Goal: Task Accomplishment & Management: Manage account settings

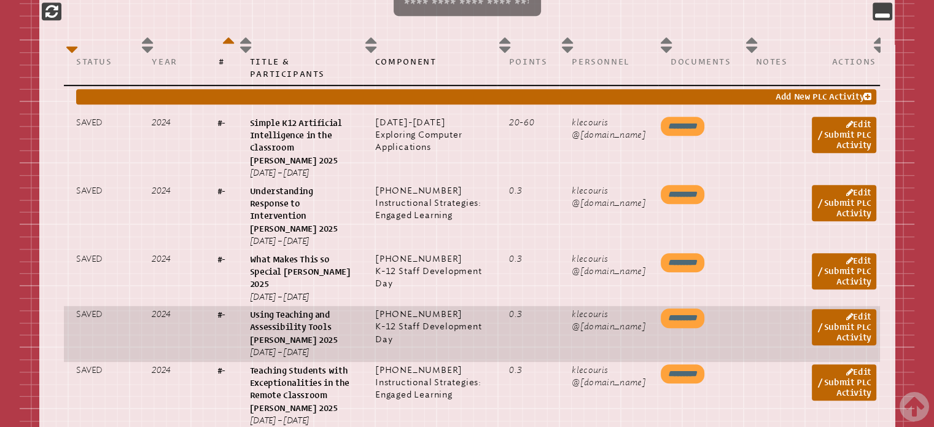
scroll to position [676, 0]
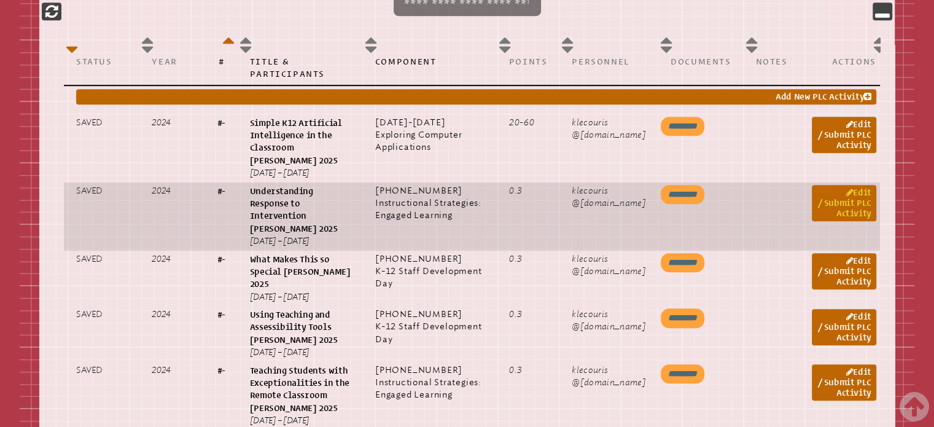
click at [845, 207] on link "Edit / Submit PLC Activity" at bounding box center [844, 203] width 64 height 36
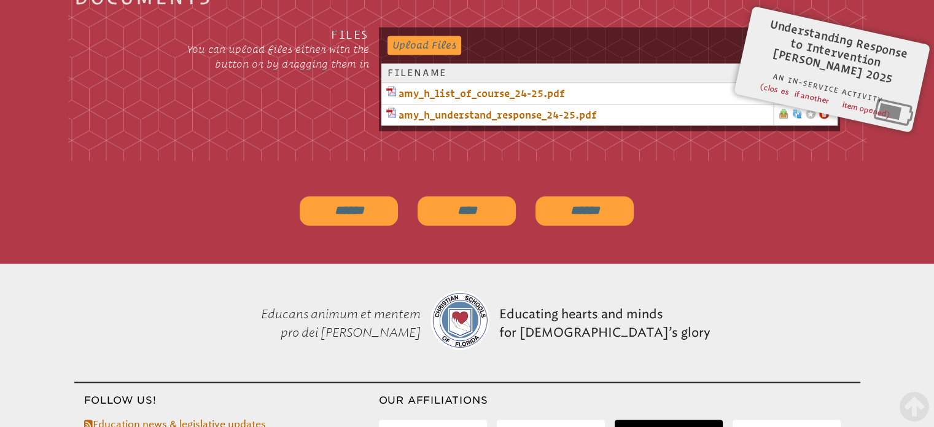
scroll to position [1985, 0]
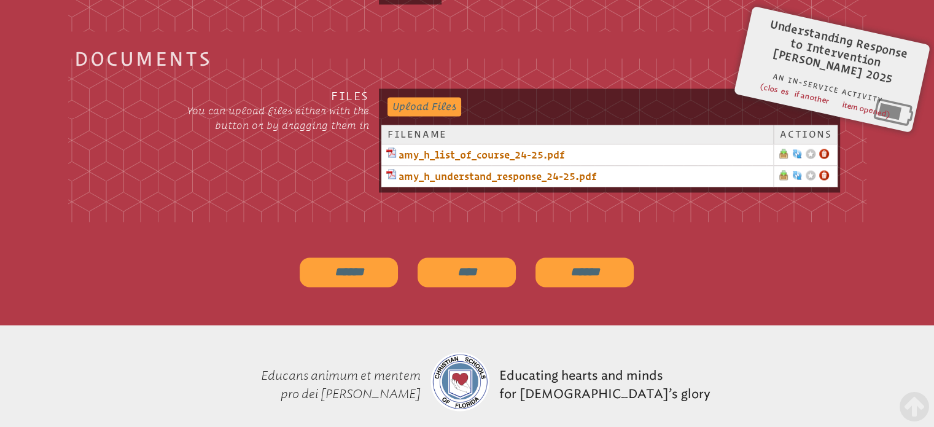
click at [573, 264] on input "******" at bounding box center [585, 271] width 98 height 29
type input "**********"
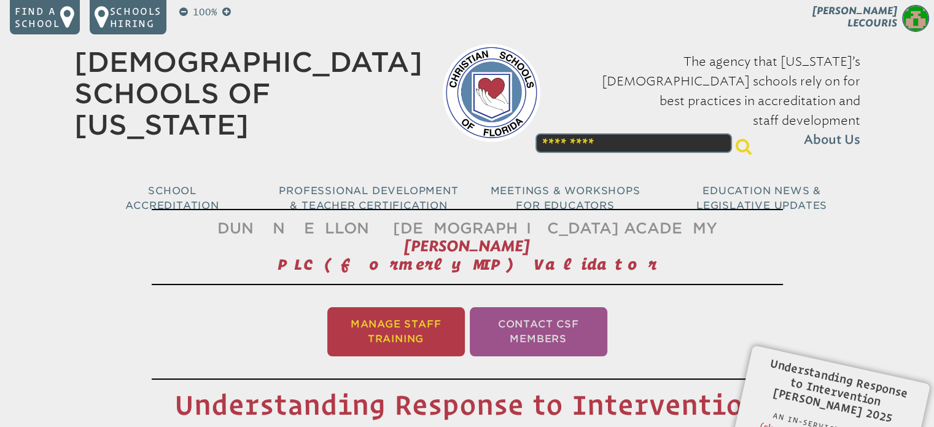
click at [402, 338] on li "Manage Staff Training" at bounding box center [396, 331] width 138 height 49
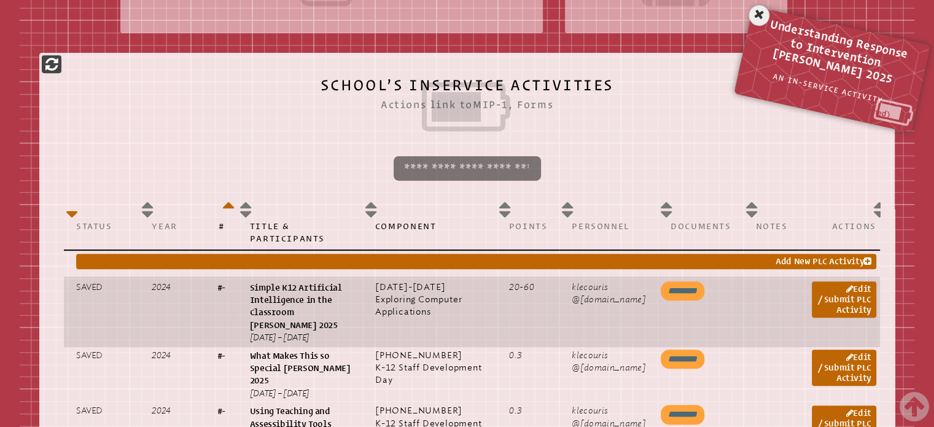
scroll to position [695, 0]
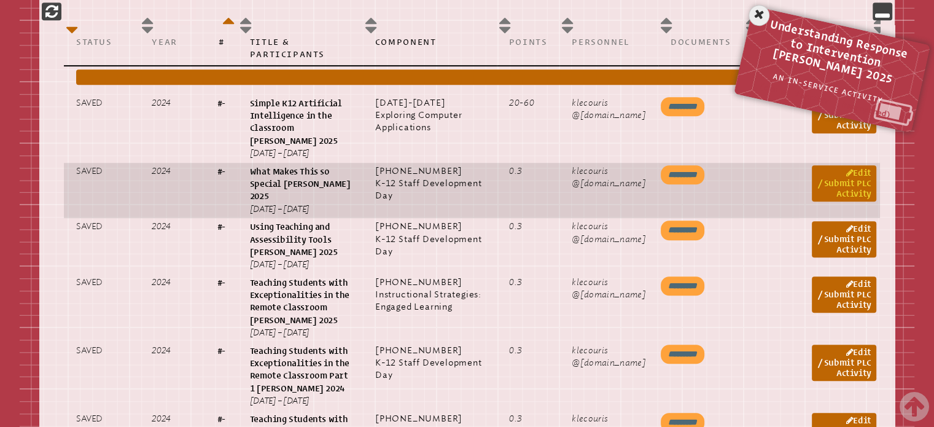
click at [838, 184] on link "Edit / Submit PLC Activity" at bounding box center [844, 183] width 64 height 36
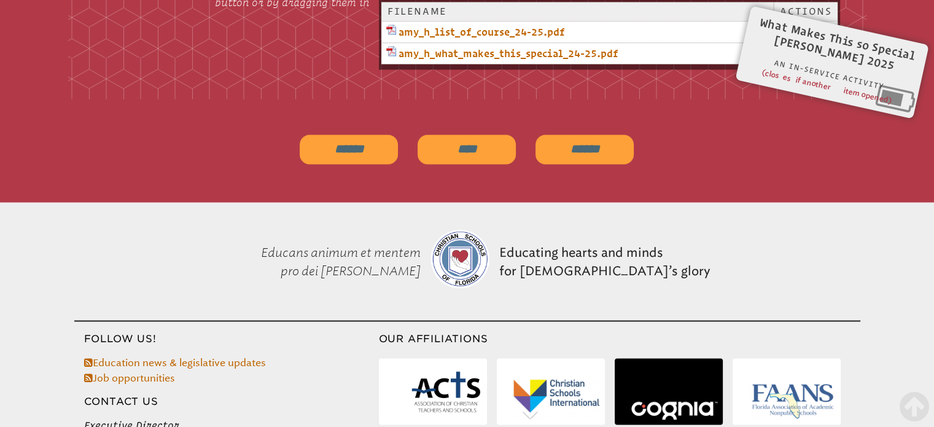
scroll to position [1923, 0]
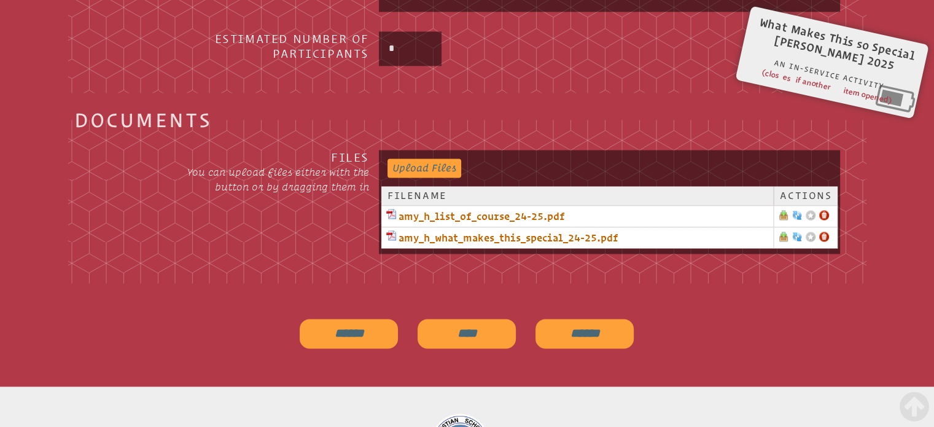
click at [579, 319] on input "******" at bounding box center [585, 333] width 98 height 29
type input "**********"
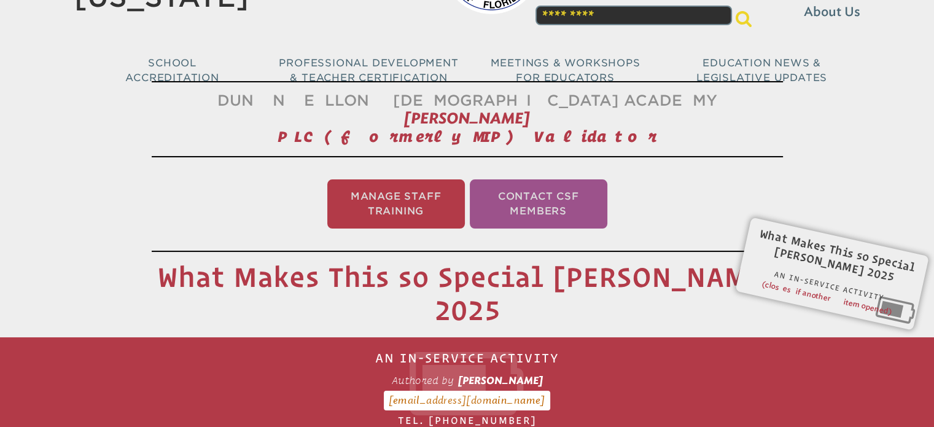
scroll to position [107, 0]
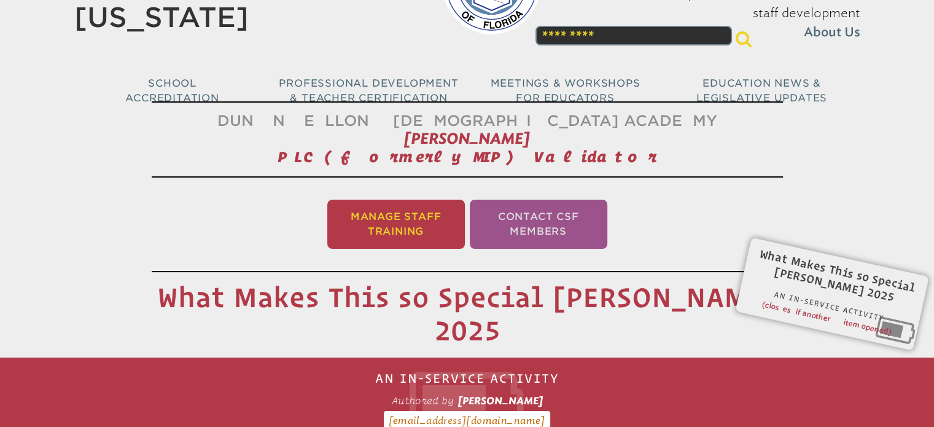
click at [437, 206] on li "Manage Staff Training" at bounding box center [396, 224] width 138 height 49
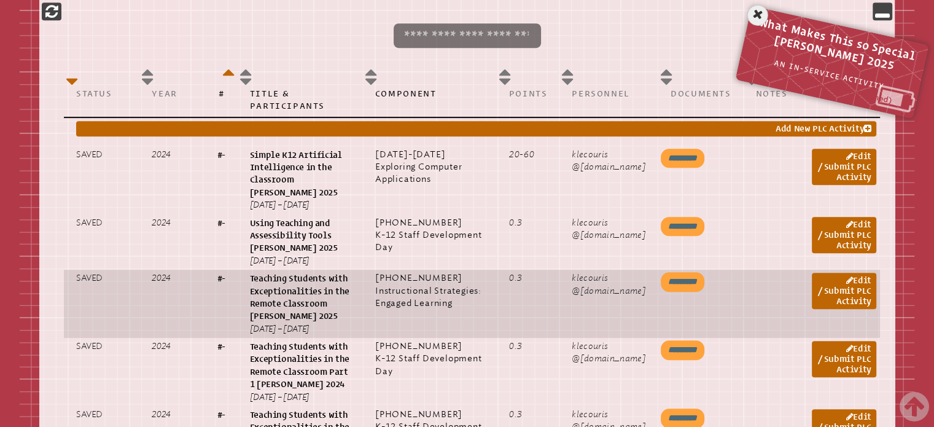
scroll to position [757, 0]
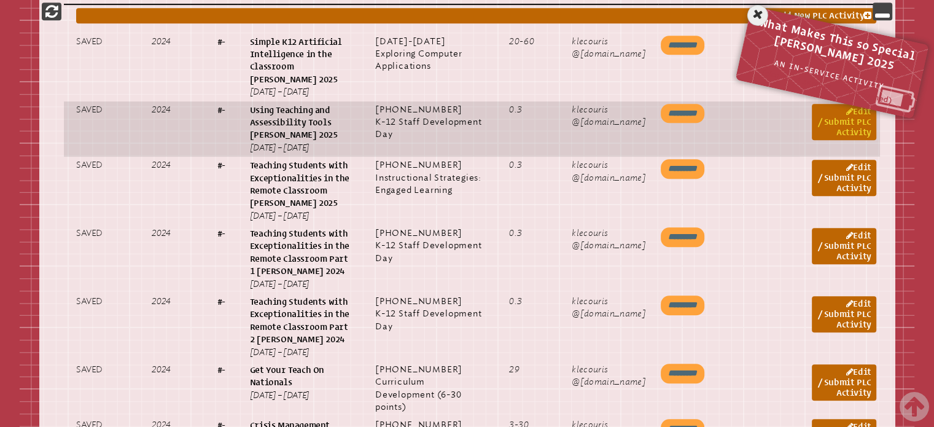
click at [851, 116] on link "Edit / Submit PLC Activity" at bounding box center [844, 122] width 64 height 36
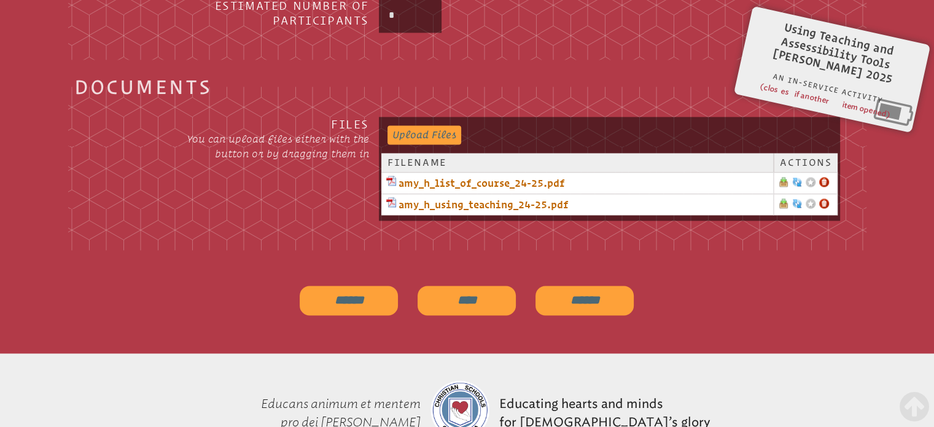
scroll to position [1985, 0]
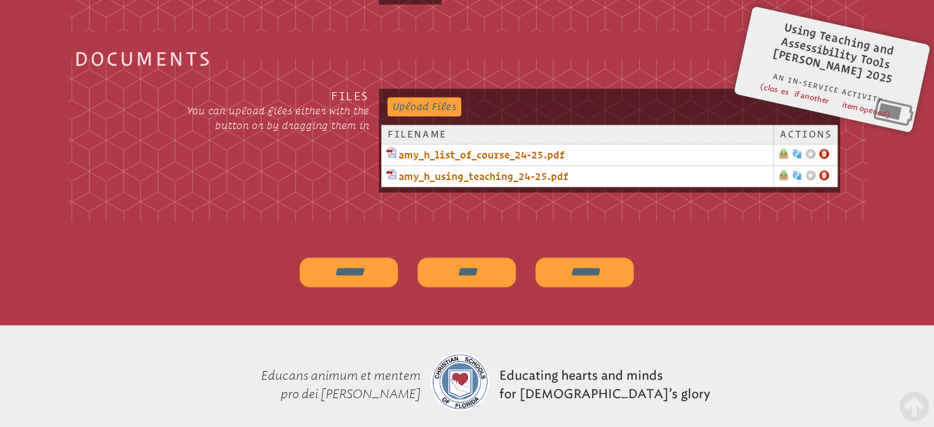
click at [581, 267] on input "******" at bounding box center [585, 271] width 98 height 29
type input "**********"
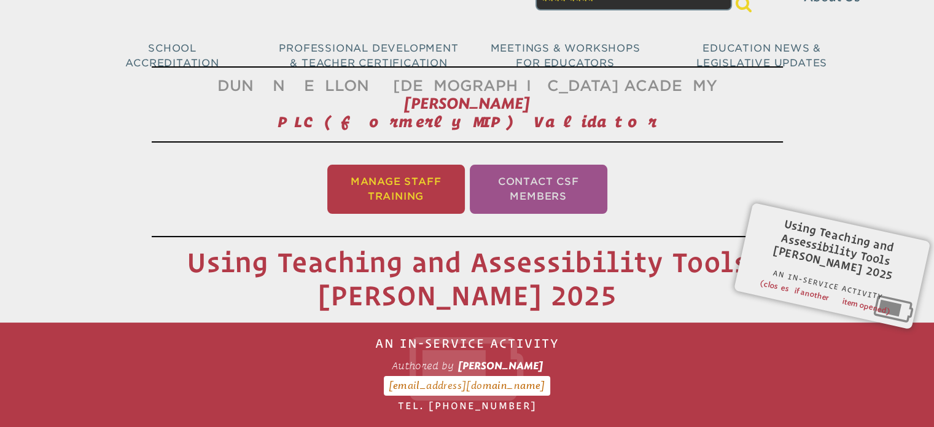
click at [434, 177] on li "Manage Staff Training" at bounding box center [396, 189] width 138 height 49
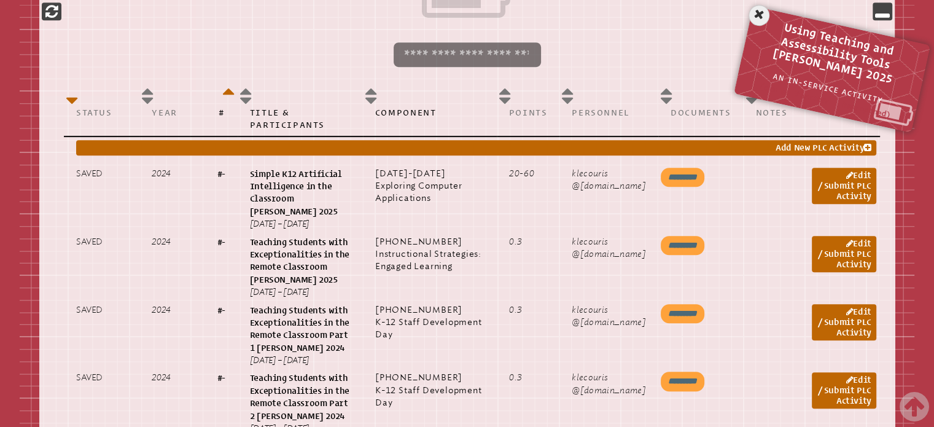
scroll to position [757, 0]
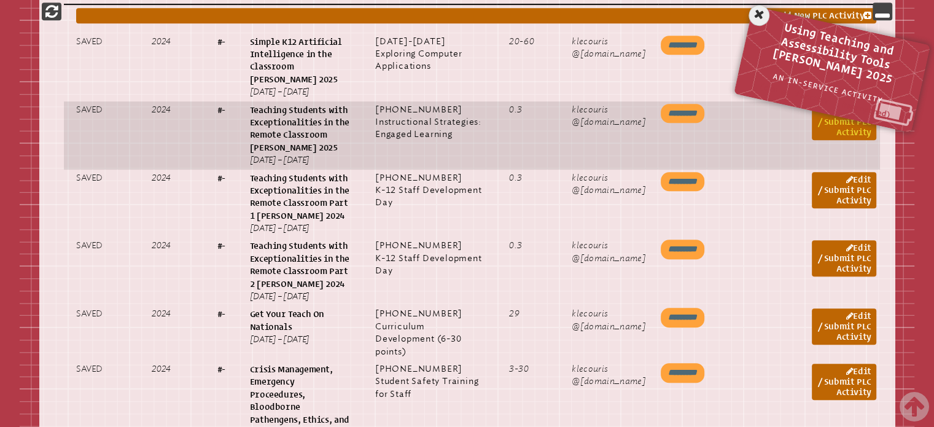
click at [822, 125] on link "Edit / Submit PLC Activity" at bounding box center [844, 122] width 64 height 36
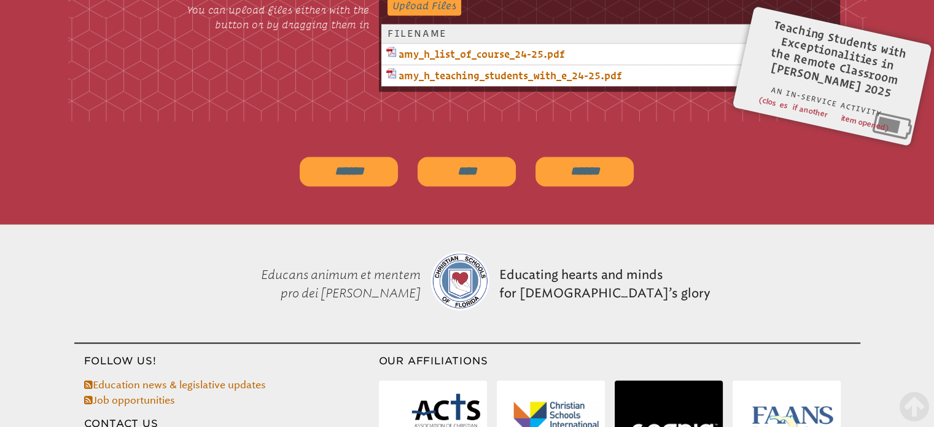
scroll to position [2100, 0]
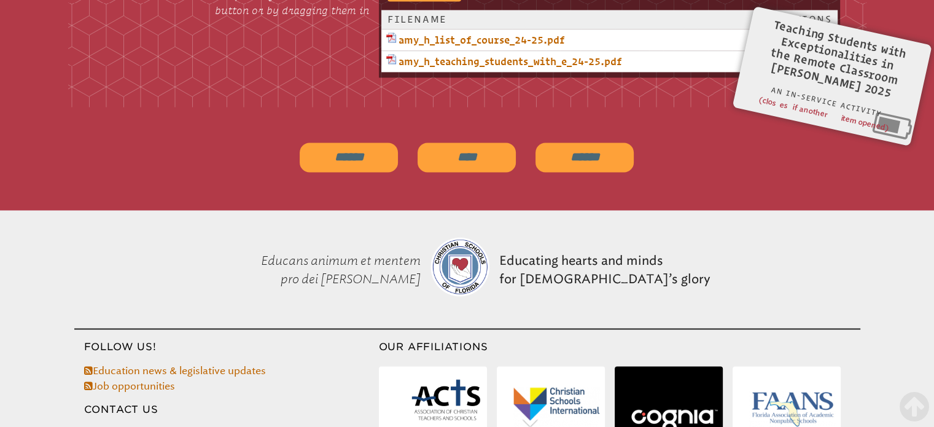
click at [582, 153] on input "******" at bounding box center [585, 156] width 98 height 29
type input "**********"
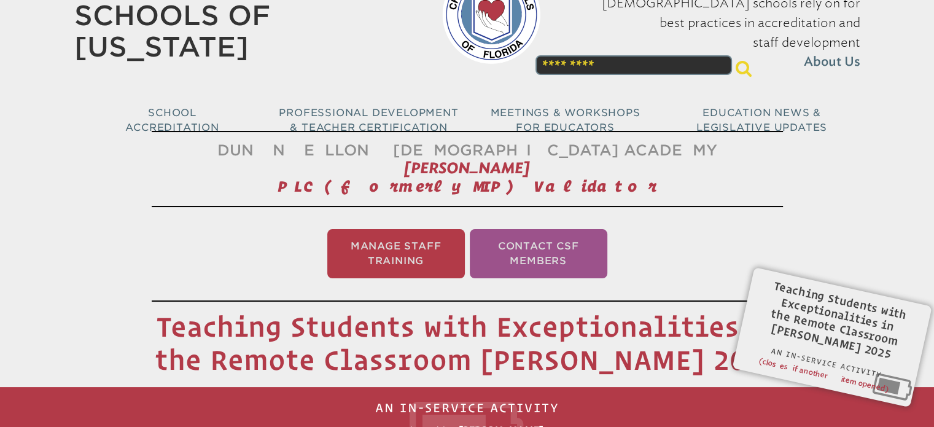
scroll to position [0, 0]
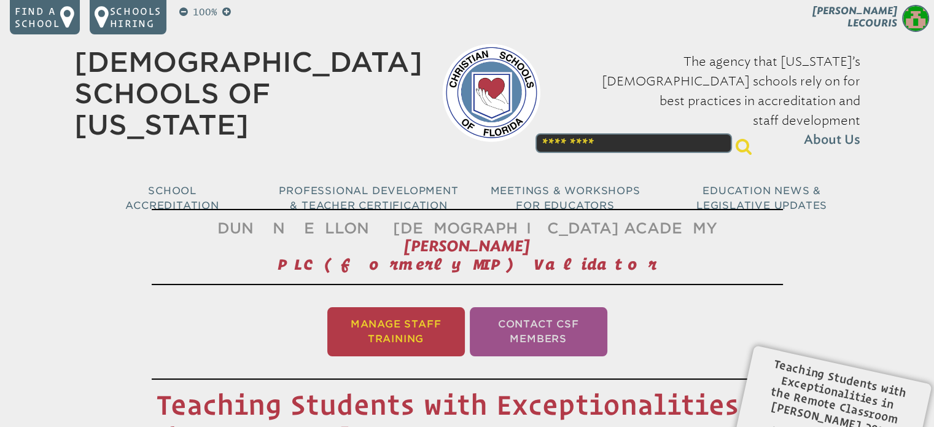
click at [421, 338] on li "Manage Staff Training" at bounding box center [396, 331] width 138 height 49
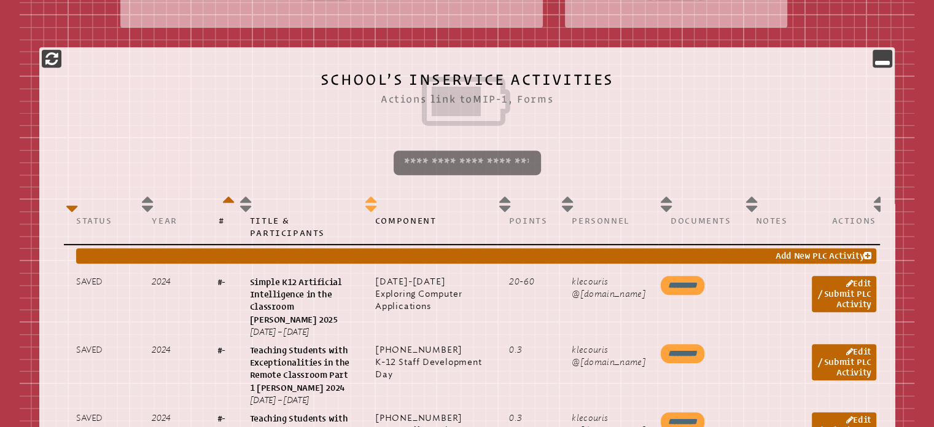
scroll to position [634, 0]
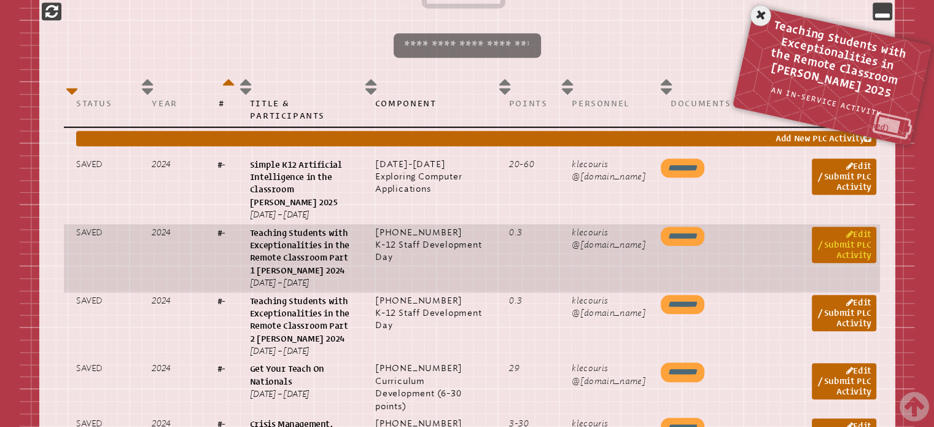
click at [842, 249] on link "Edit / Submit PLC Activity" at bounding box center [844, 245] width 64 height 36
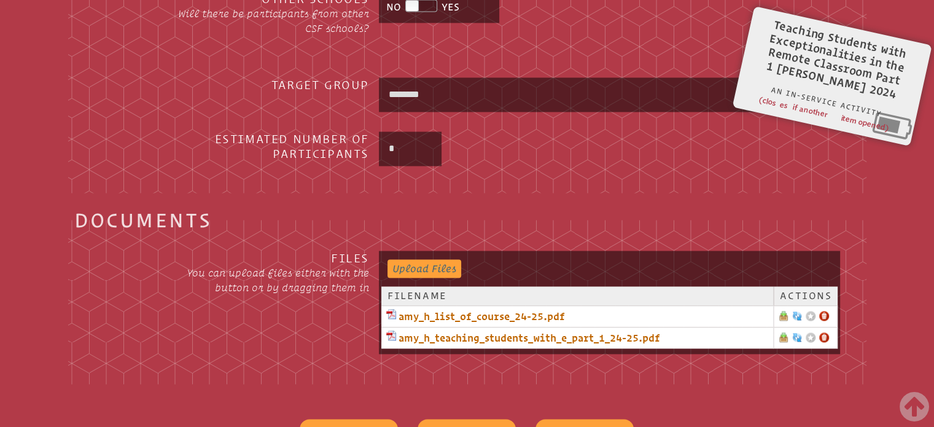
scroll to position [1985, 0]
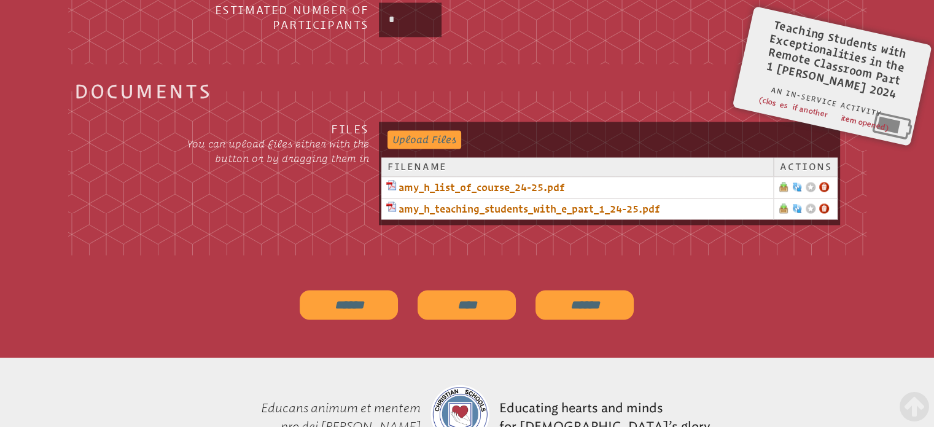
click at [601, 298] on input "******" at bounding box center [585, 304] width 98 height 29
type input "**********"
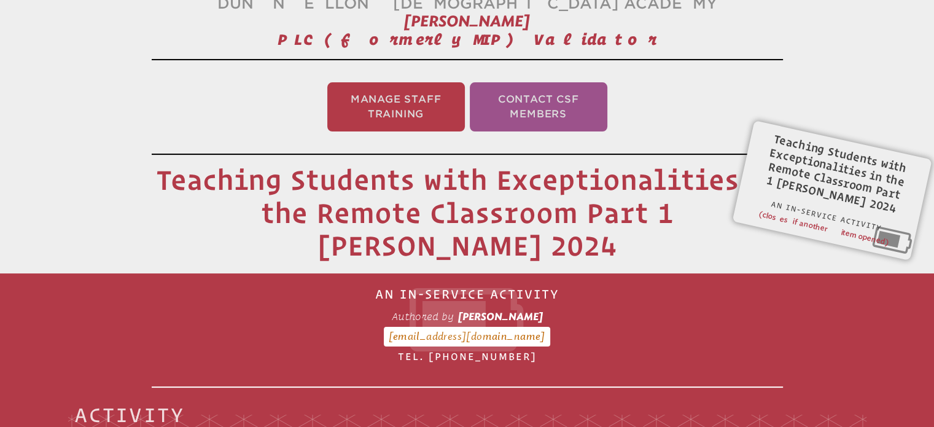
scroll to position [161, 0]
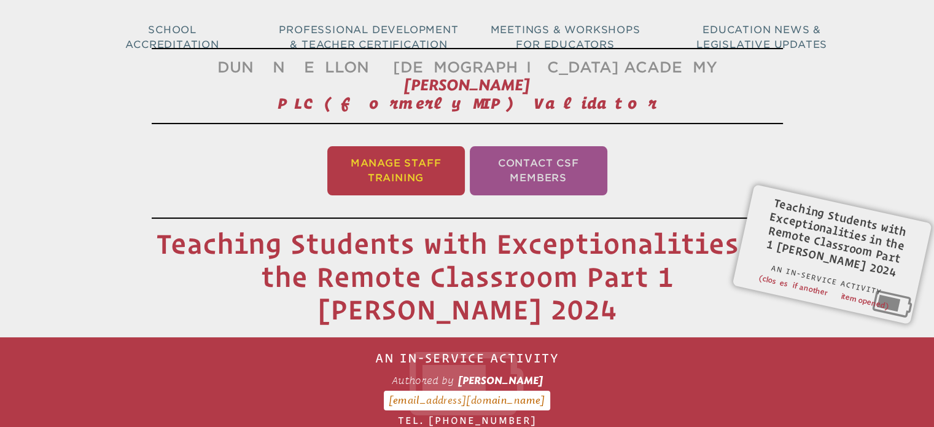
click at [388, 154] on li "Manage Staff Training" at bounding box center [396, 170] width 138 height 49
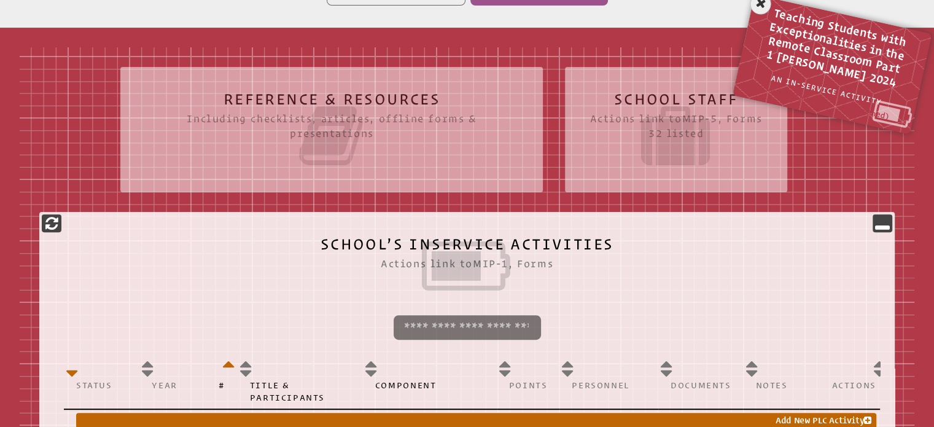
scroll to position [634, 0]
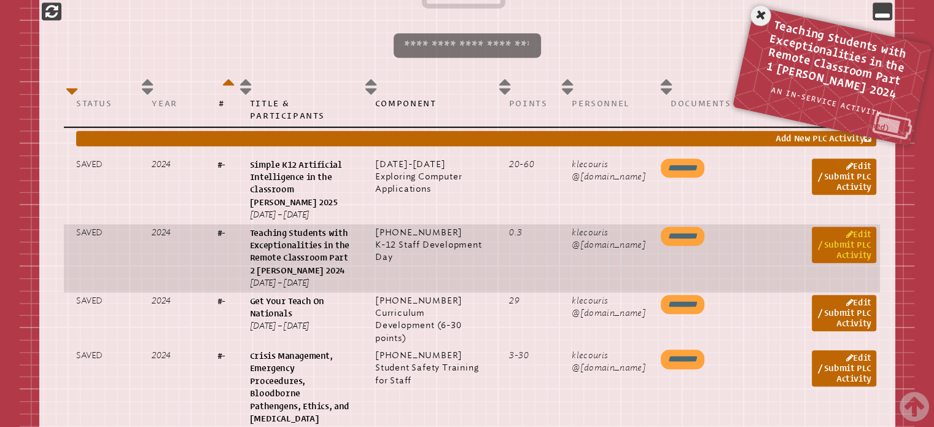
click at [838, 244] on link "Edit / Submit PLC Activity" at bounding box center [844, 245] width 64 height 36
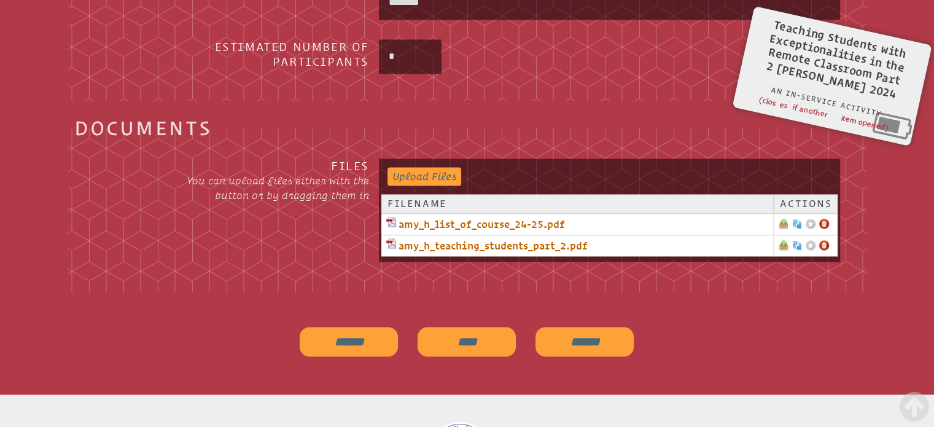
scroll to position [2108, 0]
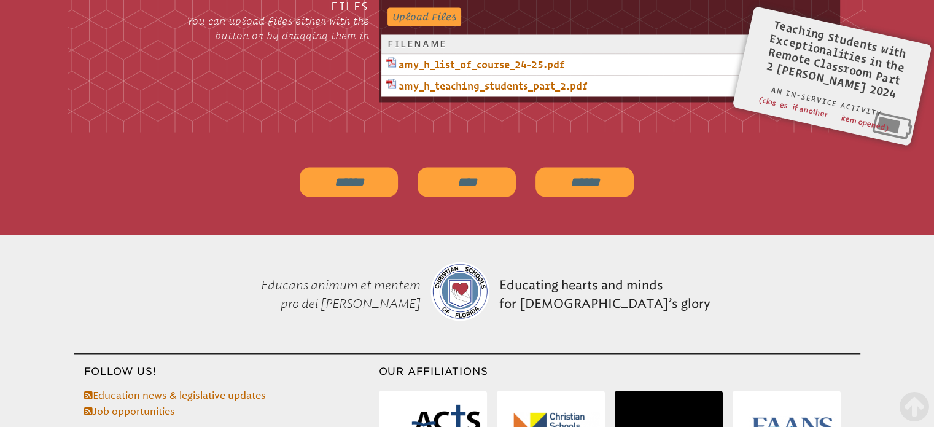
click at [590, 173] on input "******" at bounding box center [585, 181] width 98 height 29
type input "**********"
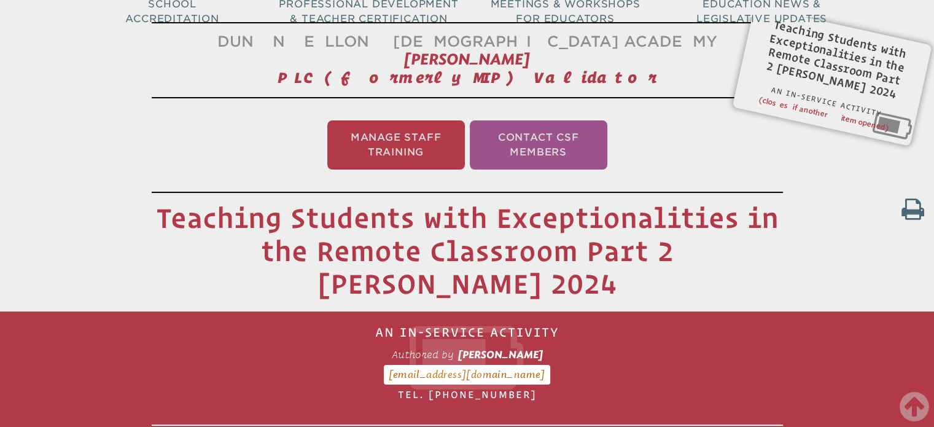
scroll to position [9, 0]
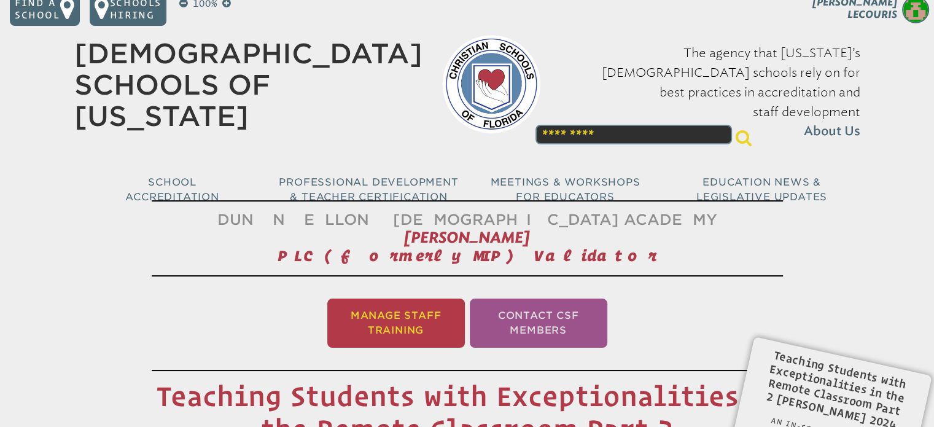
click at [439, 318] on li "Manage Staff Training" at bounding box center [396, 322] width 138 height 49
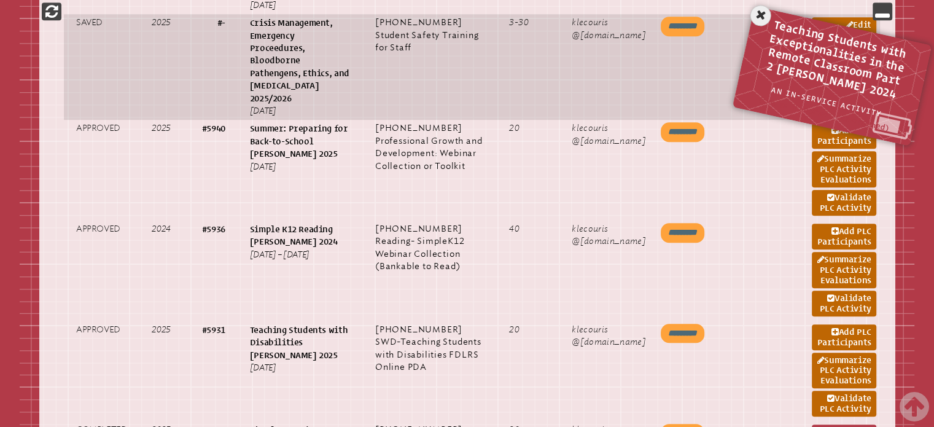
scroll to position [1064, 0]
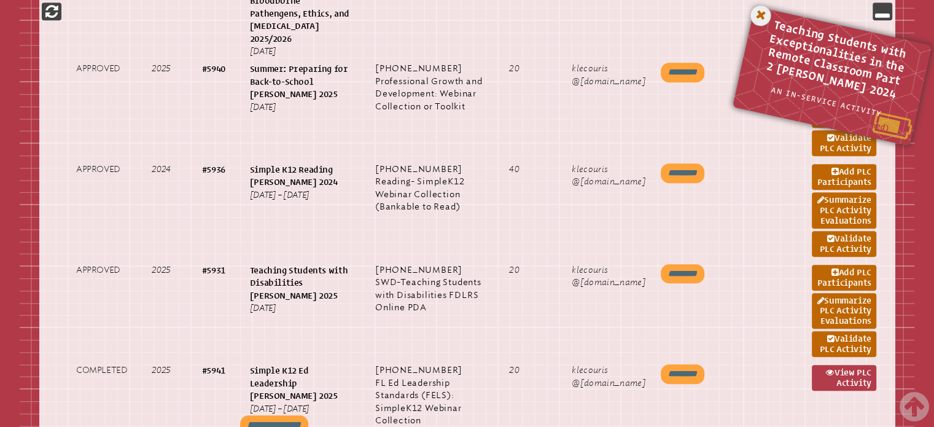
click at [755, 15] on icon at bounding box center [760, 15] width 25 height 25
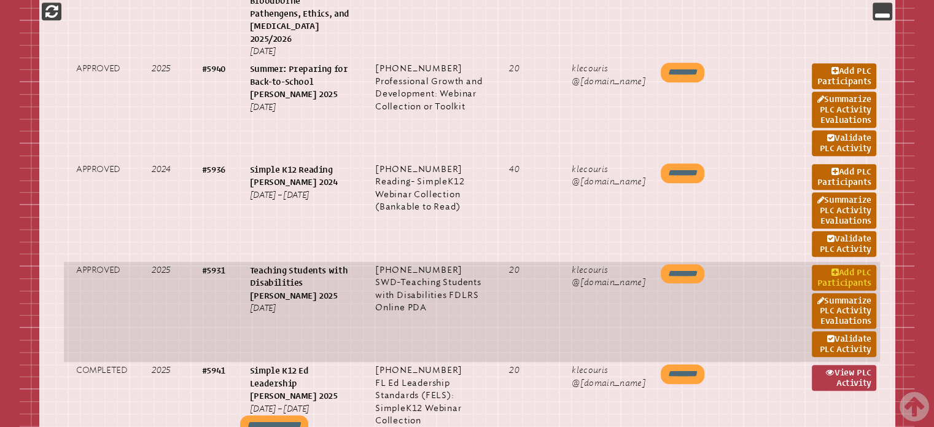
click at [846, 265] on link "Add PLC Participants" at bounding box center [844, 278] width 64 height 26
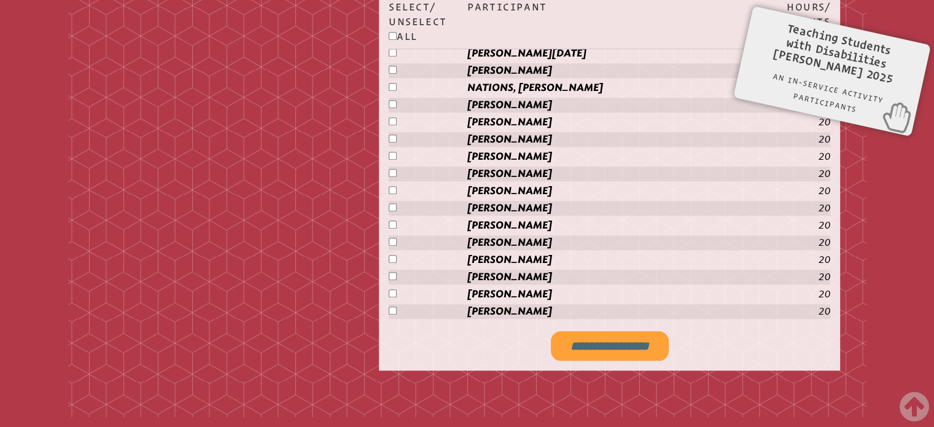
scroll to position [1248, 0]
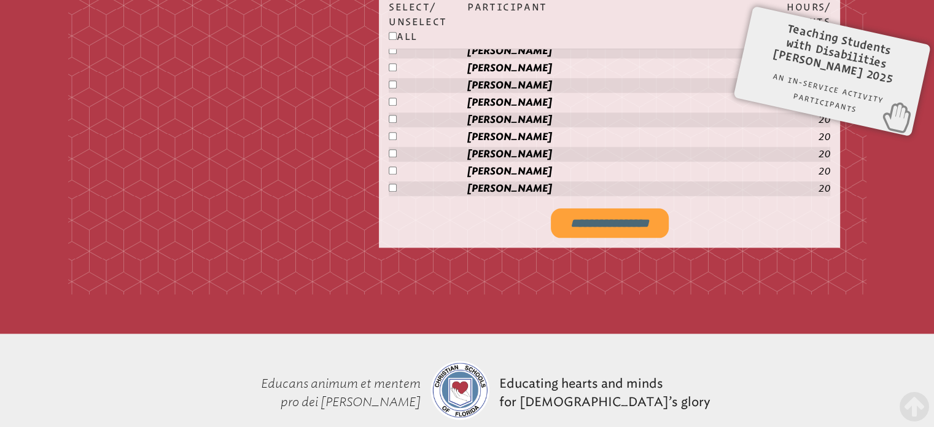
click at [558, 217] on input "**********" at bounding box center [610, 222] width 118 height 29
type input "**********"
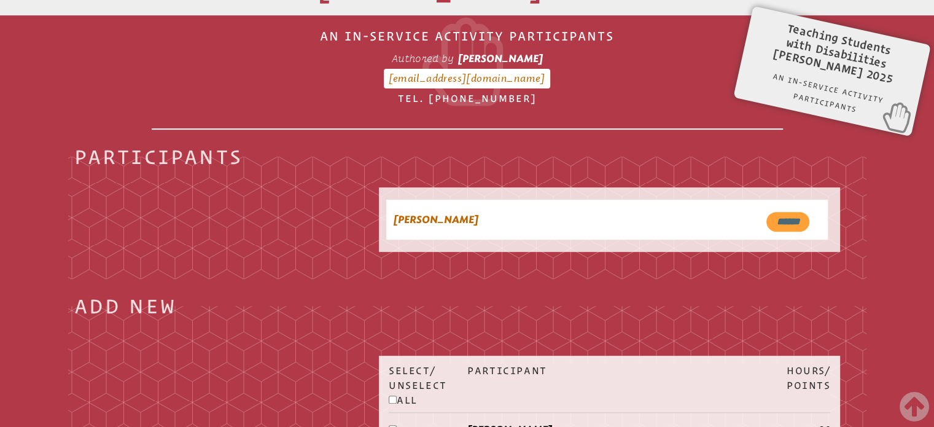
scroll to position [204, 0]
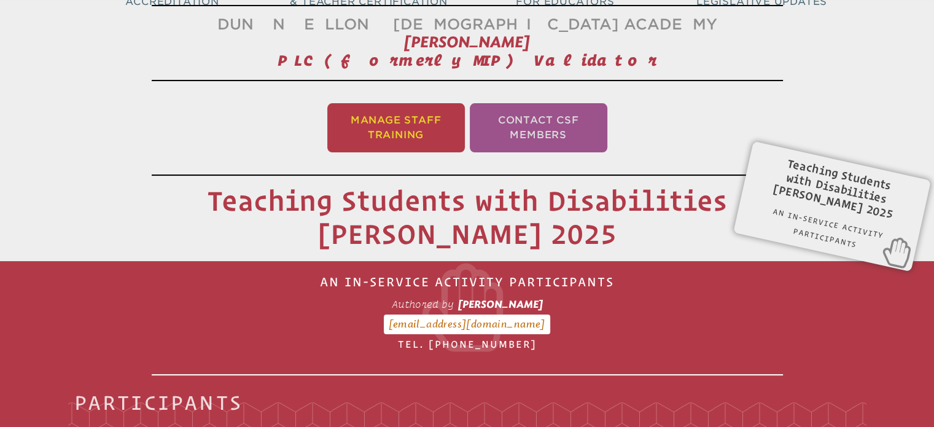
click at [372, 131] on li "Manage Staff Training" at bounding box center [396, 127] width 138 height 49
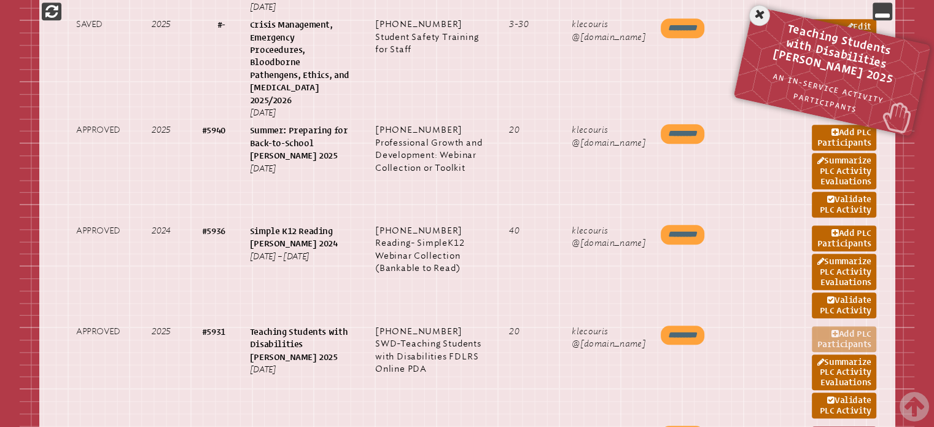
scroll to position [1064, 0]
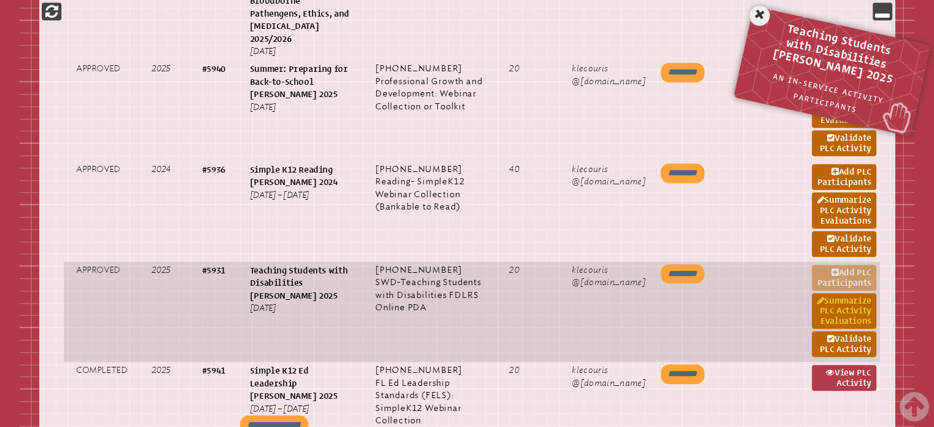
click at [840, 293] on link "Summarize PLC Activity Evaluations" at bounding box center [844, 311] width 64 height 36
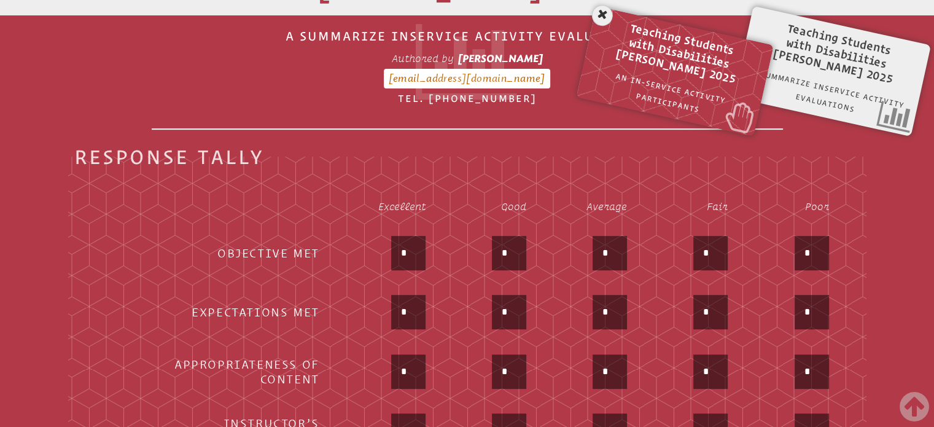
scroll to position [572, 0]
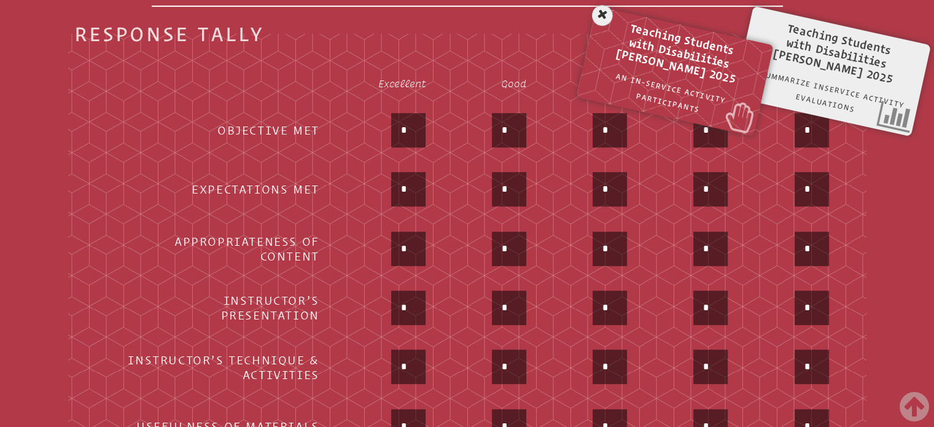
click at [402, 117] on input "*" at bounding box center [408, 129] width 29 height 29
type input "*"
click at [411, 174] on input "*" at bounding box center [408, 188] width 29 height 29
click at [423, 174] on input "**" at bounding box center [408, 188] width 29 height 29
type input "*"
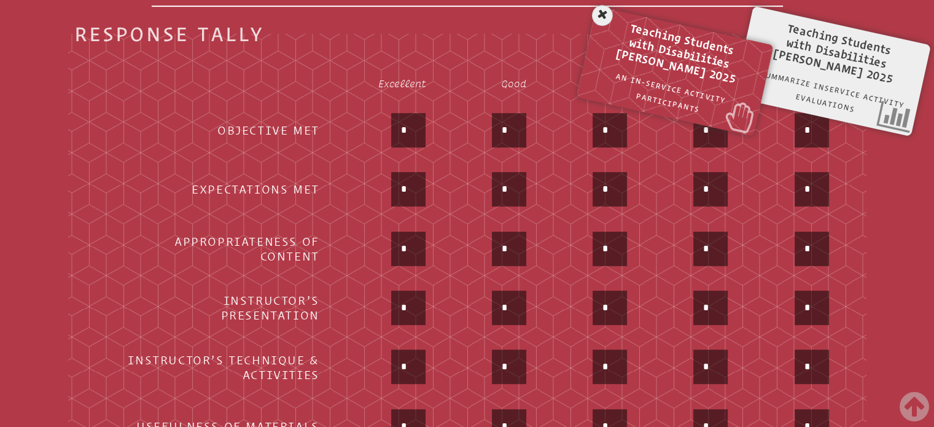
type input "*"
click at [410, 234] on input "*" at bounding box center [408, 248] width 29 height 29
click at [408, 235] on input "*" at bounding box center [408, 248] width 29 height 29
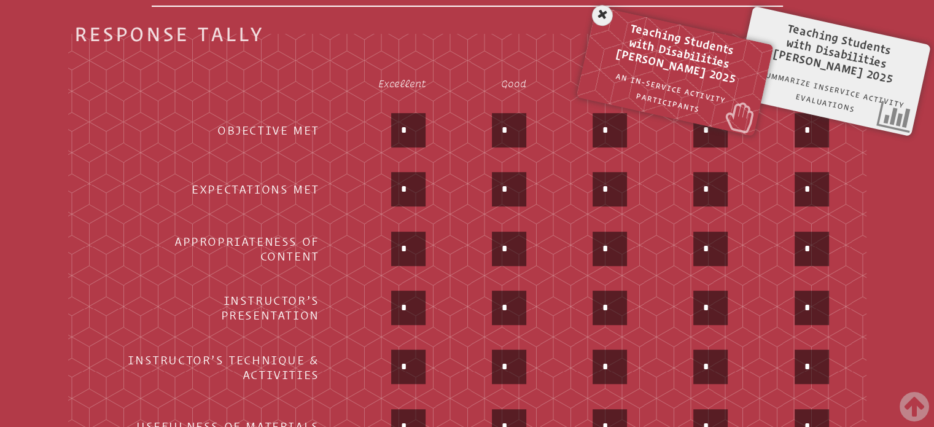
type input "*"
click at [403, 299] on input "*" at bounding box center [408, 307] width 29 height 29
type input "*"
click at [405, 356] on input "*" at bounding box center [408, 366] width 29 height 29
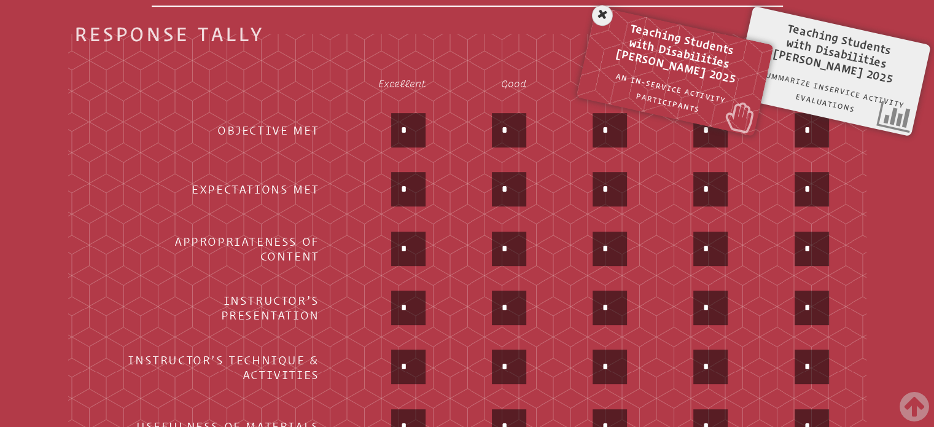
click at [405, 356] on input "*" at bounding box center [408, 366] width 29 height 29
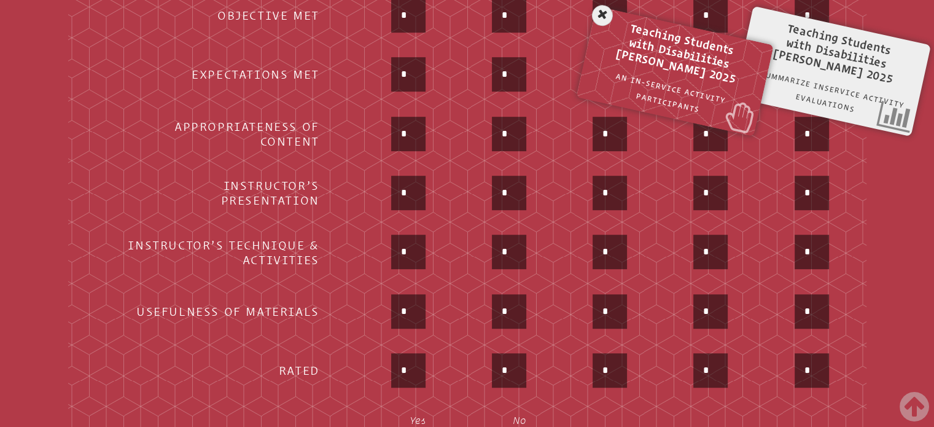
scroll to position [695, 0]
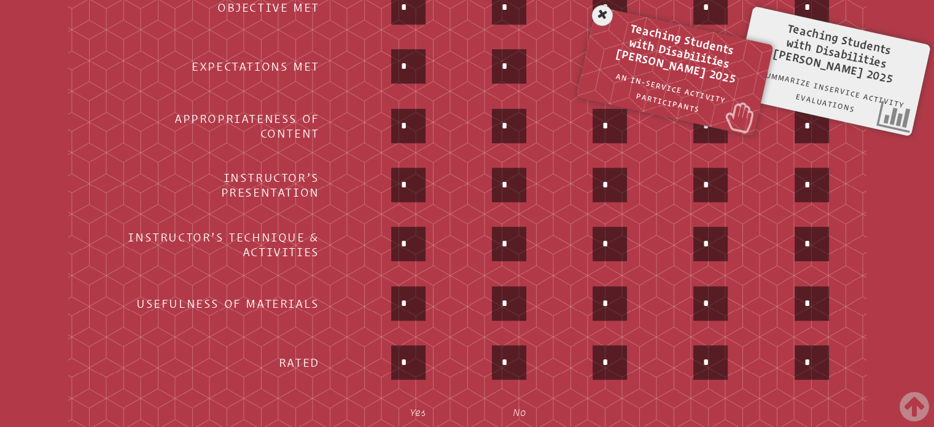
type input "*"
click at [408, 294] on input "*" at bounding box center [408, 303] width 29 height 29
type input "*"
click at [405, 348] on input "*" at bounding box center [408, 362] width 29 height 29
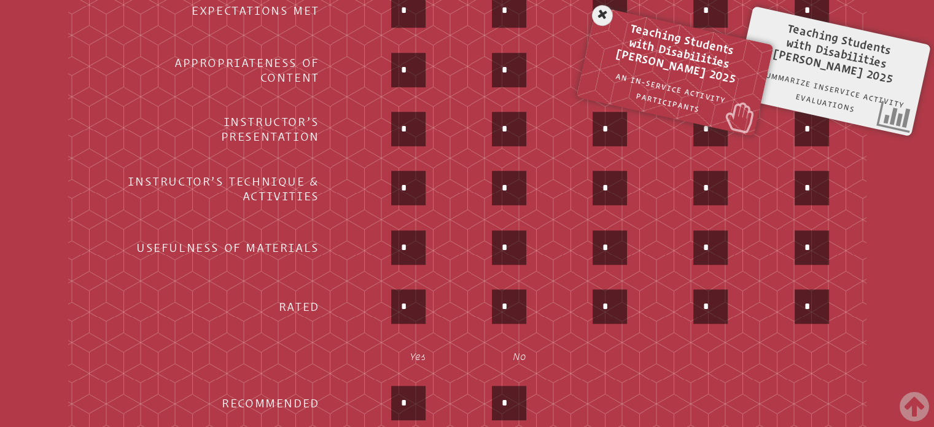
scroll to position [757, 0]
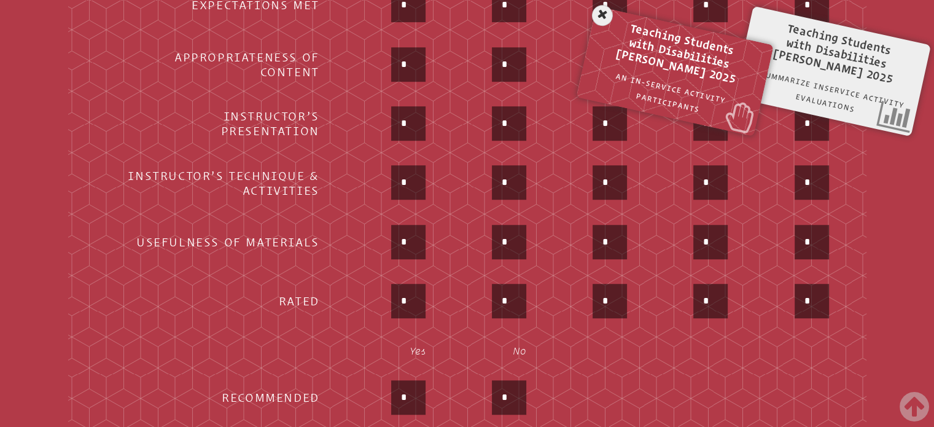
click at [408, 287] on input "*" at bounding box center [408, 300] width 29 height 29
type input "*"
click at [407, 383] on input "*" at bounding box center [408, 397] width 29 height 29
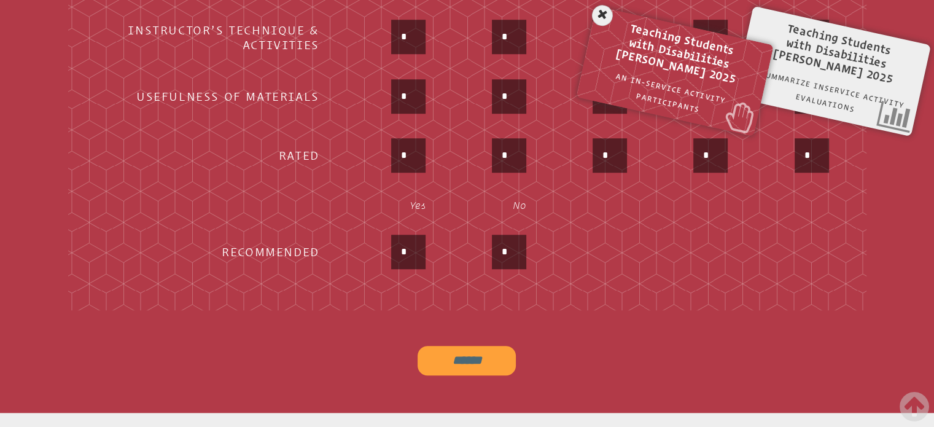
scroll to position [941, 0]
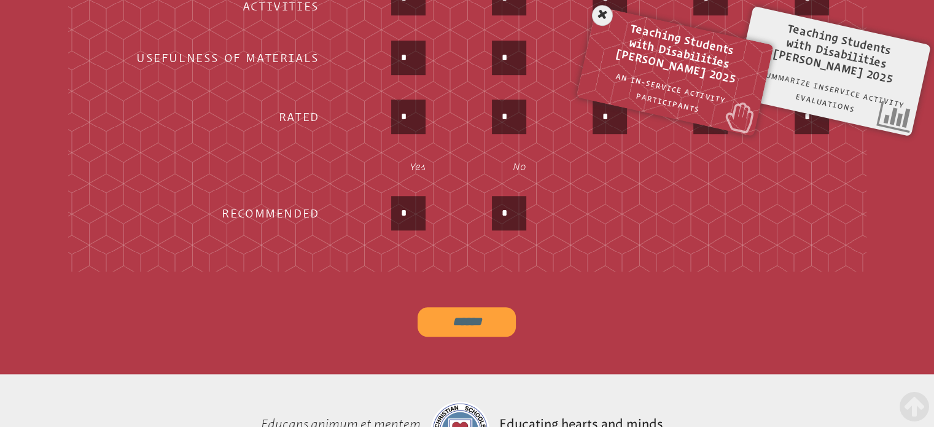
type input "*"
click at [467, 319] on input "******" at bounding box center [467, 321] width 98 height 29
type input "**********"
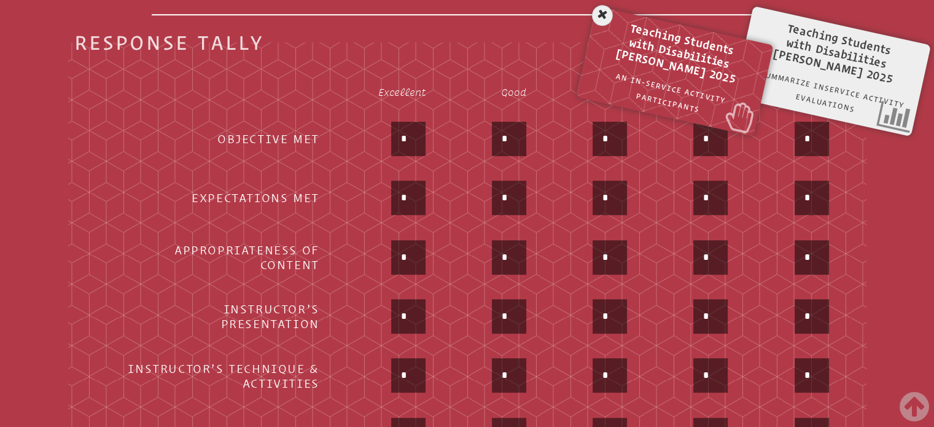
scroll to position [265, 0]
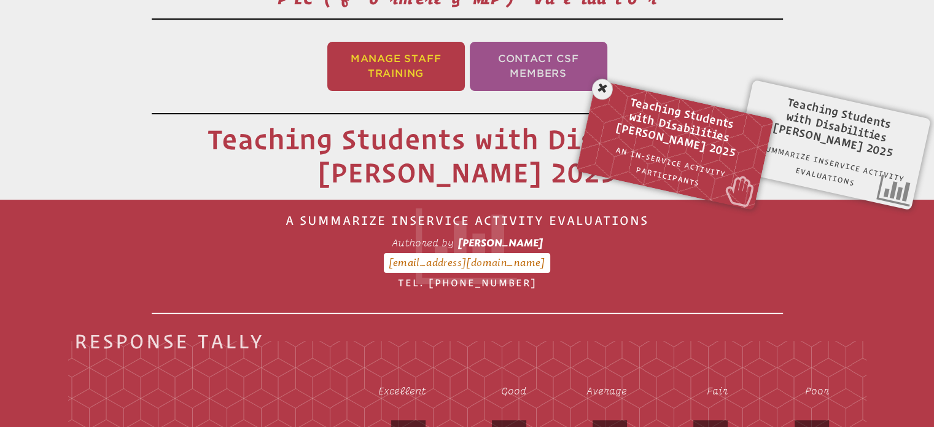
click at [400, 66] on li "Manage Staff Training" at bounding box center [396, 66] width 138 height 49
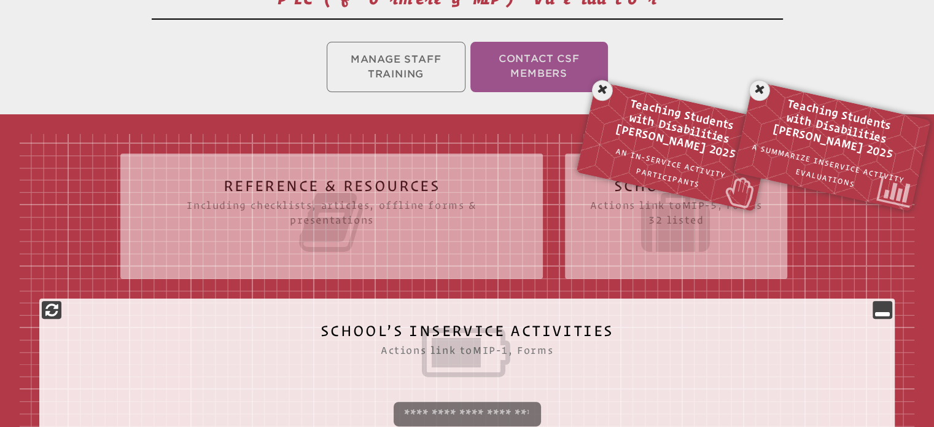
scroll to position [204, 0]
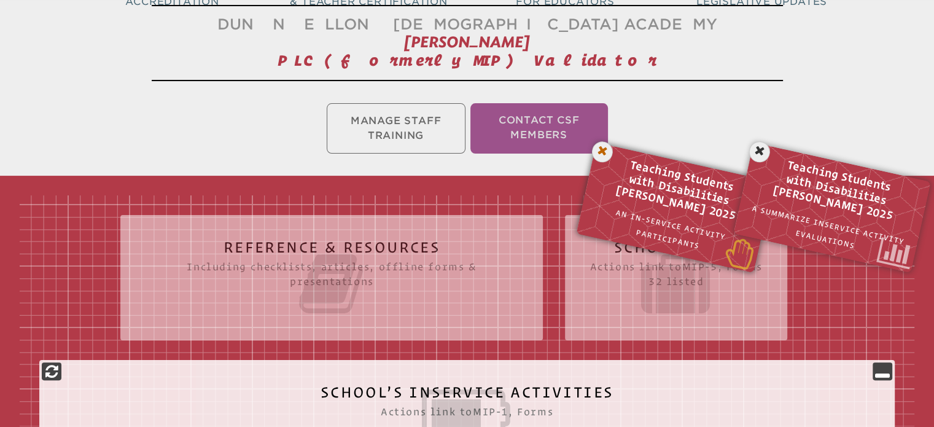
click at [597, 149] on icon at bounding box center [602, 151] width 25 height 25
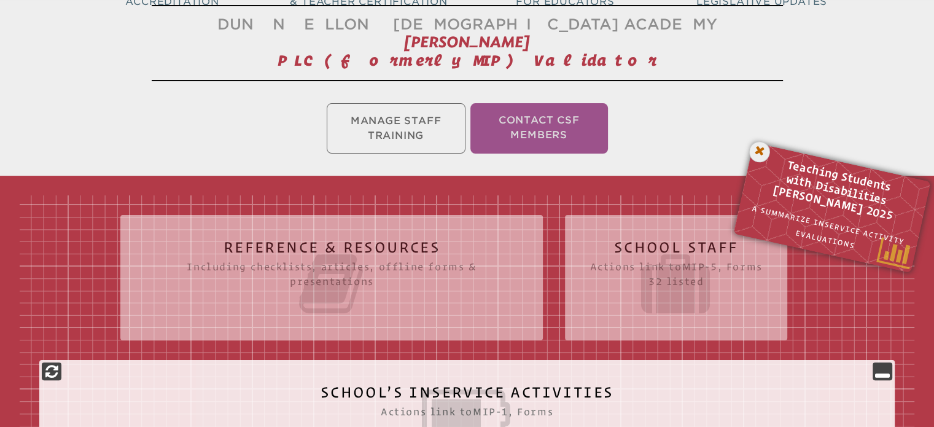
click at [763, 144] on icon at bounding box center [759, 151] width 25 height 25
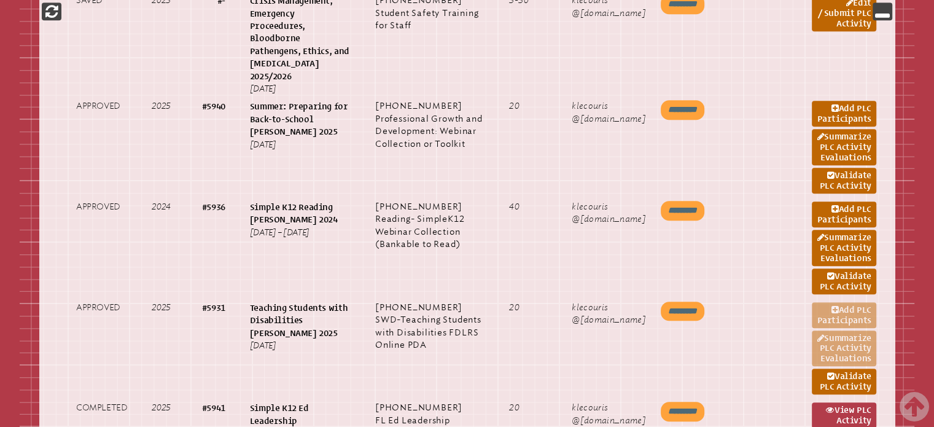
scroll to position [1125, 0]
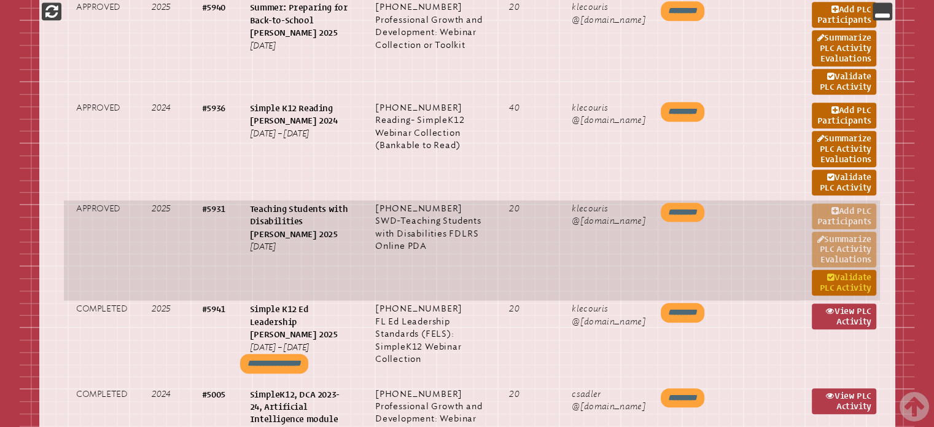
click at [843, 270] on link "Validate PLC Activity" at bounding box center [844, 283] width 64 height 26
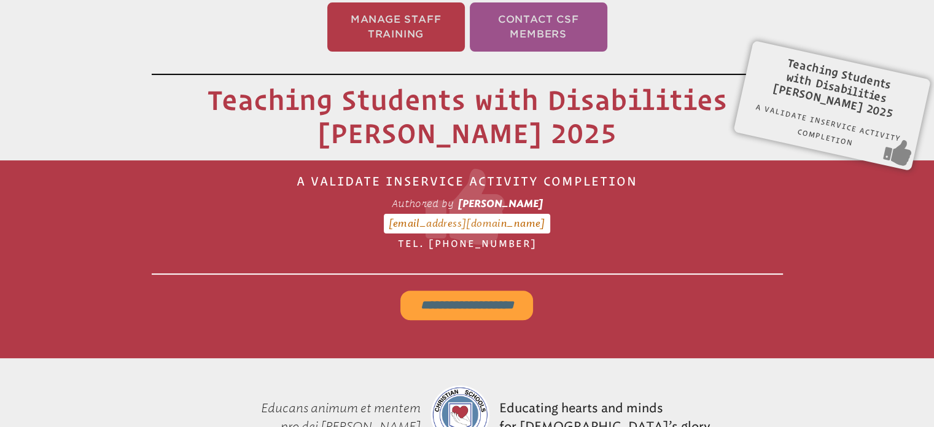
scroll to position [327, 0]
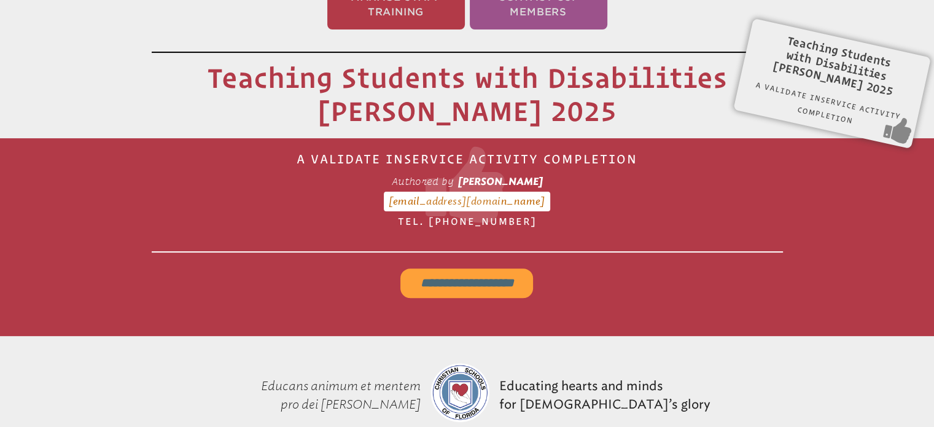
click at [474, 279] on input "**********" at bounding box center [466, 282] width 133 height 29
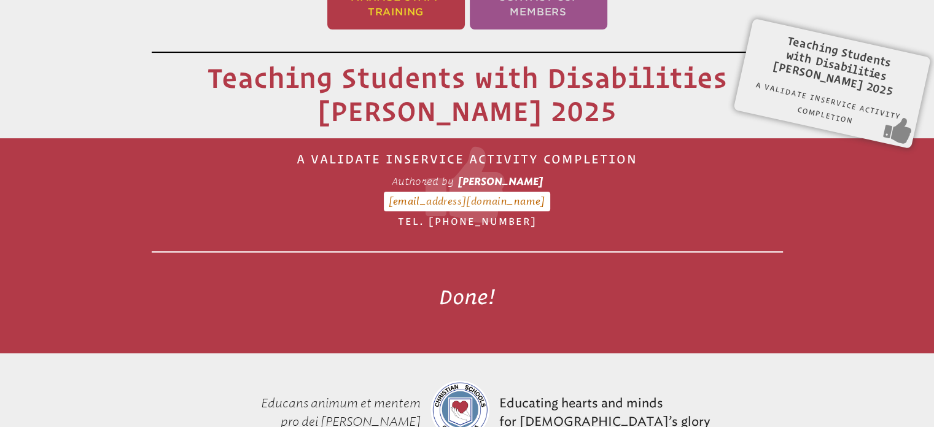
click at [348, 6] on li "Manage Staff Training" at bounding box center [396, 4] width 138 height 49
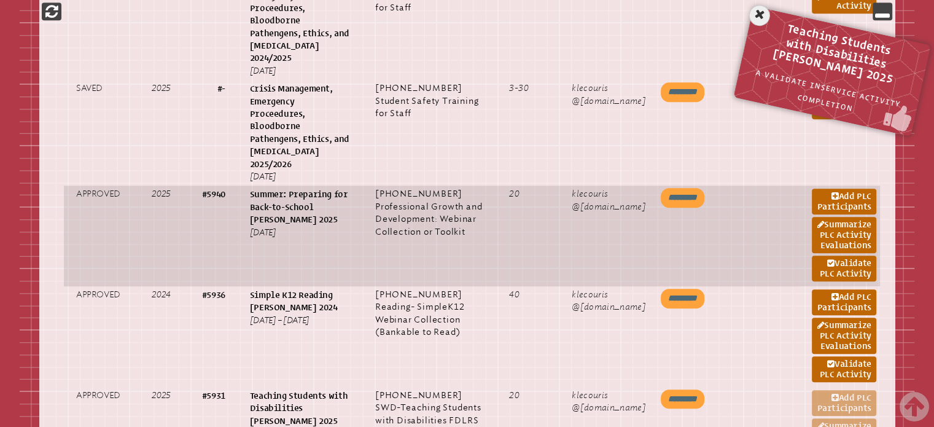
scroll to position [941, 0]
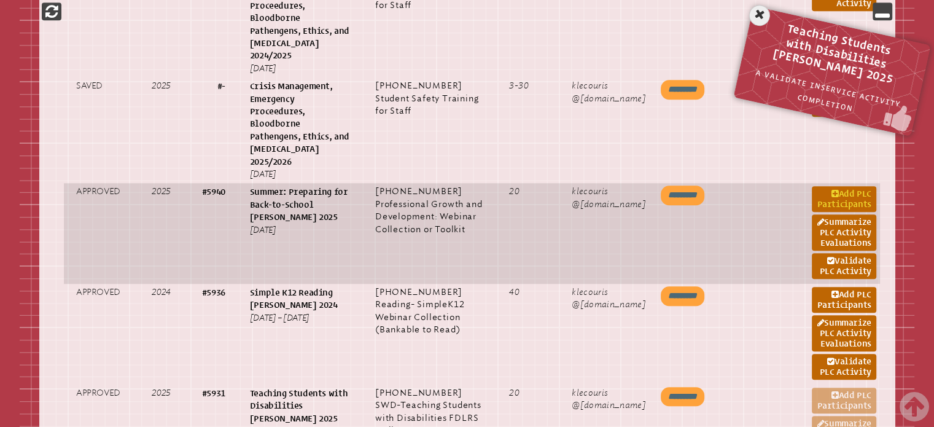
click at [848, 186] on link "Add PLC Participants" at bounding box center [844, 199] width 64 height 26
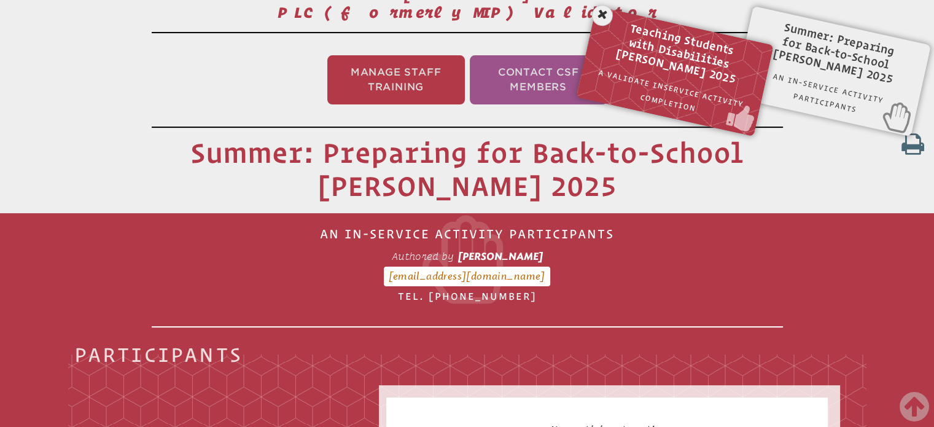
scroll to position [204, 0]
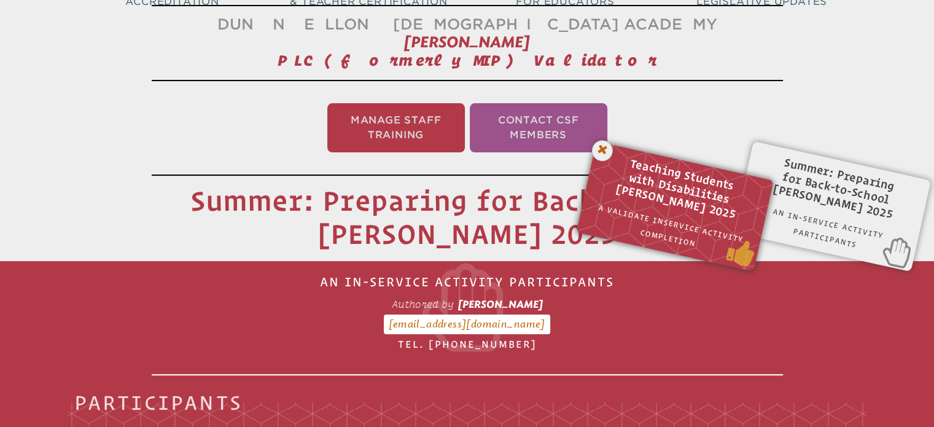
click at [598, 147] on icon at bounding box center [602, 150] width 25 height 25
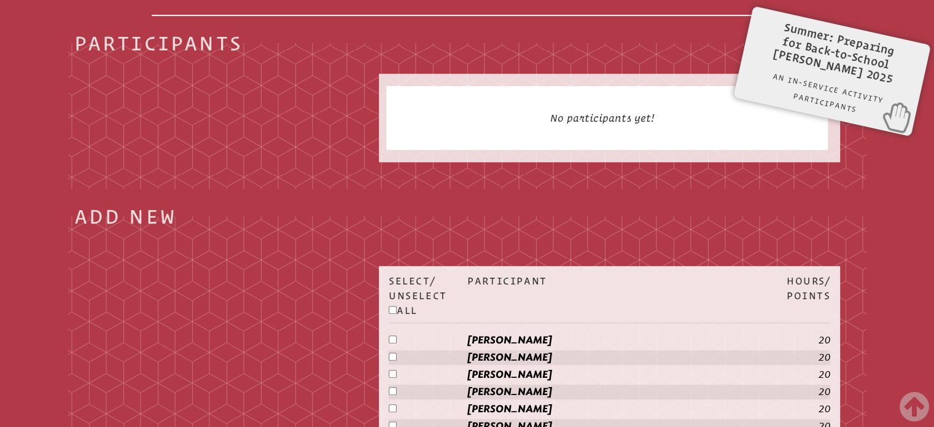
scroll to position [695, 0]
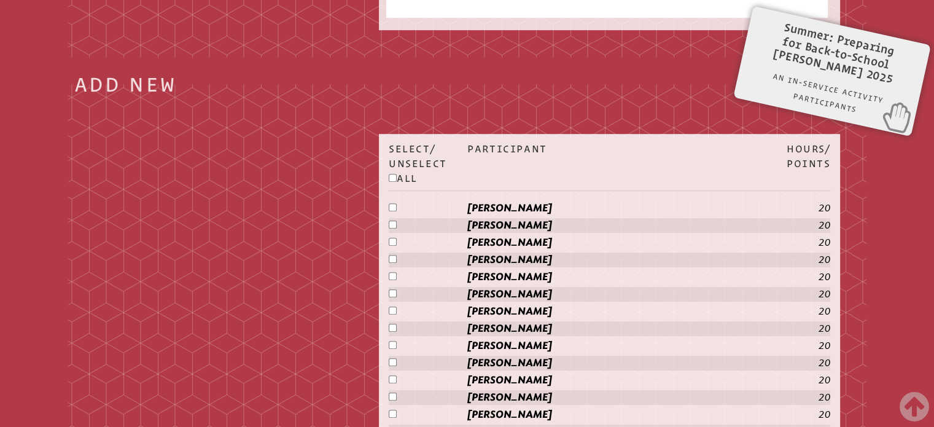
click at [479, 270] on p "Coburn, Jennifer" at bounding box center [624, 277] width 314 height 15
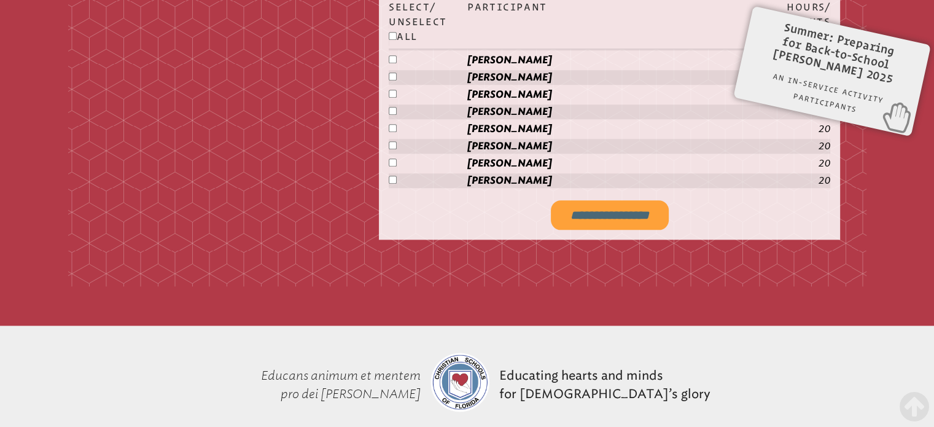
scroll to position [1309, 0]
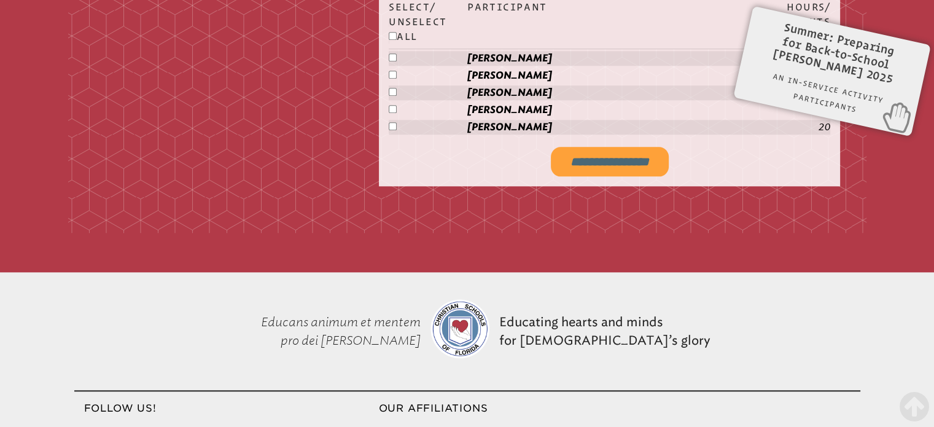
click at [644, 161] on input "**********" at bounding box center [610, 161] width 118 height 29
type input "**********"
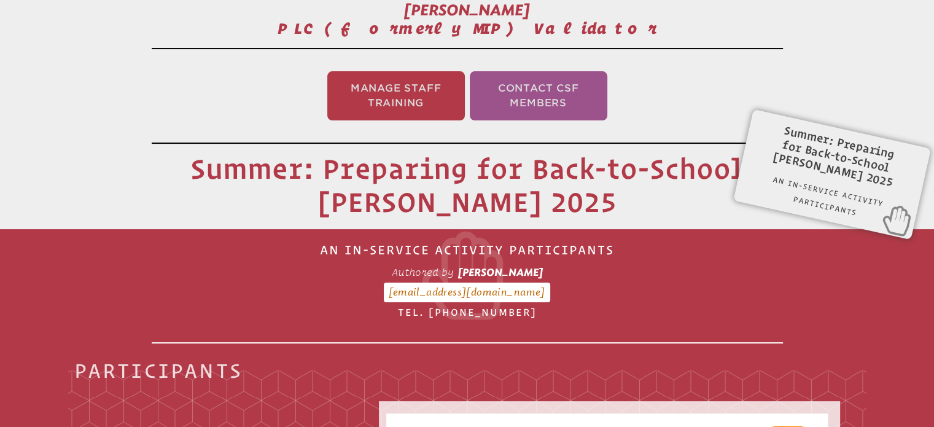
scroll to position [204, 0]
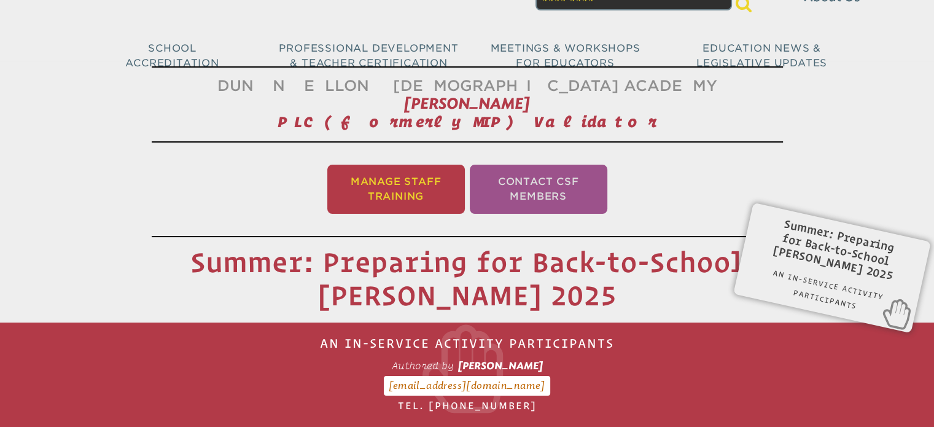
click at [432, 193] on li "Manage Staff Training" at bounding box center [396, 189] width 138 height 49
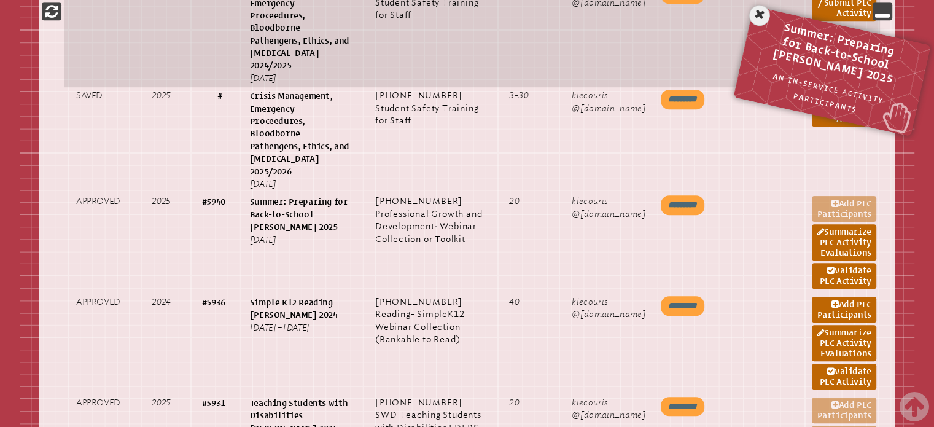
scroll to position [1002, 0]
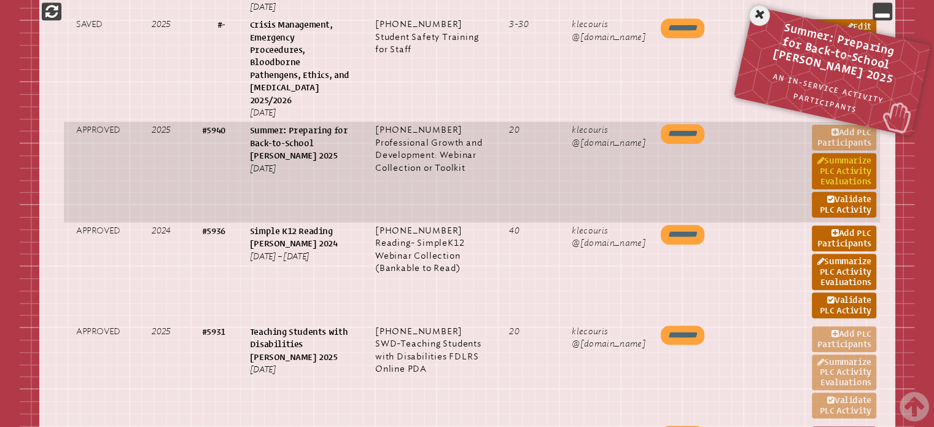
click at [817, 153] on link "Summarize PLC Activity Evaluations" at bounding box center [844, 171] width 64 height 36
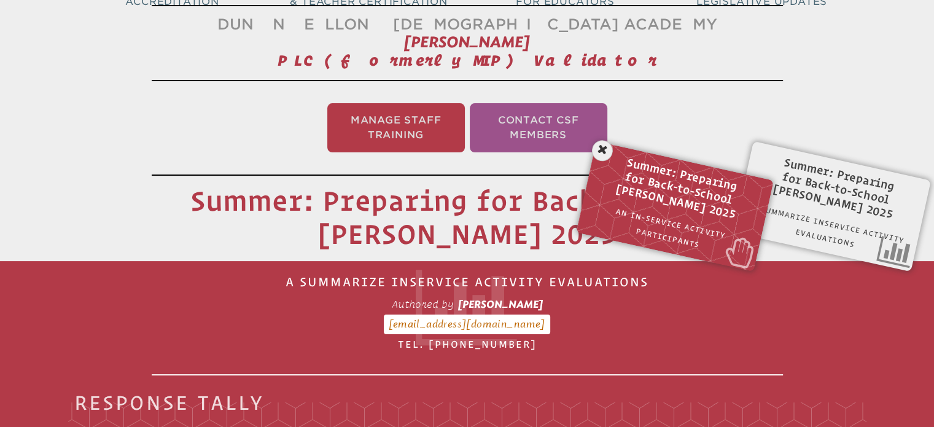
scroll to position [450, 0]
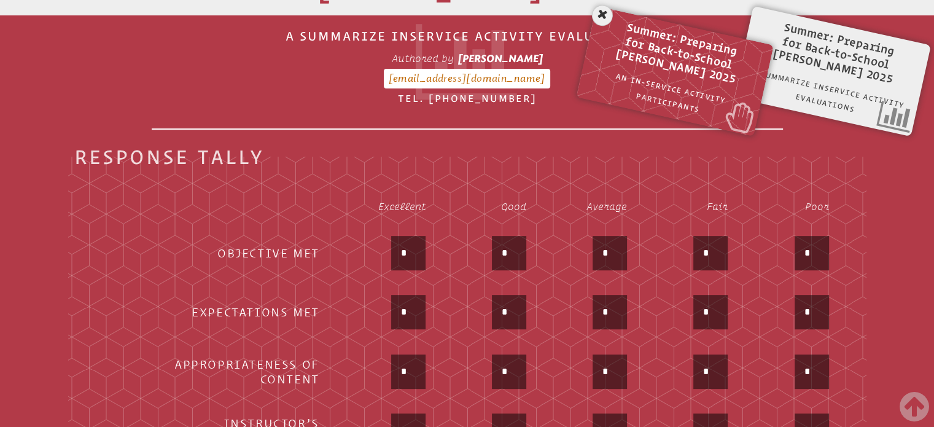
click at [410, 240] on input "*" at bounding box center [408, 252] width 29 height 29
type input "*"
click at [410, 308] on input "*" at bounding box center [408, 311] width 29 height 29
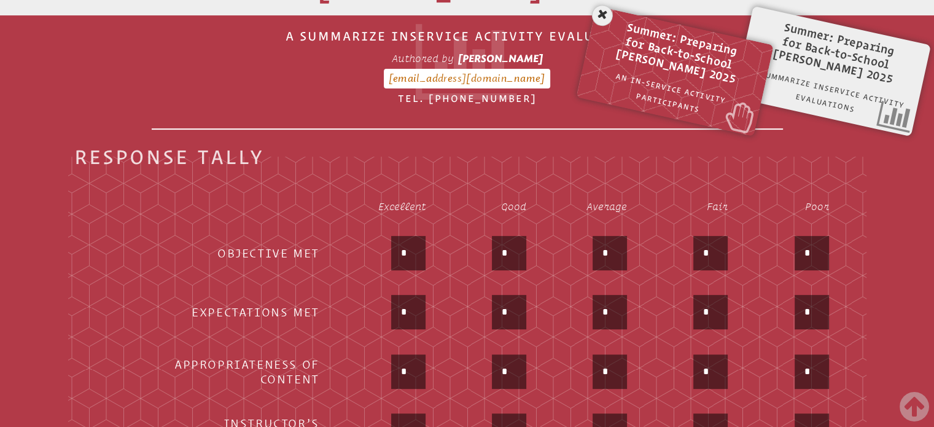
type input "*"
click at [407, 357] on input "*" at bounding box center [408, 371] width 29 height 29
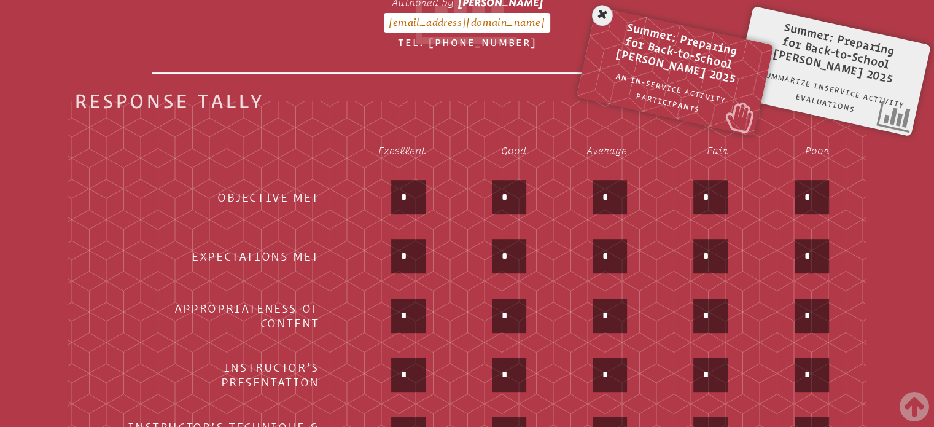
scroll to position [572, 0]
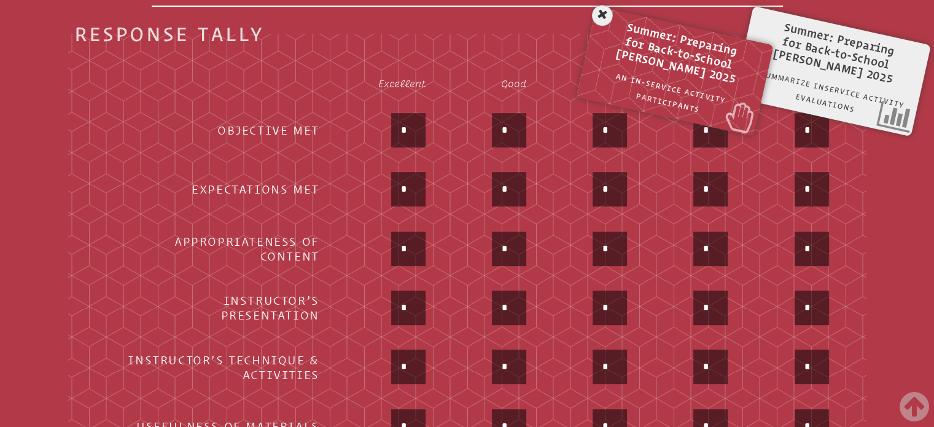
type input "*"
click at [403, 294] on input "*" at bounding box center [408, 307] width 29 height 29
type input "*"
click at [405, 353] on input "*" at bounding box center [408, 366] width 29 height 29
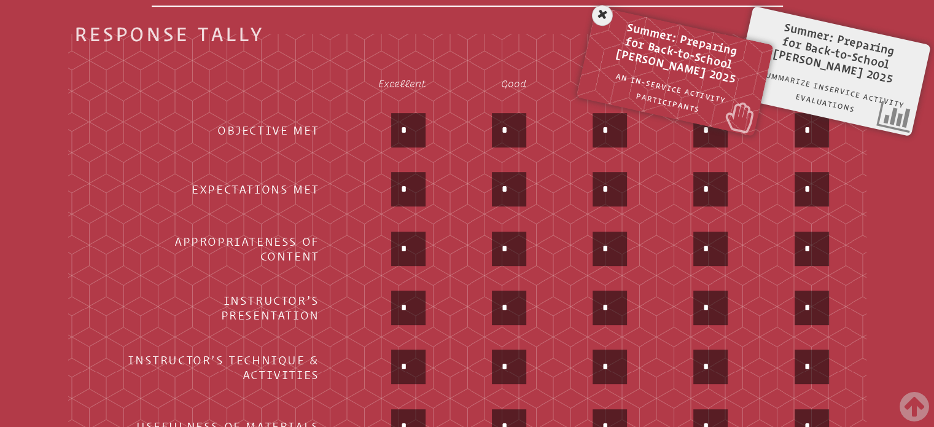
click at [405, 353] on input "*" at bounding box center [408, 366] width 29 height 29
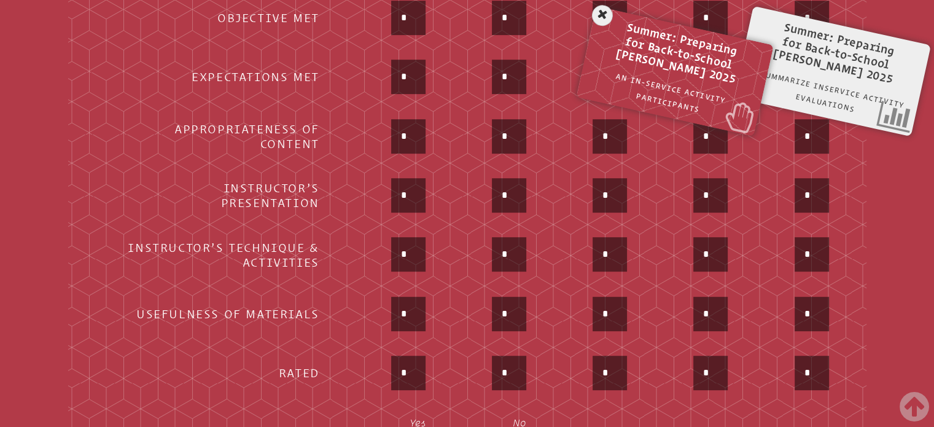
scroll to position [695, 0]
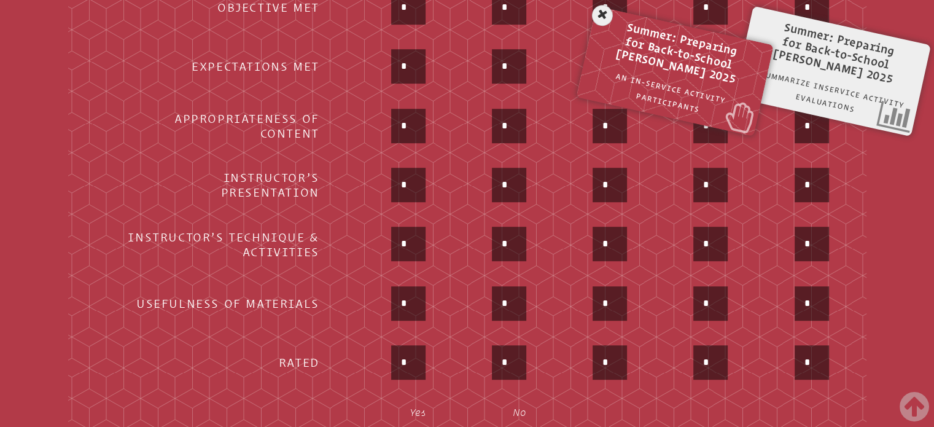
type input "*"
click at [406, 298] on input "*" at bounding box center [408, 303] width 29 height 29
type input "*"
click at [405, 348] on input "*" at bounding box center [408, 362] width 29 height 29
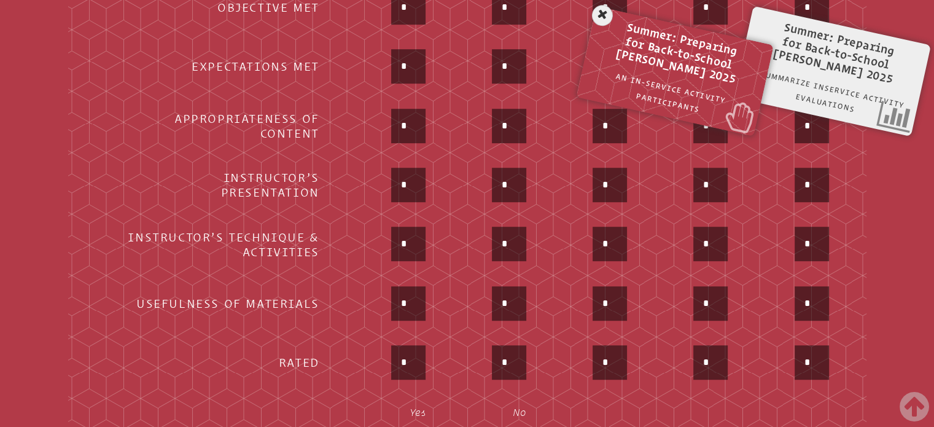
click at [405, 348] on input "*" at bounding box center [408, 362] width 29 height 29
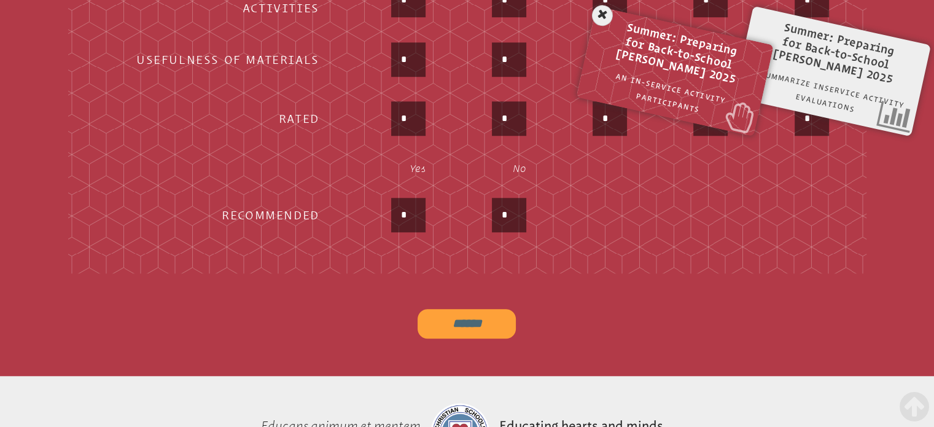
scroll to position [941, 0]
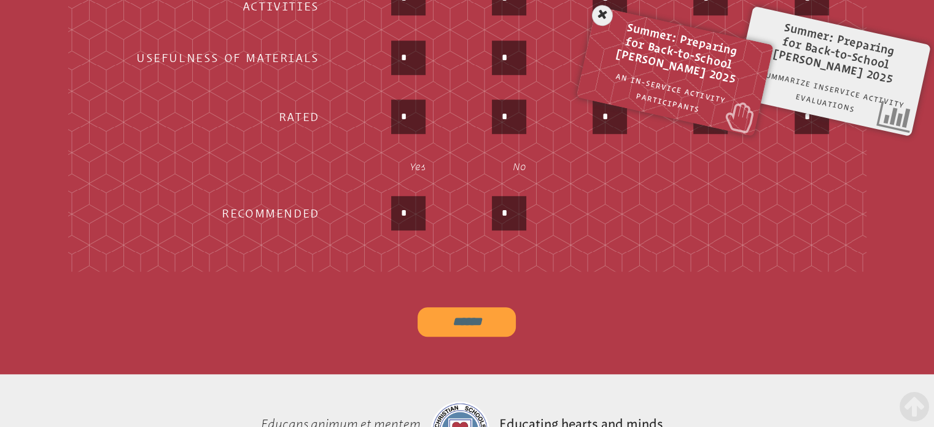
type input "*"
click at [399, 200] on input "*" at bounding box center [408, 212] width 29 height 29
type input "*"
click at [445, 307] on input "******" at bounding box center [467, 321] width 98 height 29
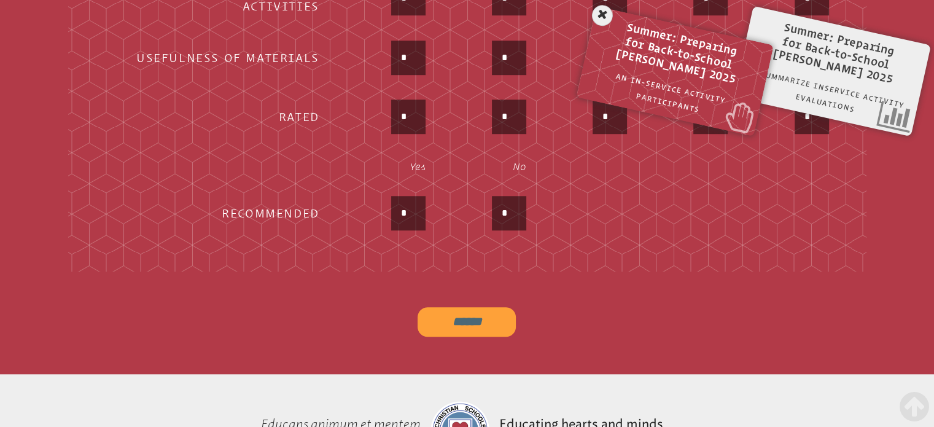
type input "**********"
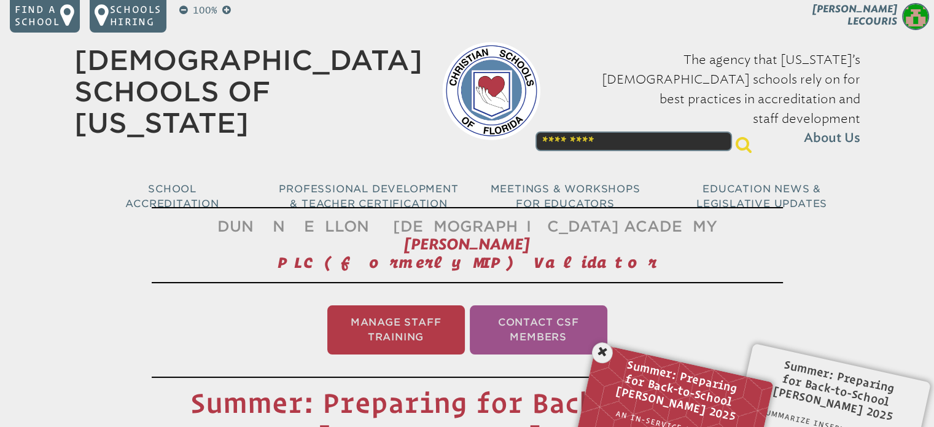
scroll to position [0, 0]
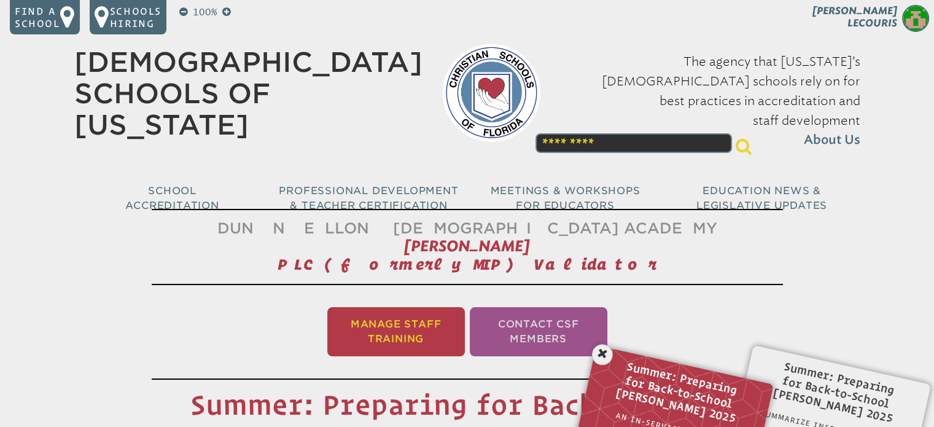
click at [415, 329] on li "Manage Staff Training" at bounding box center [396, 331] width 138 height 49
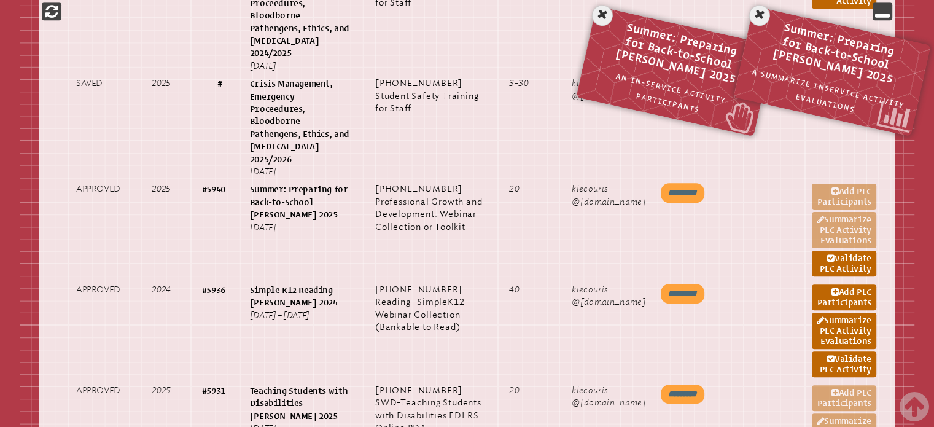
scroll to position [921, 0]
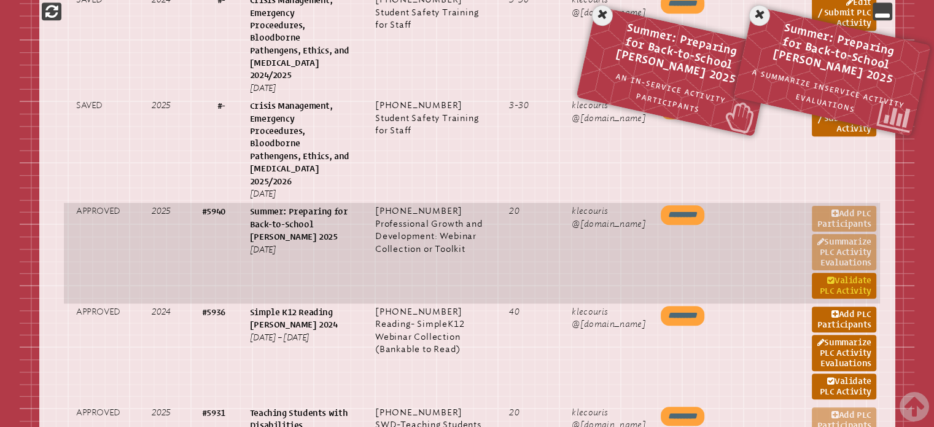
click at [848, 273] on link "Validate PLC Activity" at bounding box center [844, 286] width 64 height 26
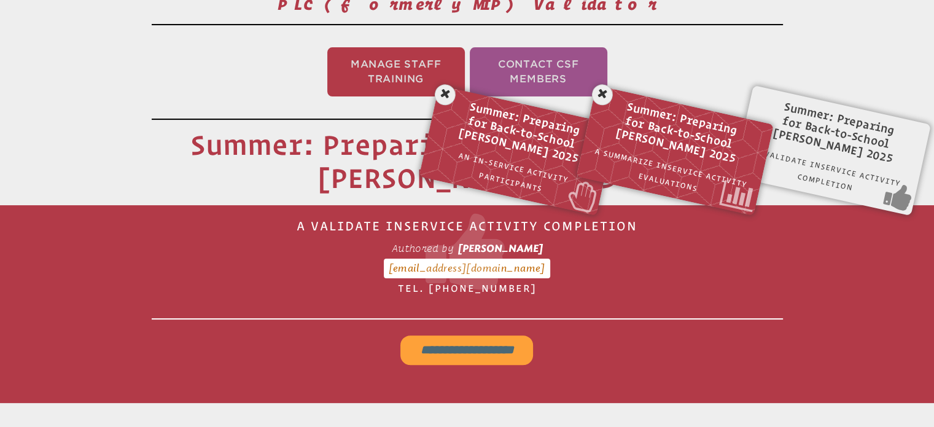
scroll to position [327, 0]
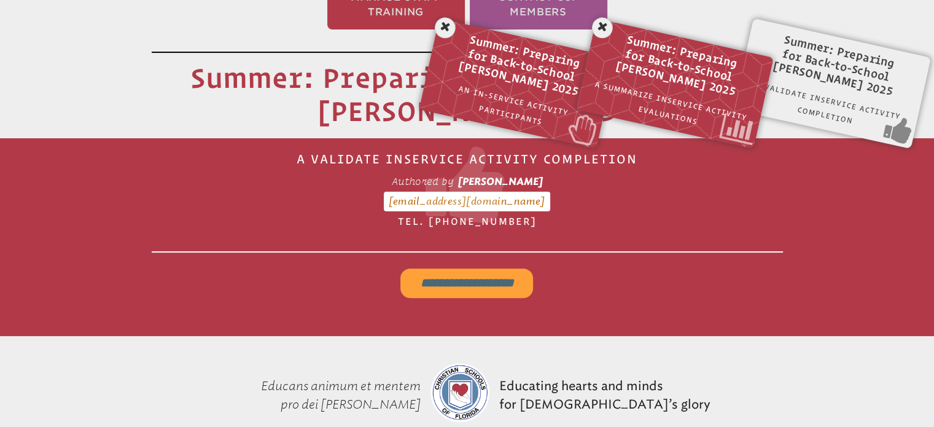
click at [477, 279] on input "**********" at bounding box center [466, 282] width 133 height 29
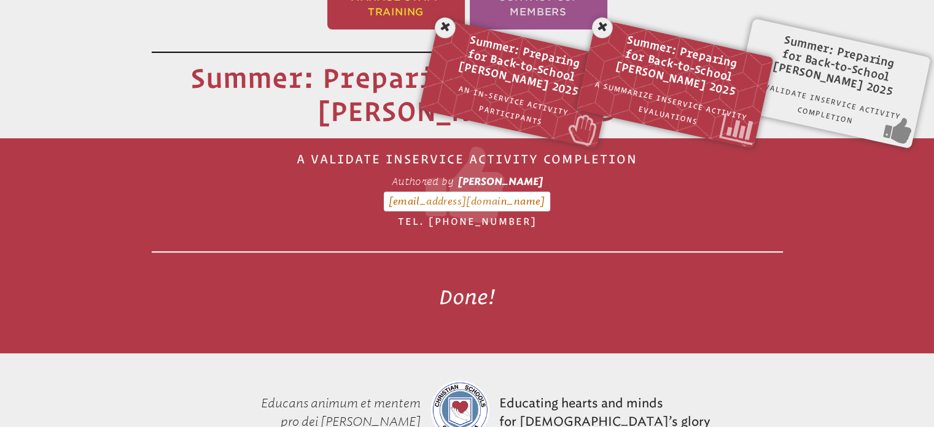
click at [405, 14] on li "Manage Staff Training" at bounding box center [396, 4] width 138 height 49
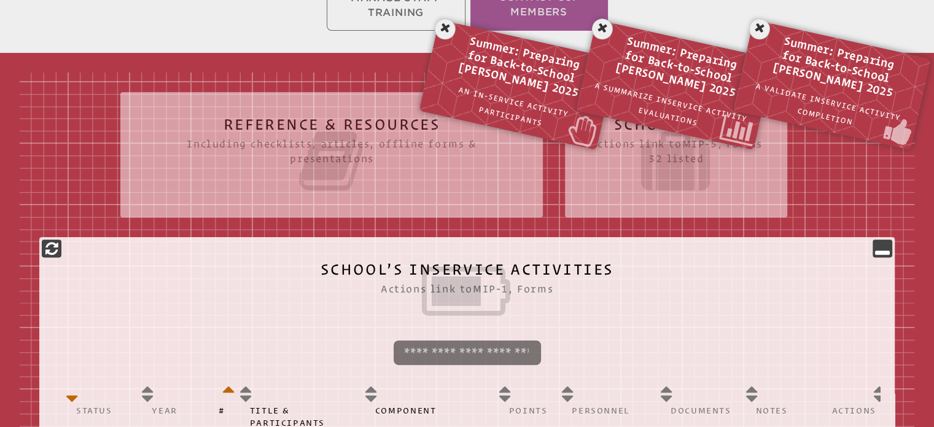
scroll to position [204, 0]
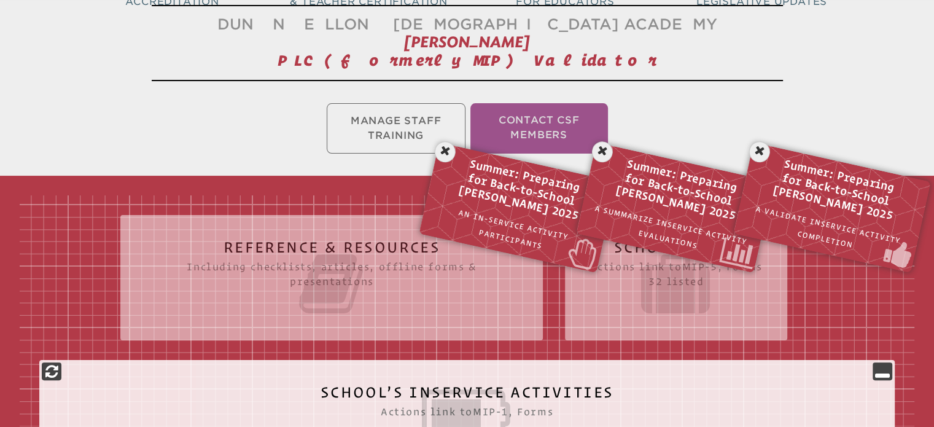
click at [450, 29] on span "Dunnellon [DEMOGRAPHIC_DATA] Academy" at bounding box center [467, 24] width 500 height 18
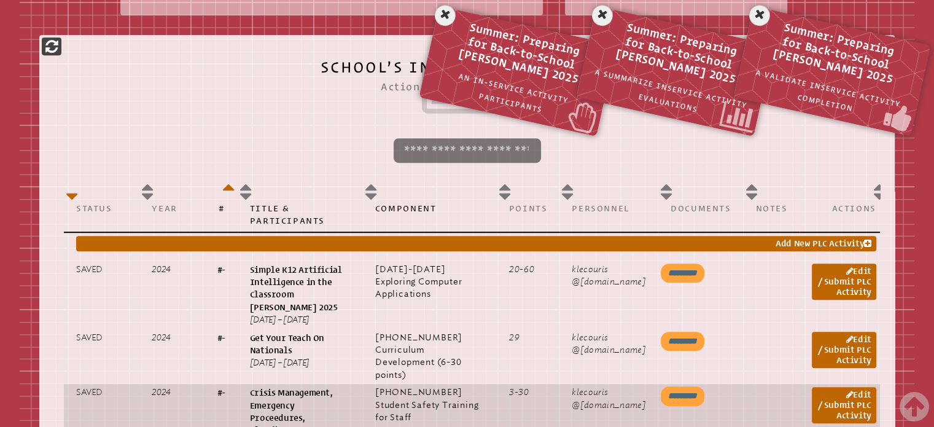
scroll to position [634, 0]
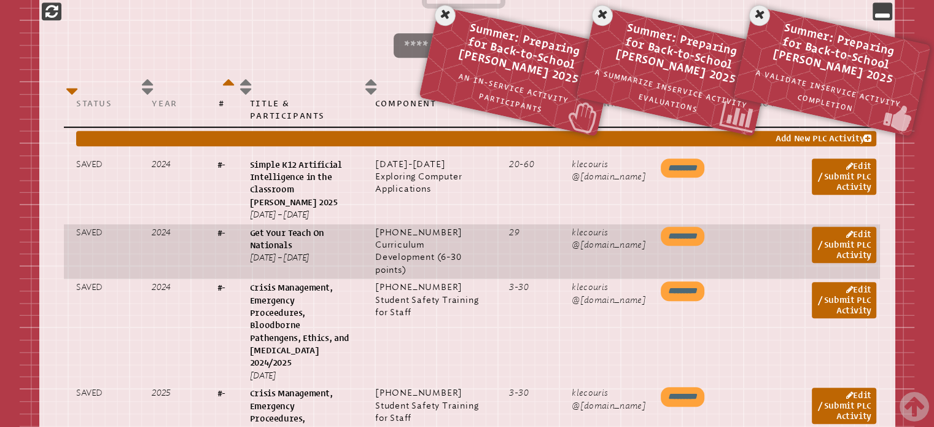
click at [697, 229] on input "*********" at bounding box center [683, 237] width 44 height 20
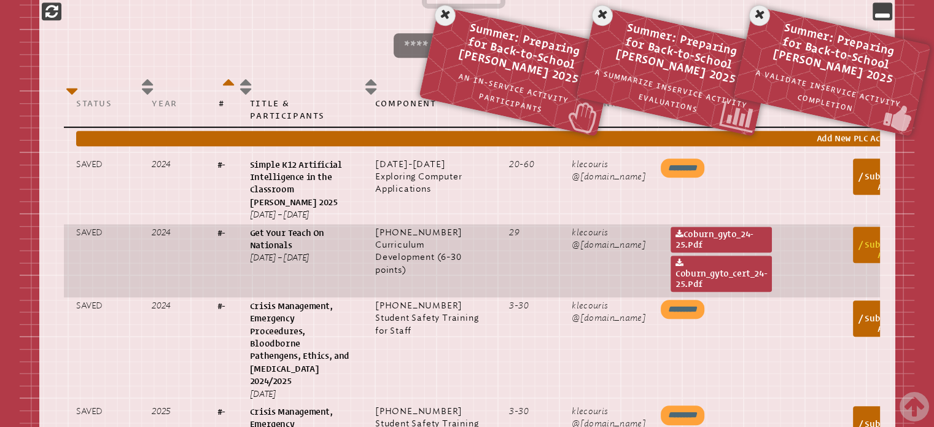
click at [862, 235] on link "Edit / Submit PLC Activity" at bounding box center [885, 245] width 64 height 36
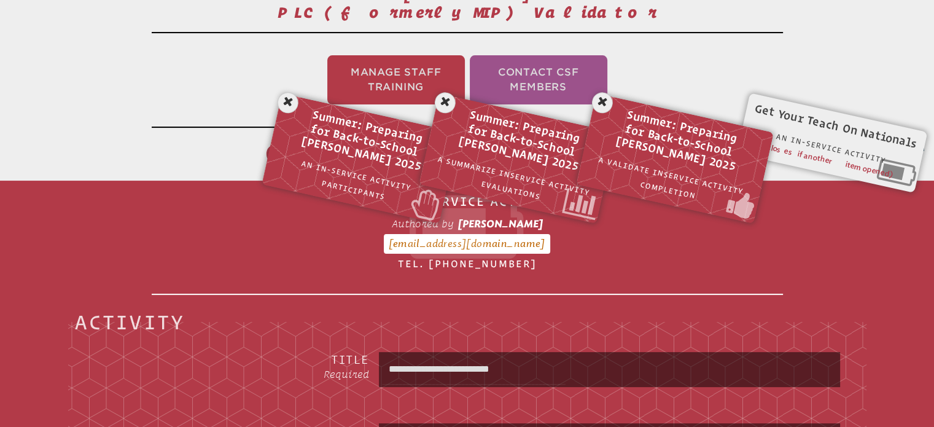
scroll to position [142, 0]
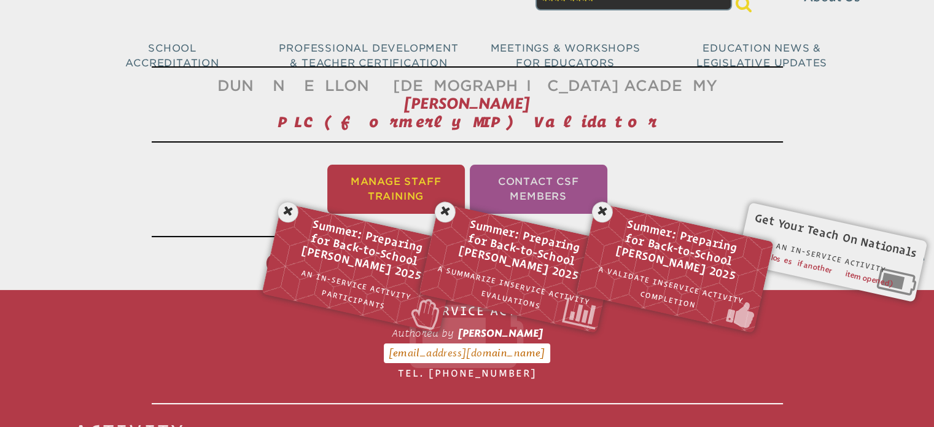
click at [403, 179] on li "Manage Staff Training" at bounding box center [396, 189] width 138 height 49
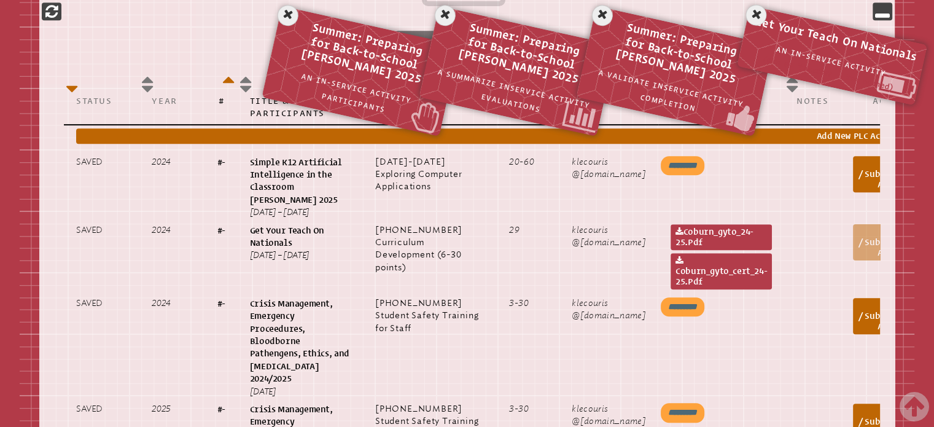
scroll to position [634, 0]
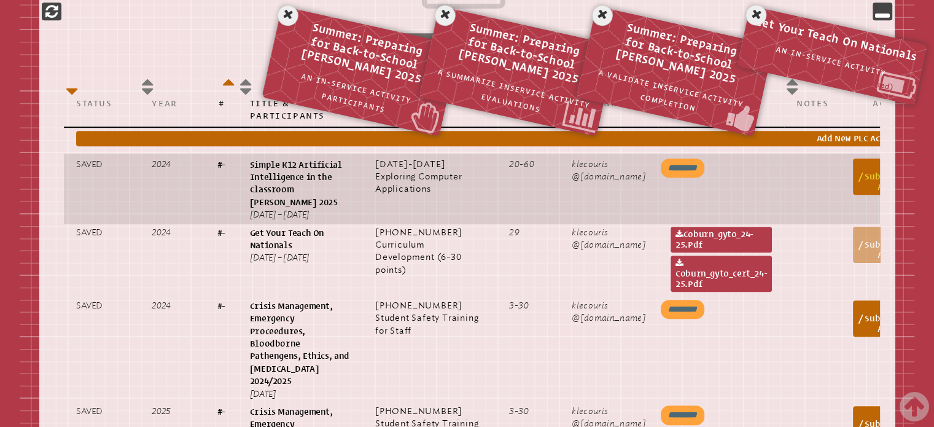
click at [865, 181] on link "Edit / Submit PLC Activity" at bounding box center [885, 176] width 64 height 36
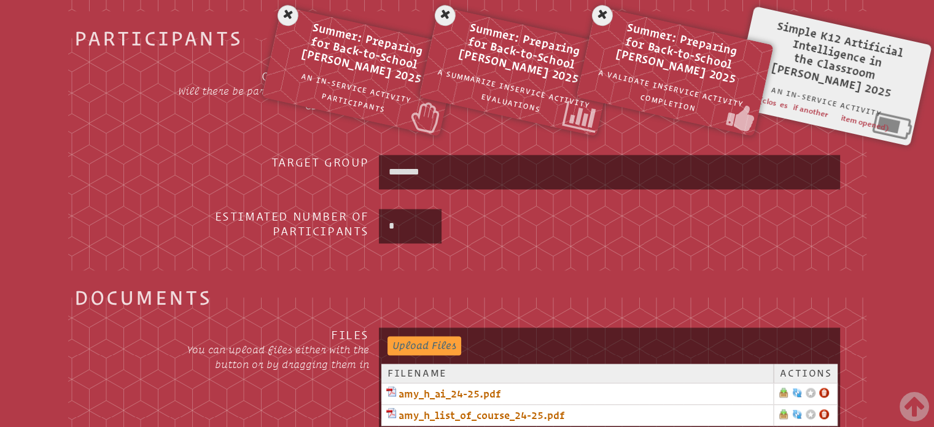
scroll to position [1616, 0]
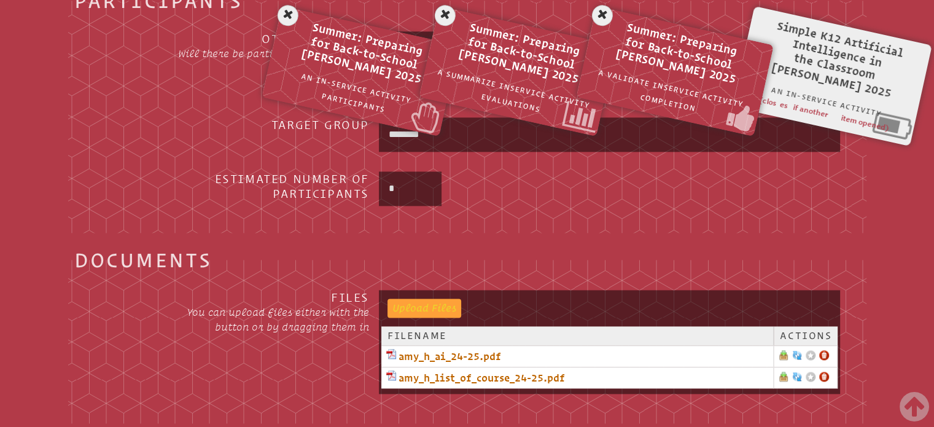
click at [420, 298] on input "file" at bounding box center [418, 306] width 61 height 17
type input "**********"
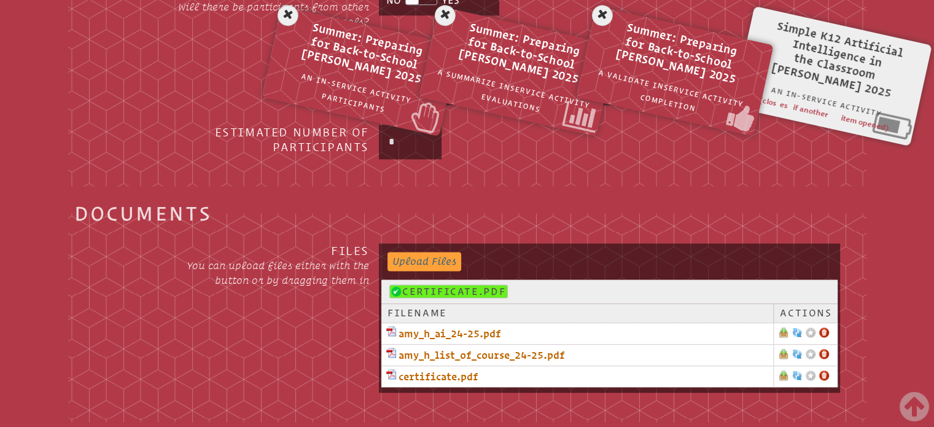
scroll to position [1739, 0]
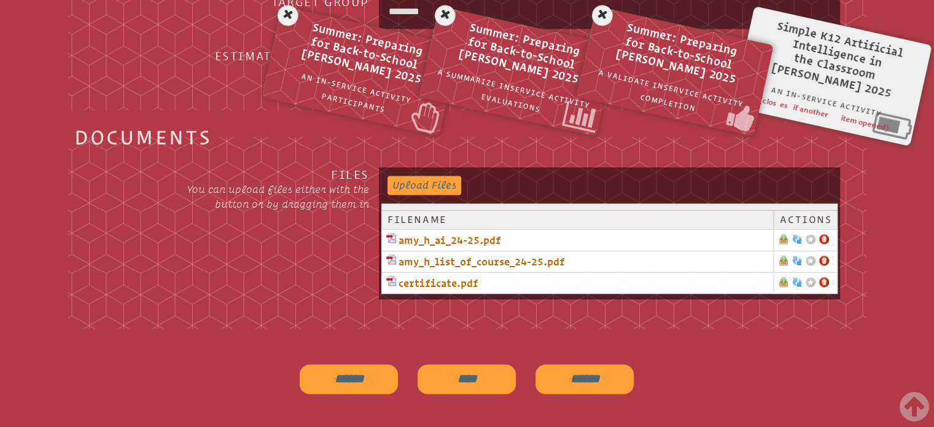
click at [826, 277] on link at bounding box center [824, 282] width 10 height 10
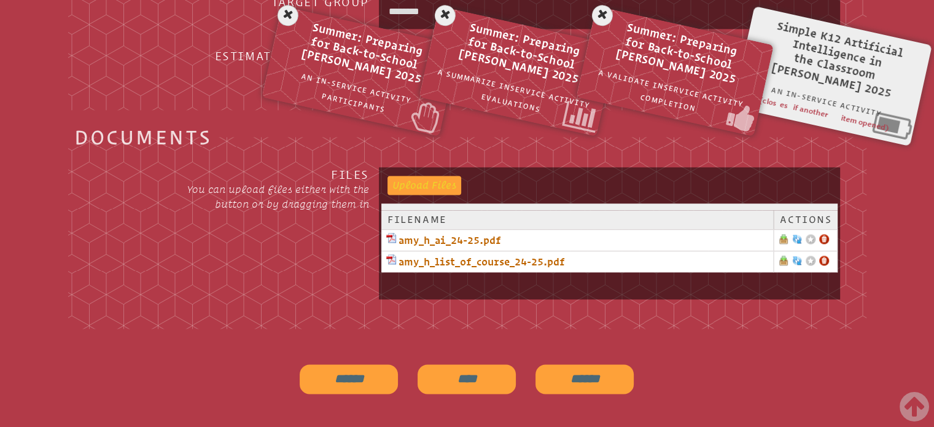
click at [423, 176] on input "file" at bounding box center [418, 184] width 61 height 17
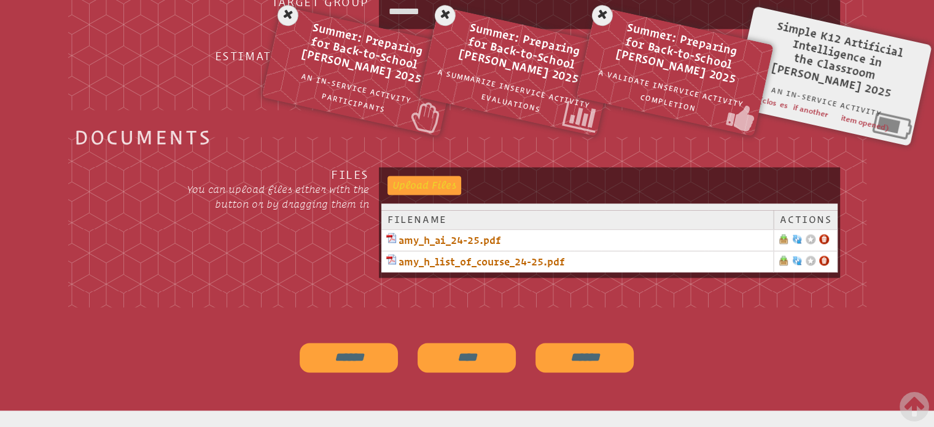
type input "**********"
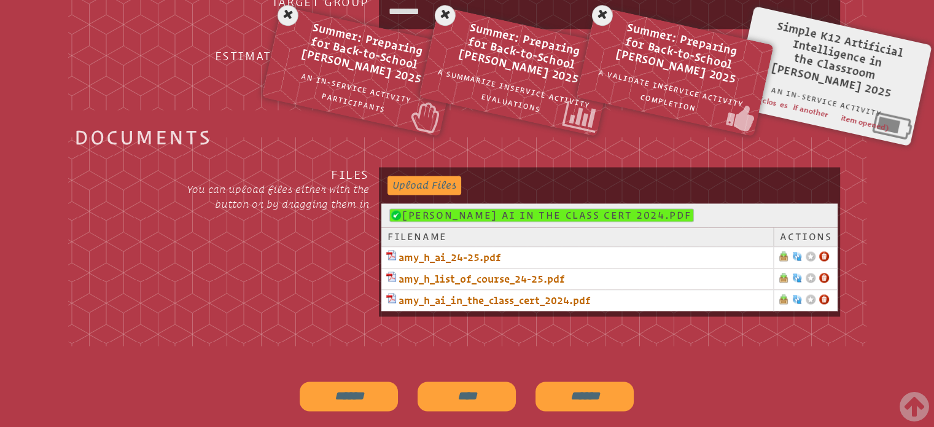
click at [365, 388] on input "******" at bounding box center [349, 395] width 98 height 29
type input "**********"
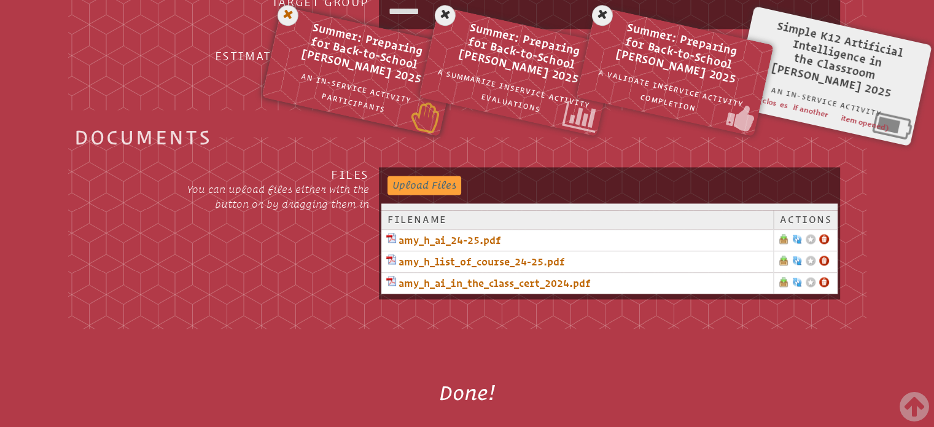
click at [289, 17] on icon at bounding box center [287, 15] width 25 height 25
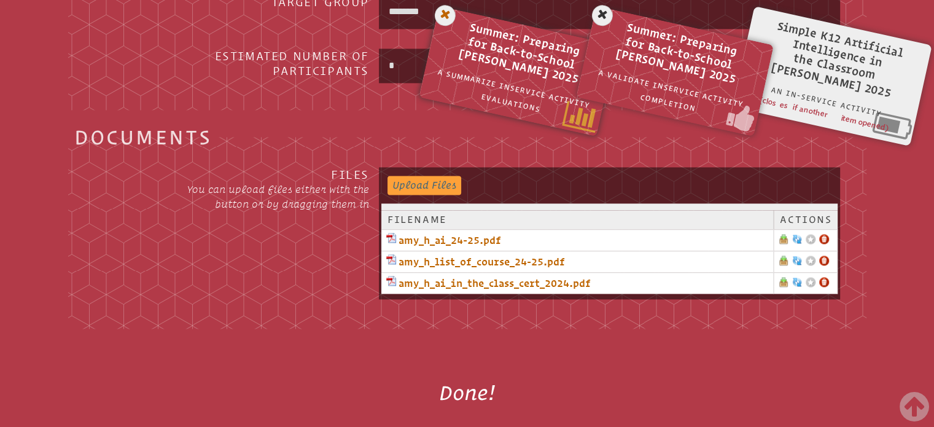
click at [438, 19] on icon at bounding box center [444, 15] width 25 height 25
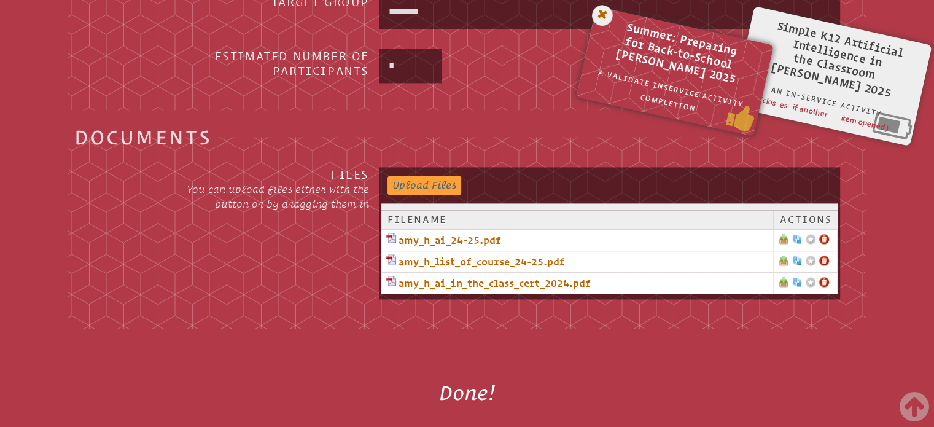
click at [597, 16] on icon at bounding box center [602, 15] width 25 height 25
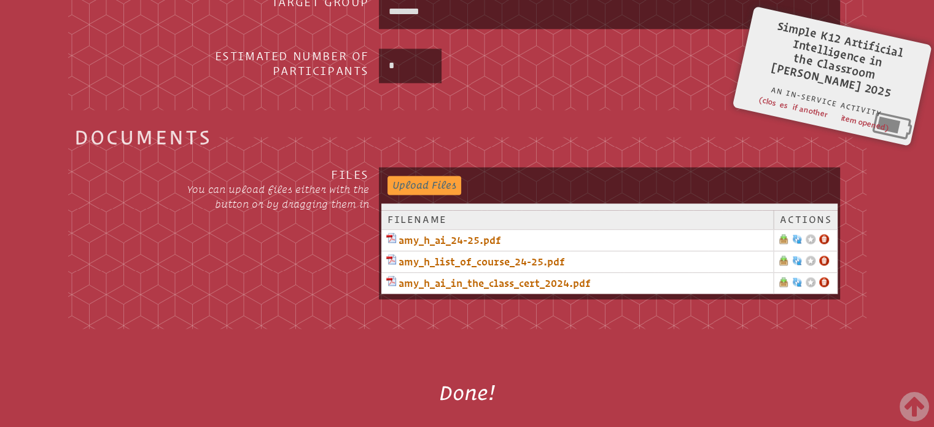
scroll to position [2113, 0]
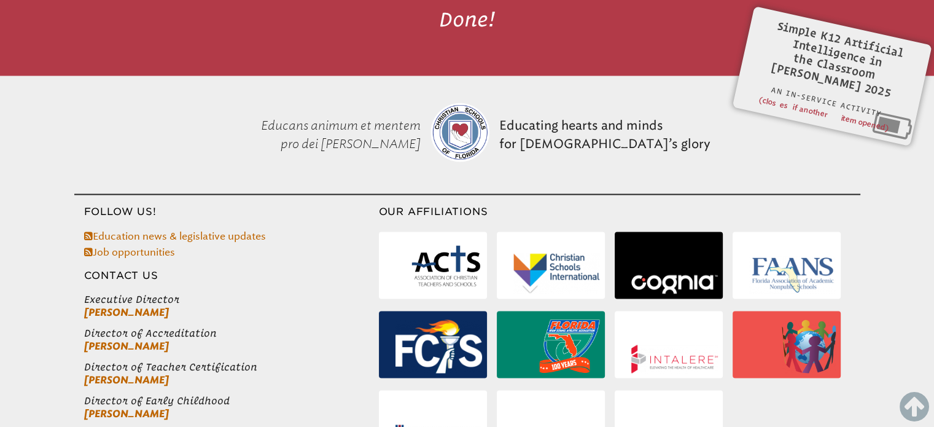
click at [919, 412] on icon at bounding box center [914, 406] width 29 height 34
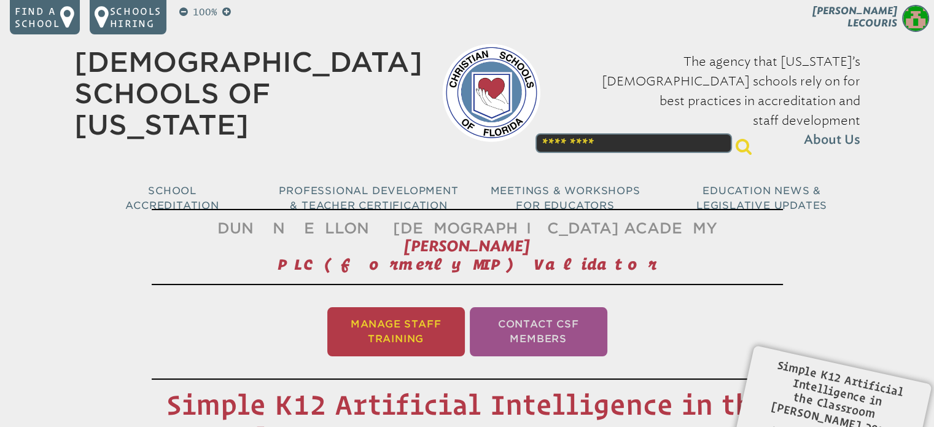
click at [430, 329] on li "Manage Staff Training" at bounding box center [396, 331] width 138 height 49
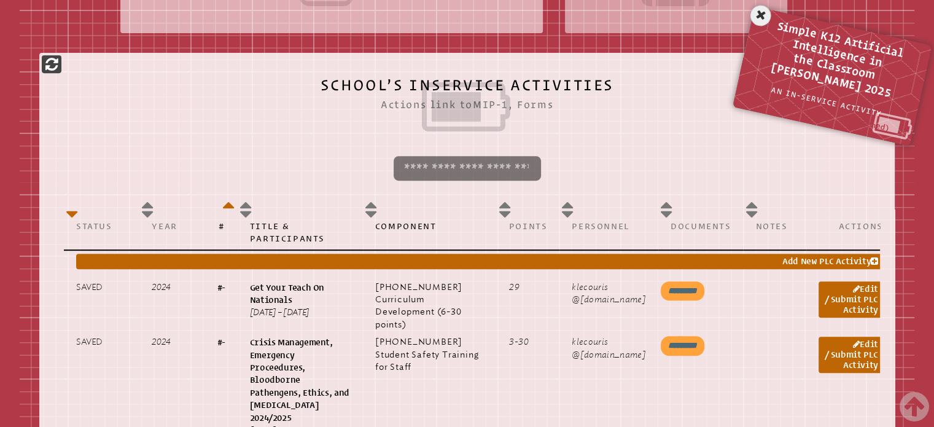
scroll to position [634, 0]
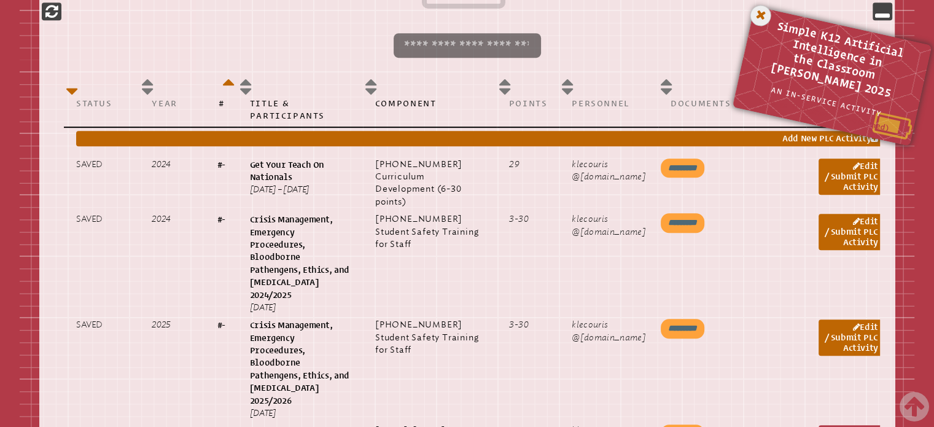
click at [762, 14] on icon at bounding box center [760, 15] width 25 height 25
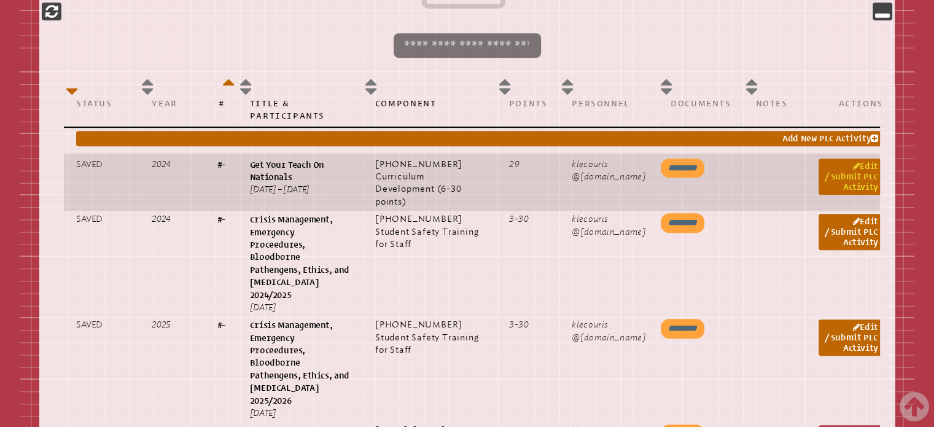
click at [844, 180] on link "Edit / Submit PLC Activity" at bounding box center [851, 176] width 64 height 36
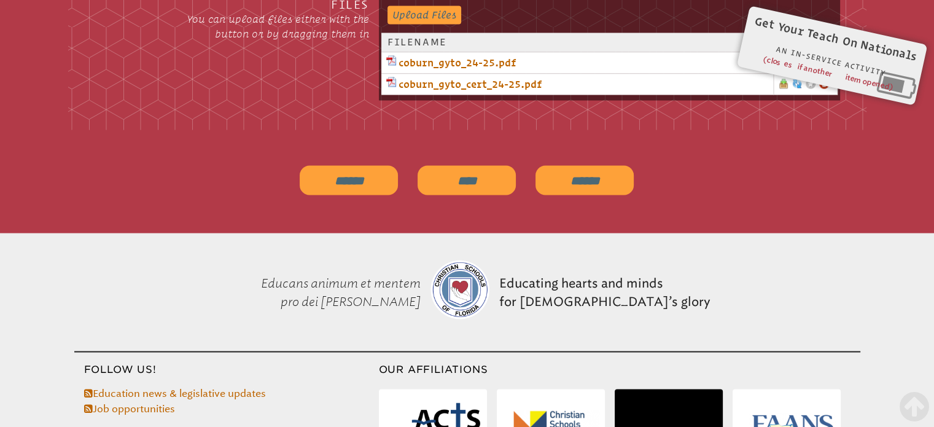
scroll to position [2046, 0]
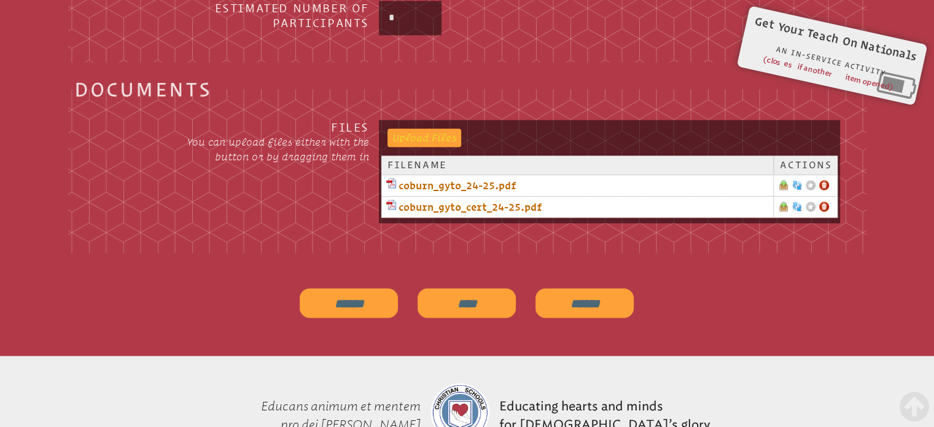
click at [430, 130] on input "file" at bounding box center [418, 136] width 61 height 17
click at [446, 131] on input "file" at bounding box center [418, 136] width 61 height 17
type input "**********"
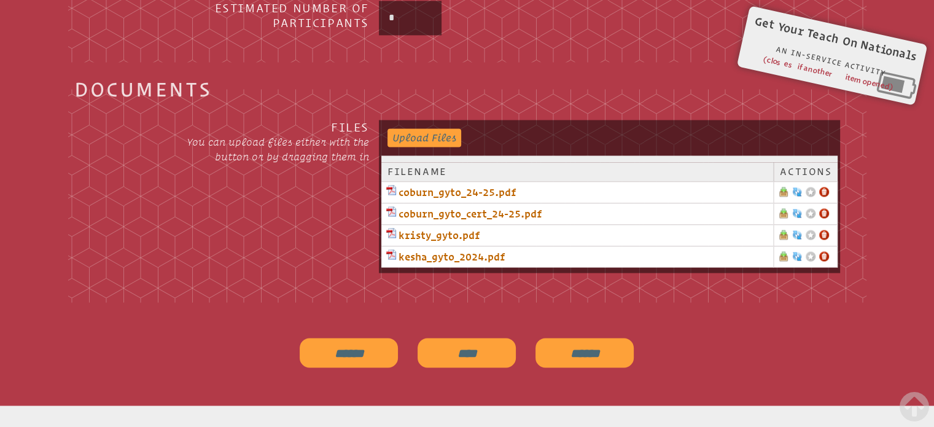
click at [364, 346] on input "******" at bounding box center [349, 352] width 98 height 29
type input "**********"
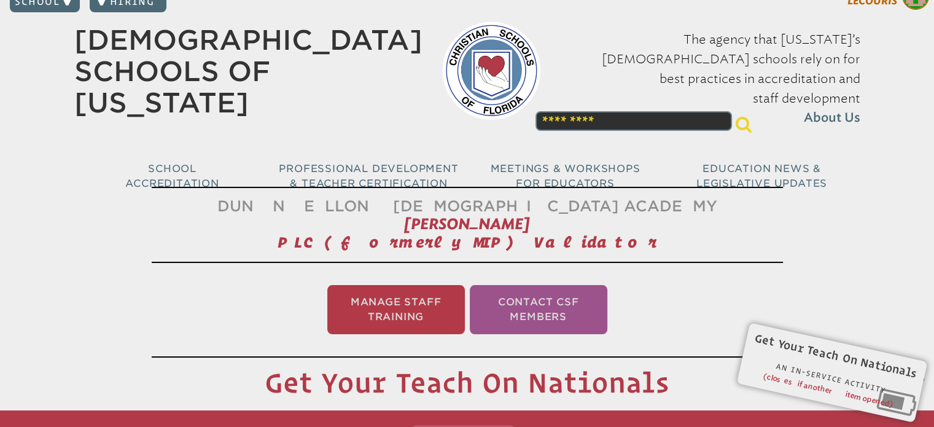
scroll to position [0, 0]
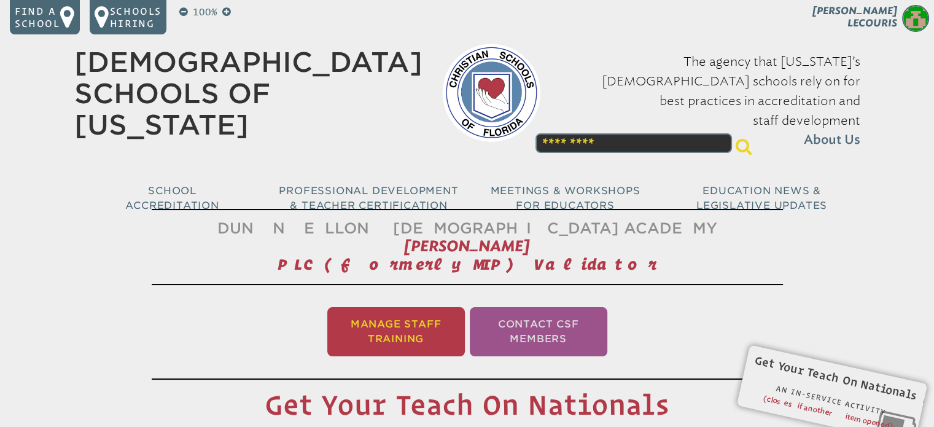
click at [413, 321] on li "Manage Staff Training" at bounding box center [396, 331] width 138 height 49
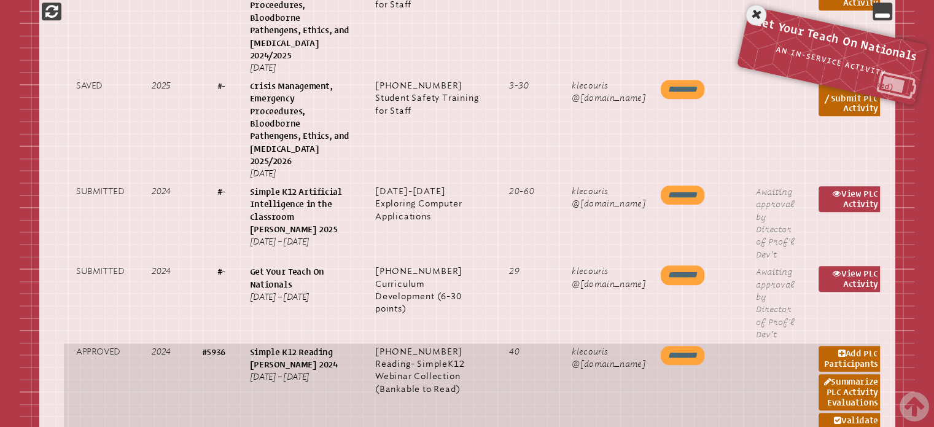
scroll to position [879, 0]
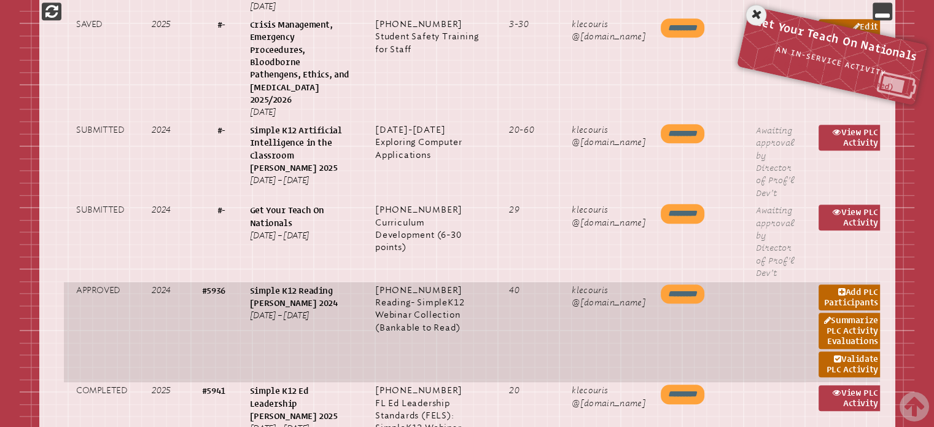
click at [671, 284] on input "*********" at bounding box center [683, 294] width 44 height 20
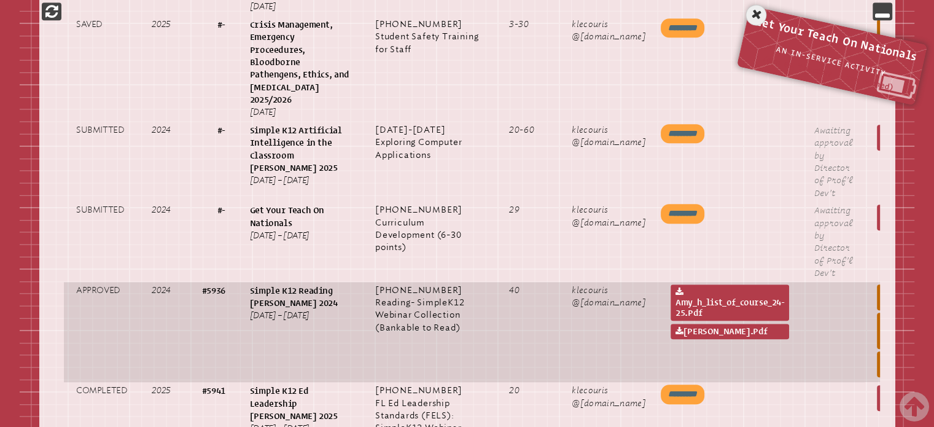
click at [607, 322] on td "klecouris @dcaeagles.com" at bounding box center [608, 332] width 99 height 101
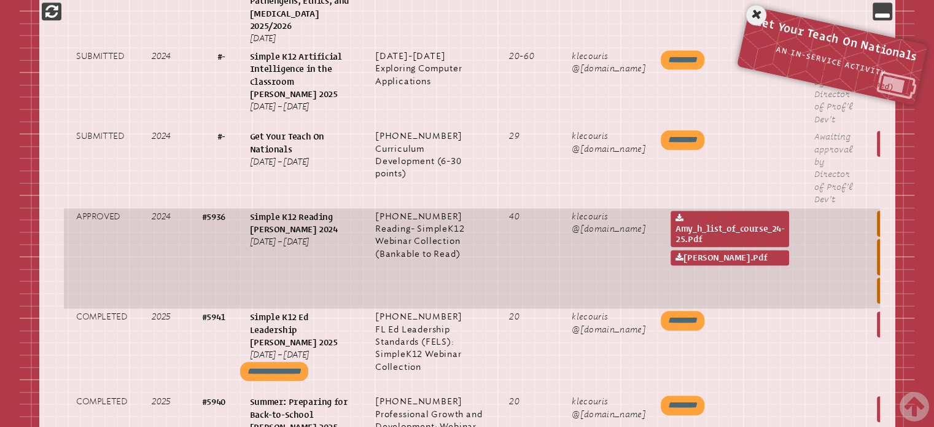
scroll to position [941, 0]
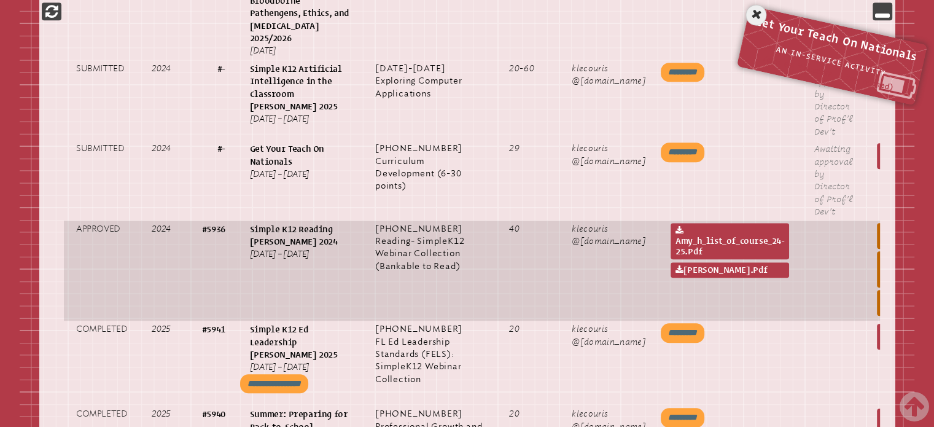
click at [594, 257] on td "klecouris @dcaeagles.com" at bounding box center [608, 270] width 99 height 101
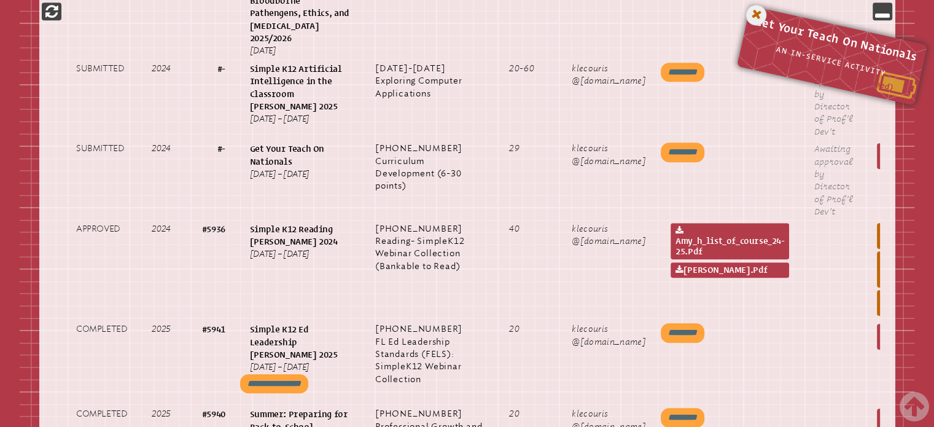
click at [754, 14] on icon at bounding box center [756, 14] width 25 height 25
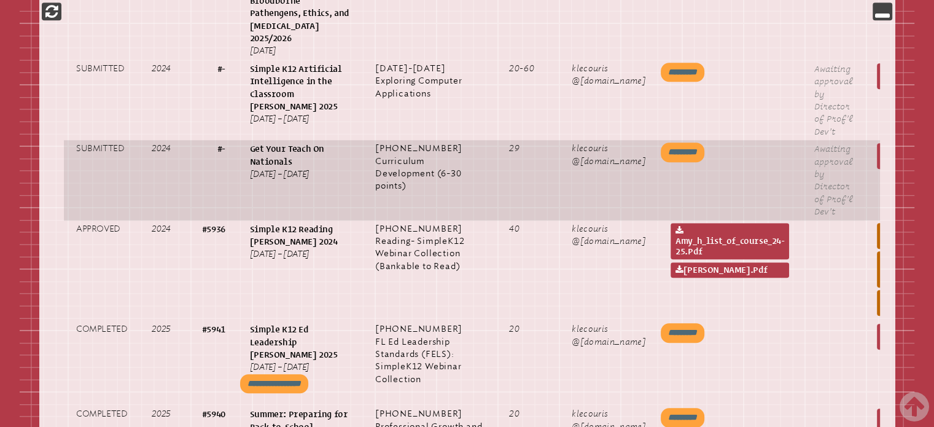
click at [528, 140] on td "29" at bounding box center [528, 180] width 63 height 80
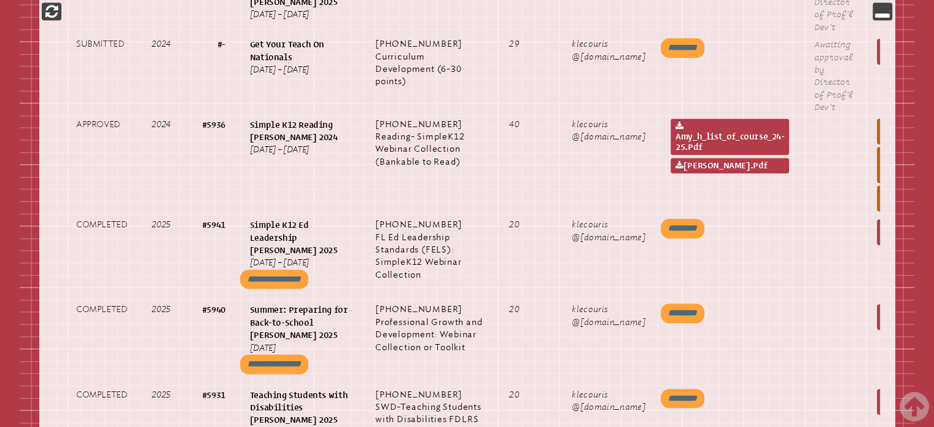
scroll to position [921, 0]
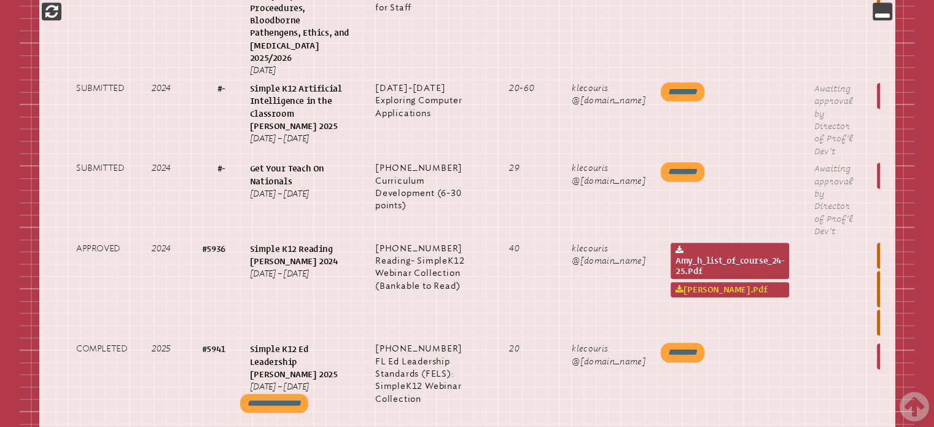
click at [676, 282] on link "amy_h_reading_endoresement.pdf" at bounding box center [730, 289] width 119 height 15
click at [706, 243] on link "amy_h_list_of_course_24-25.pdf" at bounding box center [730, 261] width 119 height 36
click at [560, 276] on td "40" at bounding box center [528, 290] width 63 height 101
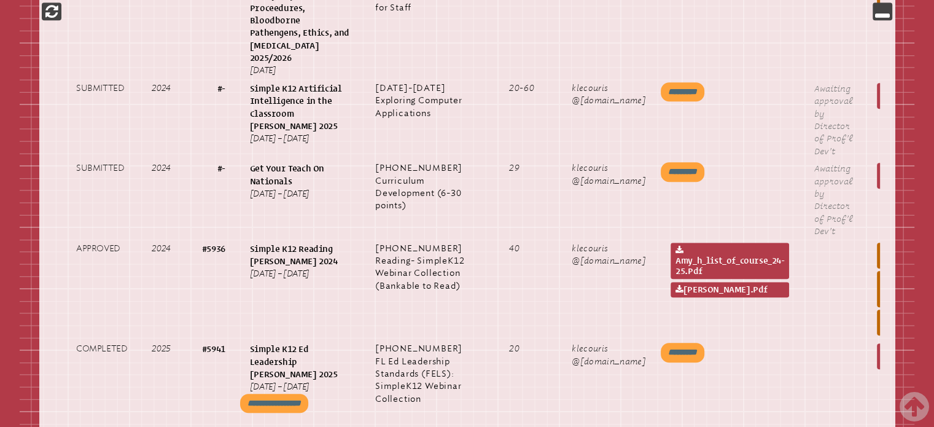
click at [560, 276] on td "40" at bounding box center [528, 290] width 63 height 101
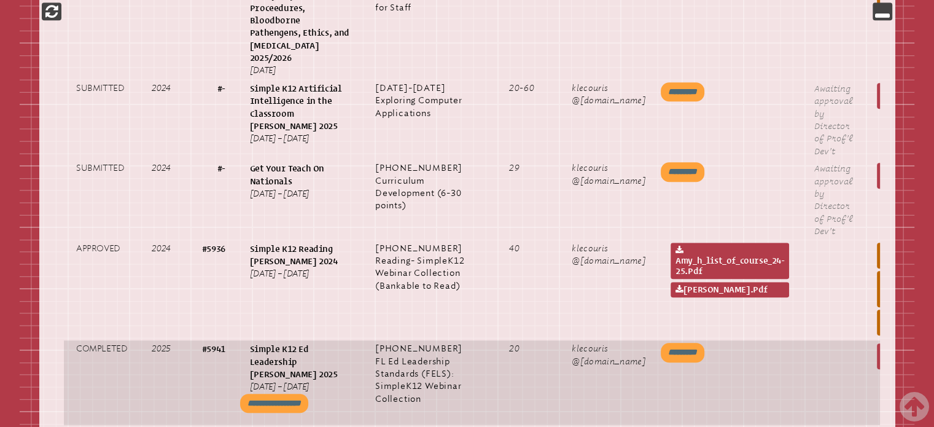
click at [517, 343] on td "20" at bounding box center [528, 382] width 63 height 85
click at [308, 394] on input "**********" at bounding box center [274, 404] width 68 height 20
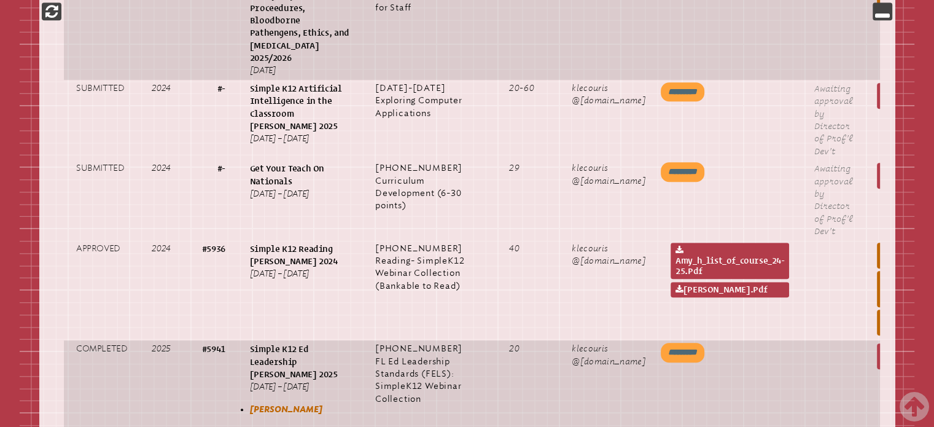
scroll to position [572, 0]
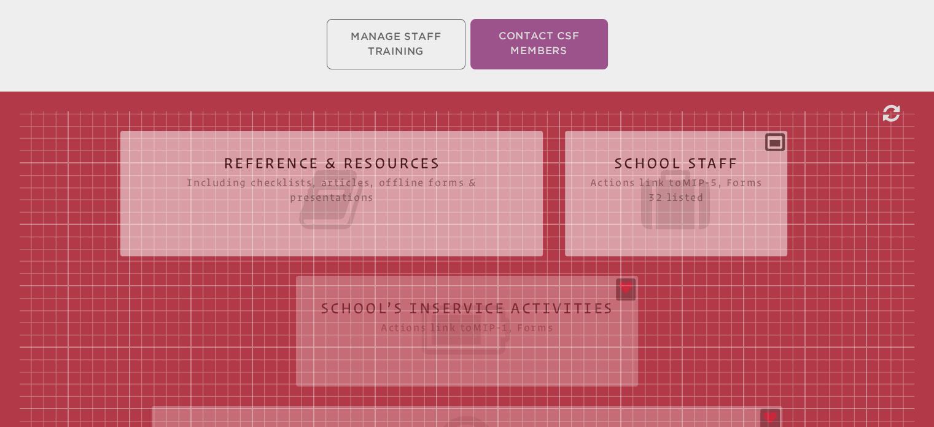
scroll to position [368, 0]
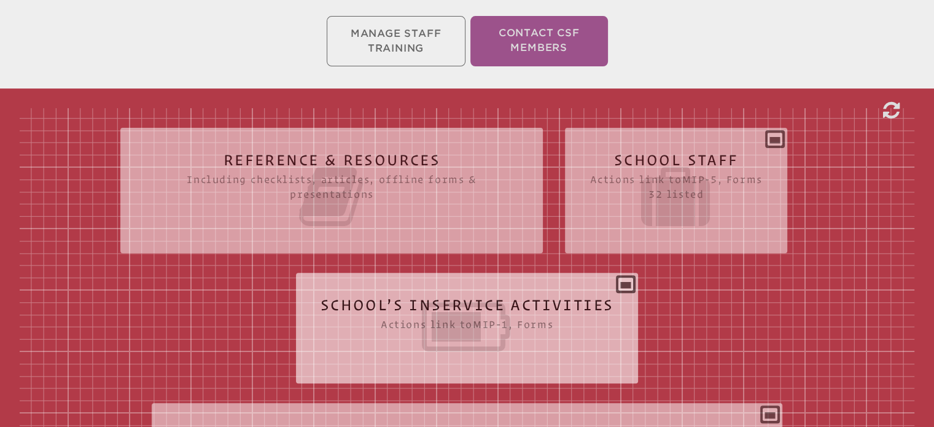
click at [569, 292] on icon at bounding box center [468, 326] width 294 height 69
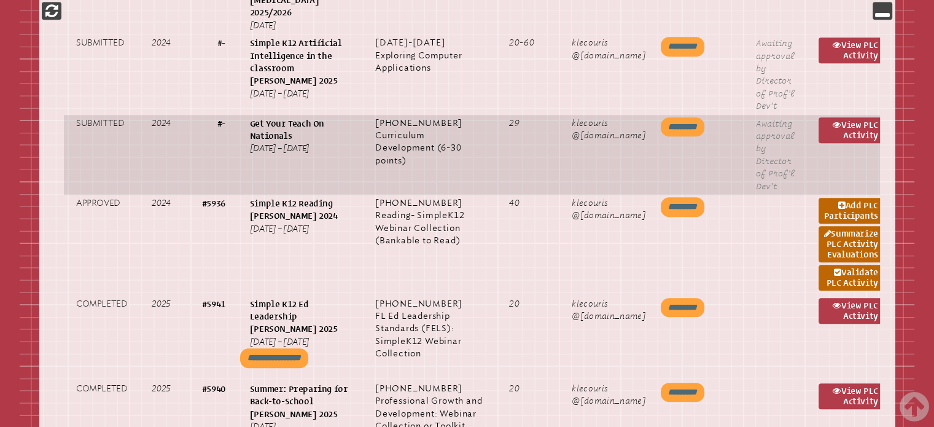
scroll to position [983, 0]
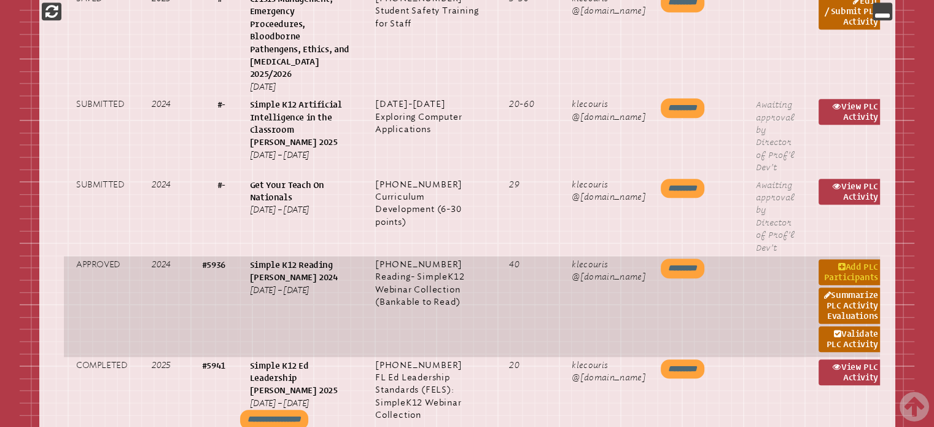
click at [854, 259] on link "Add PLC Participants" at bounding box center [851, 272] width 64 height 26
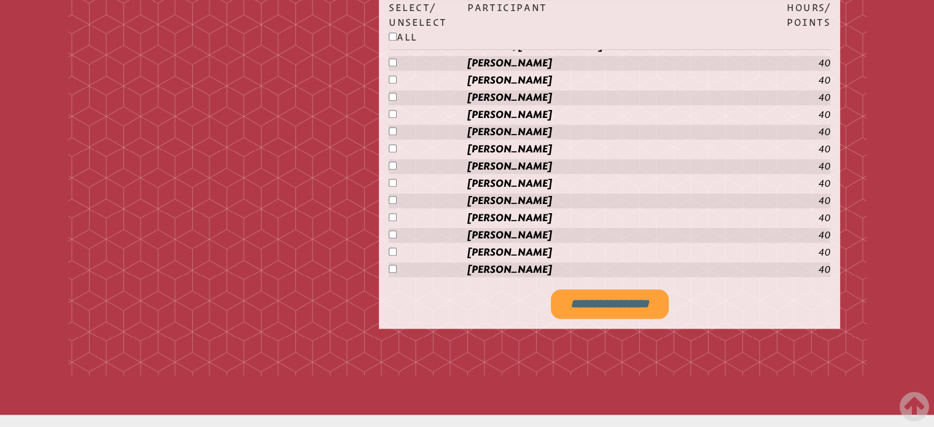
scroll to position [1105, 0]
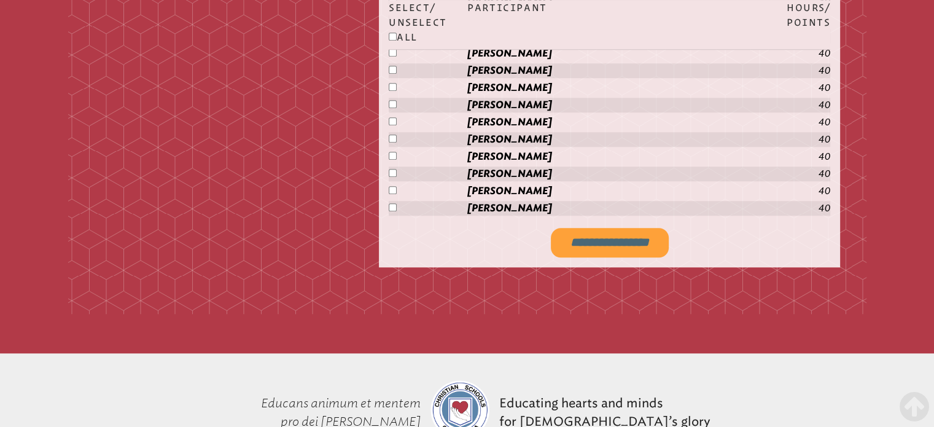
click at [623, 228] on input "**********" at bounding box center [610, 242] width 118 height 29
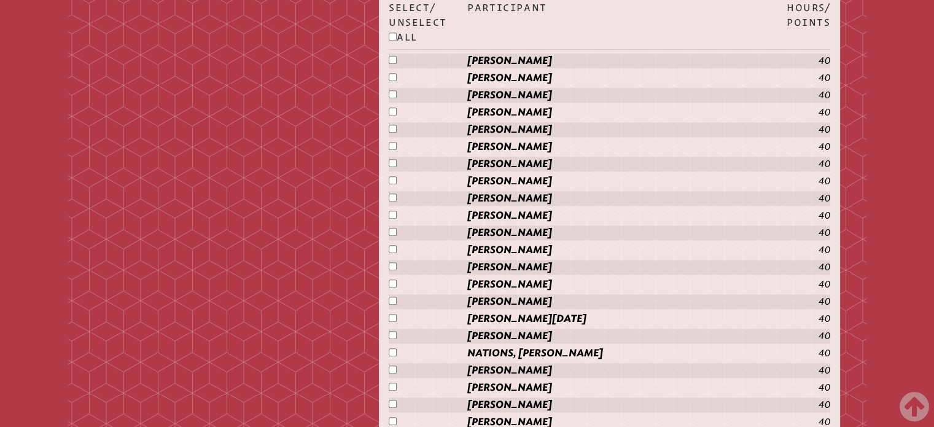
type input "**********"
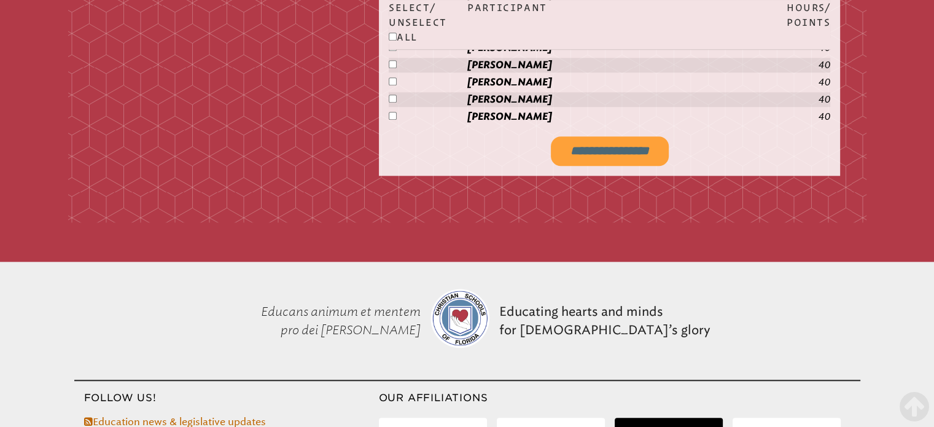
scroll to position [1155, 0]
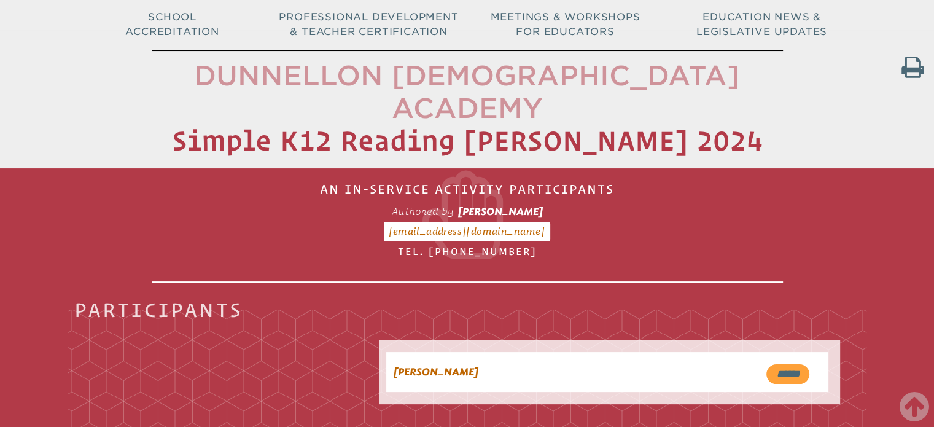
scroll to position [173, 0]
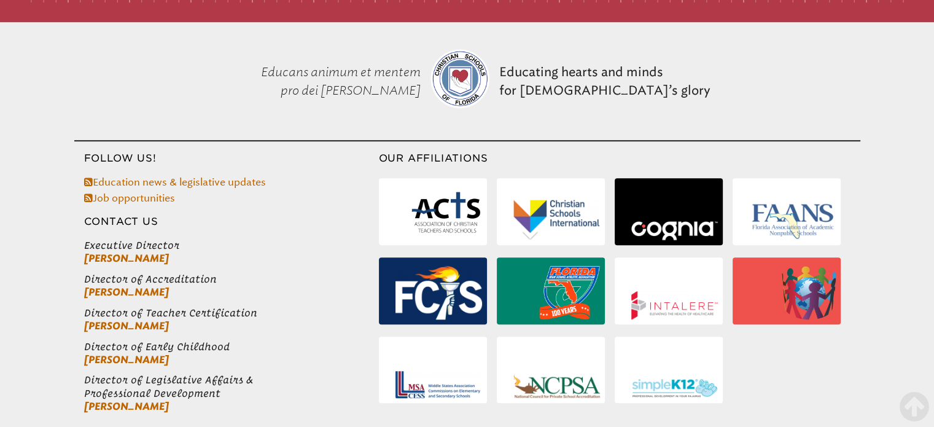
scroll to position [914, 0]
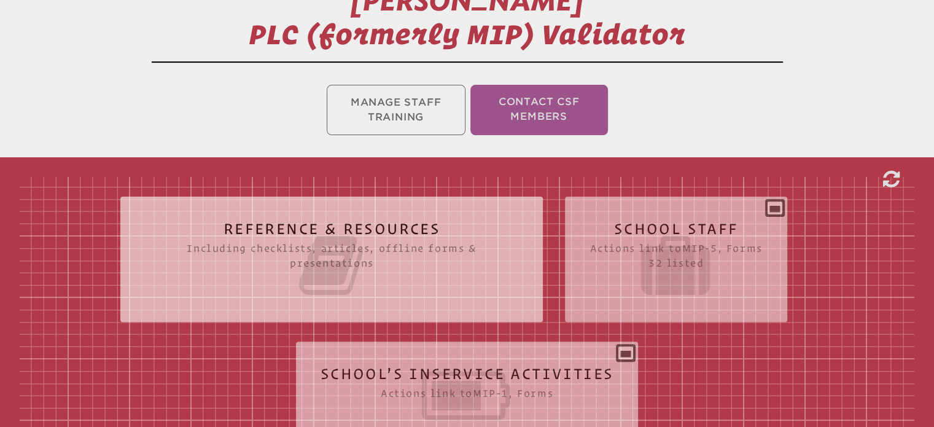
click at [432, 361] on icon at bounding box center [468, 395] width 294 height 69
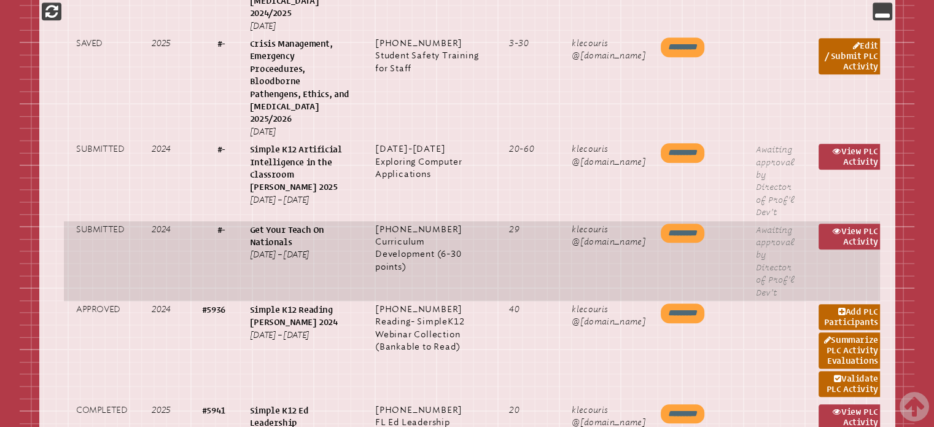
scroll to position [975, 0]
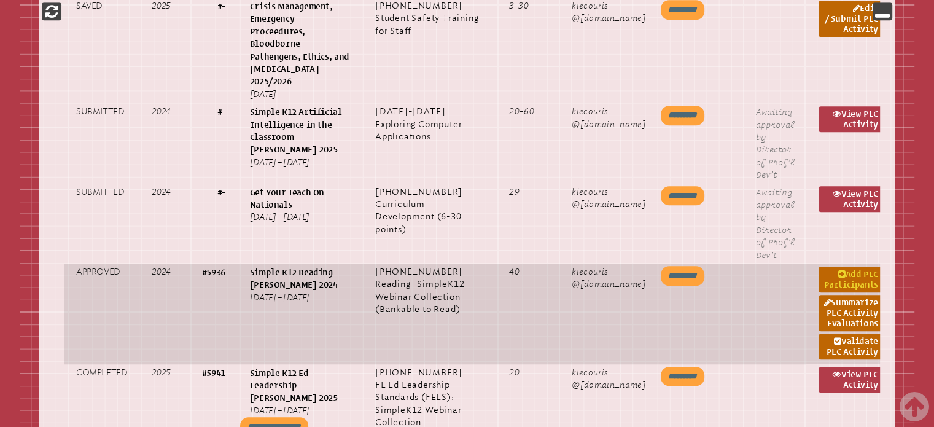
click at [850, 267] on link "Add PLC Participants" at bounding box center [851, 280] width 64 height 26
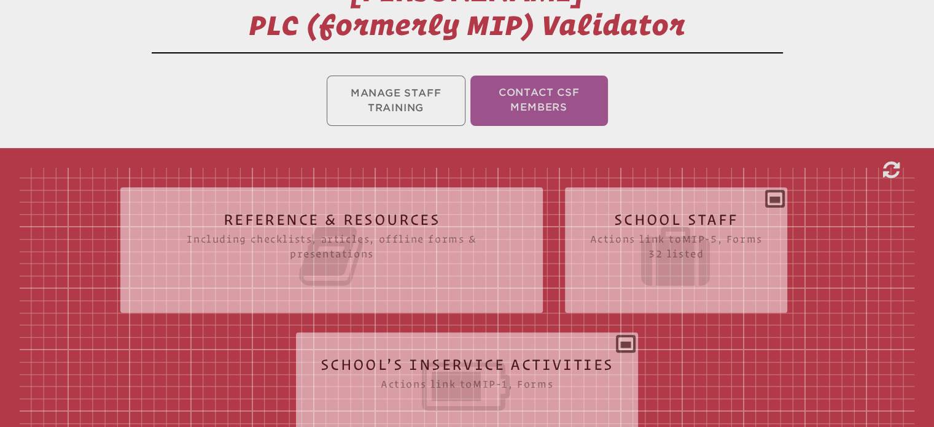
scroll to position [346, 0]
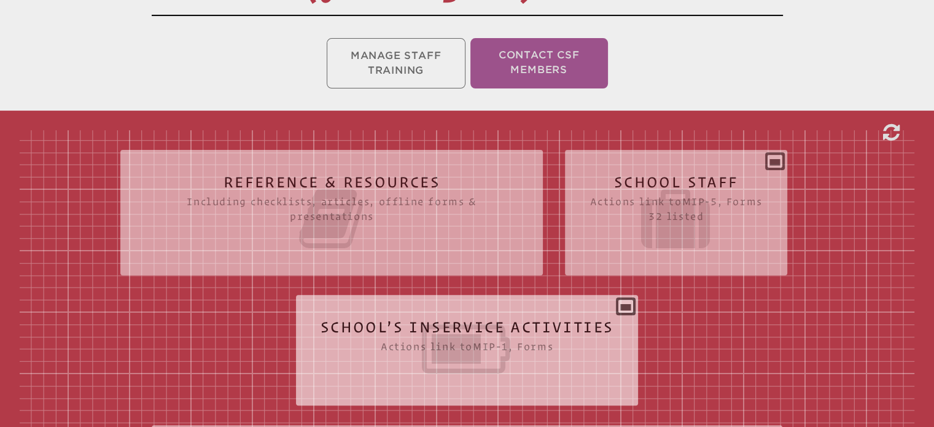
click at [619, 320] on div "School’s Inservice Activities Actions link to mip-1 , Forms Status Year # Title…" at bounding box center [467, 345] width 343 height 81
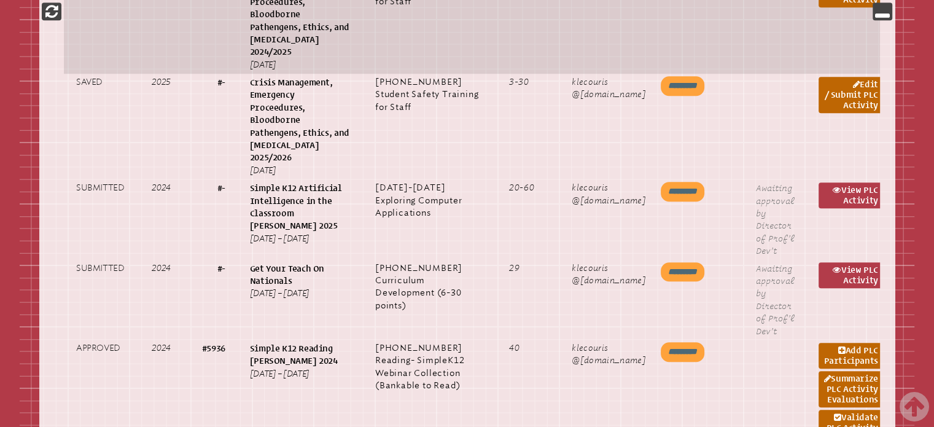
scroll to position [961, 0]
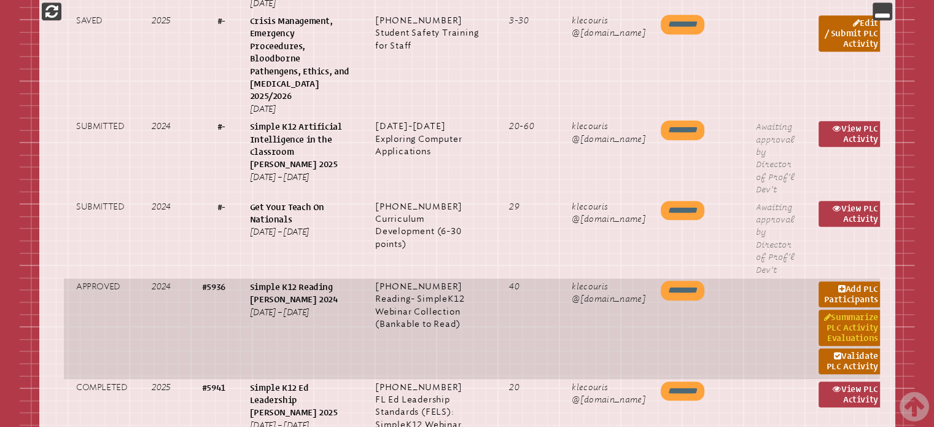
click at [855, 310] on link "Summarize PLC Activity Evaluations" at bounding box center [851, 328] width 64 height 36
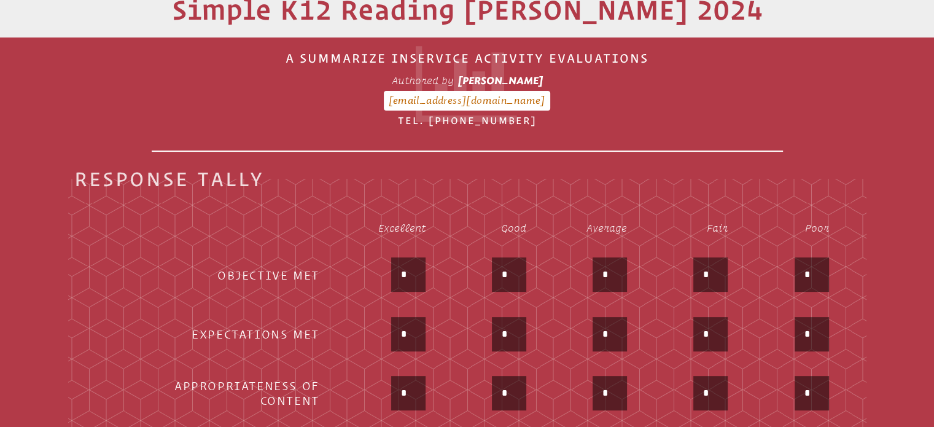
scroll to position [368, 0]
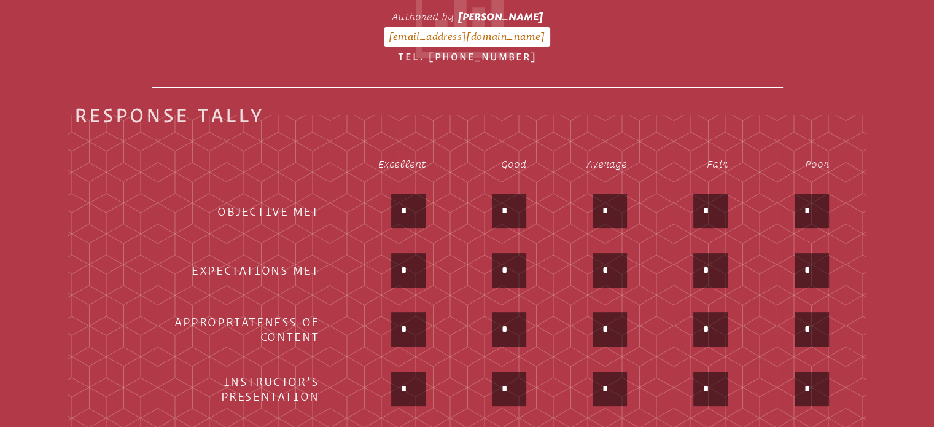
click at [412, 196] on input "*" at bounding box center [408, 210] width 29 height 29
type input "*"
click at [402, 255] on input "*" at bounding box center [408, 269] width 29 height 29
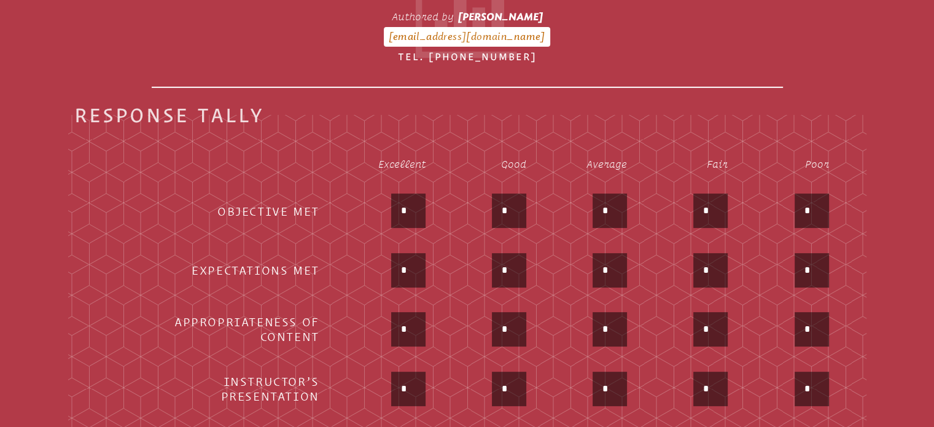
type input "*"
click at [409, 314] on input "*" at bounding box center [408, 328] width 29 height 29
type input "*"
click at [411, 374] on input "*" at bounding box center [408, 388] width 29 height 29
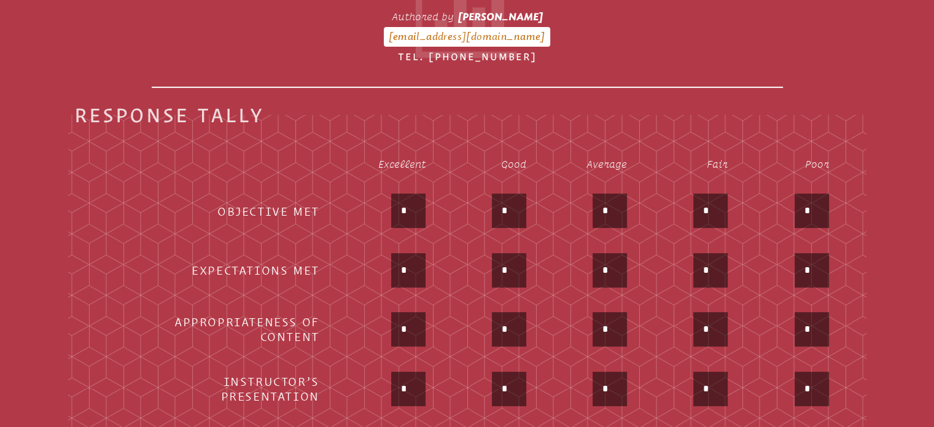
click at [411, 374] on input "*" at bounding box center [408, 388] width 29 height 29
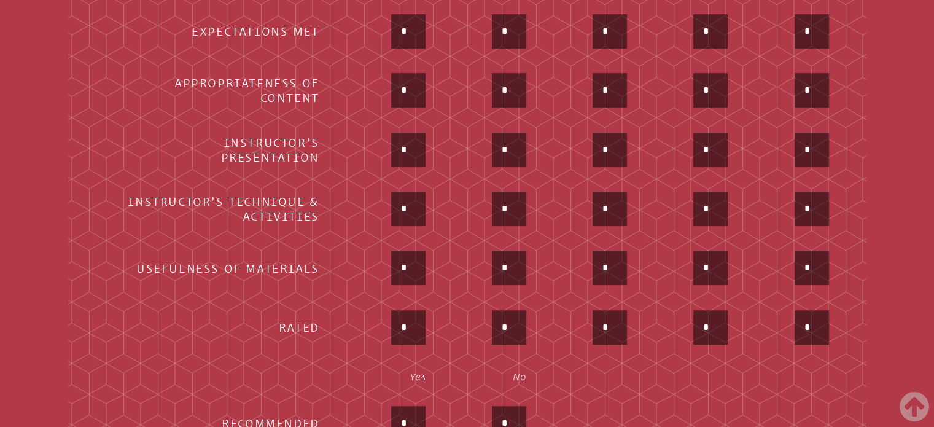
scroll to position [614, 0]
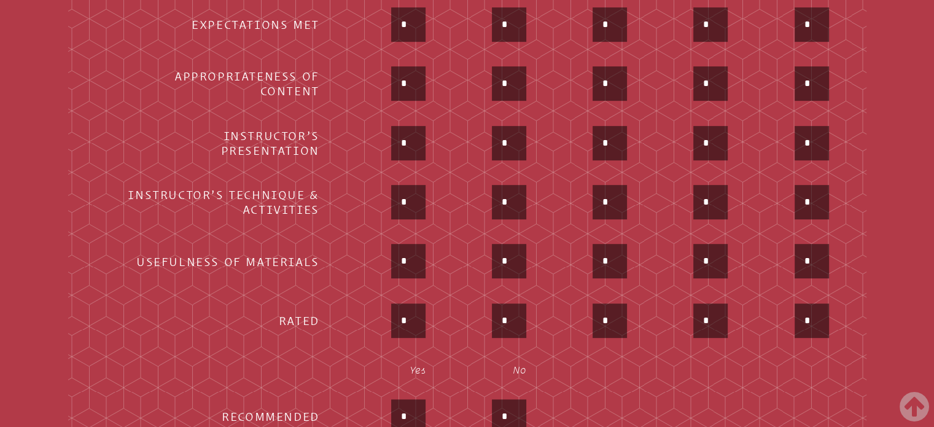
type input "*"
click at [406, 187] on input "*" at bounding box center [408, 201] width 29 height 29
type input "*"
click at [402, 246] on input "*" at bounding box center [408, 260] width 29 height 29
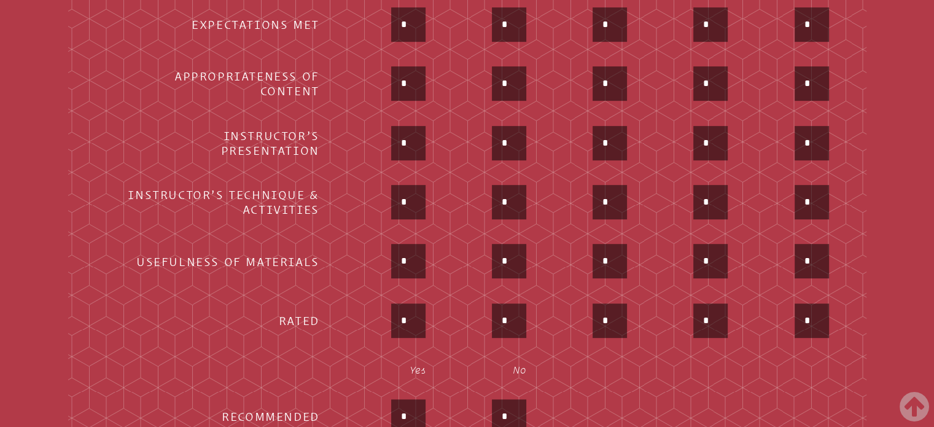
click at [402, 246] on input "*" at bounding box center [408, 260] width 29 height 29
type input "*"
click at [402, 306] on input "*" at bounding box center [408, 320] width 29 height 29
type input "*"
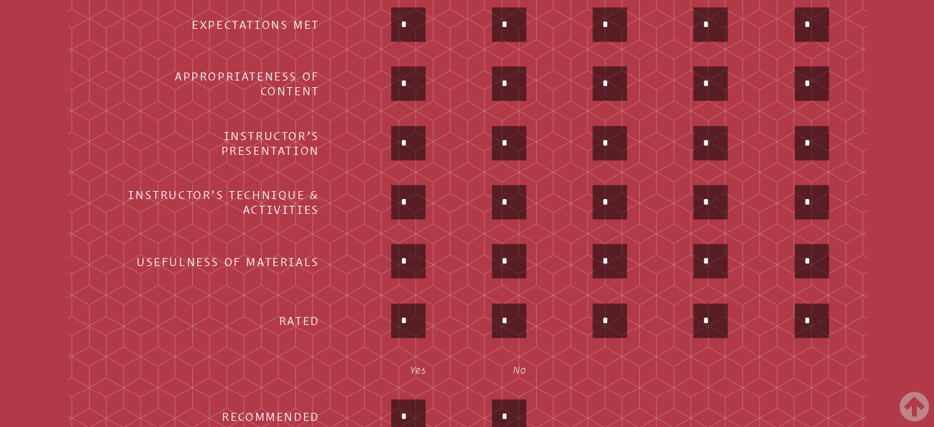
click at [403, 402] on input "*" at bounding box center [408, 416] width 29 height 29
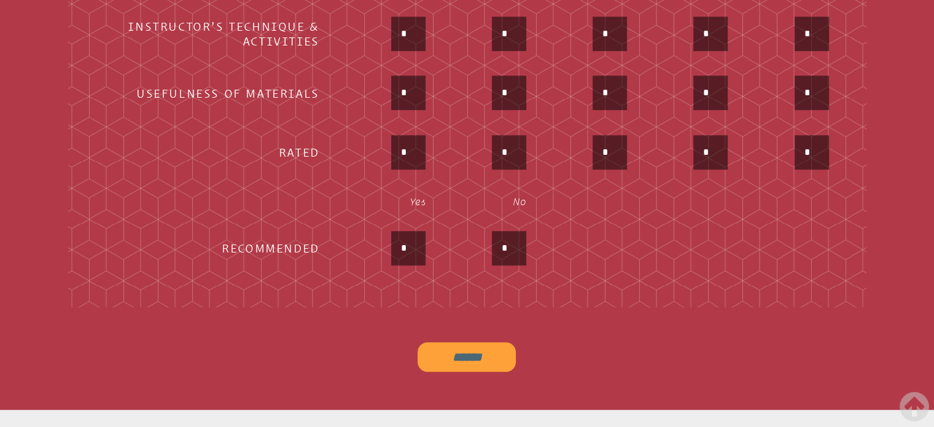
scroll to position [921, 0]
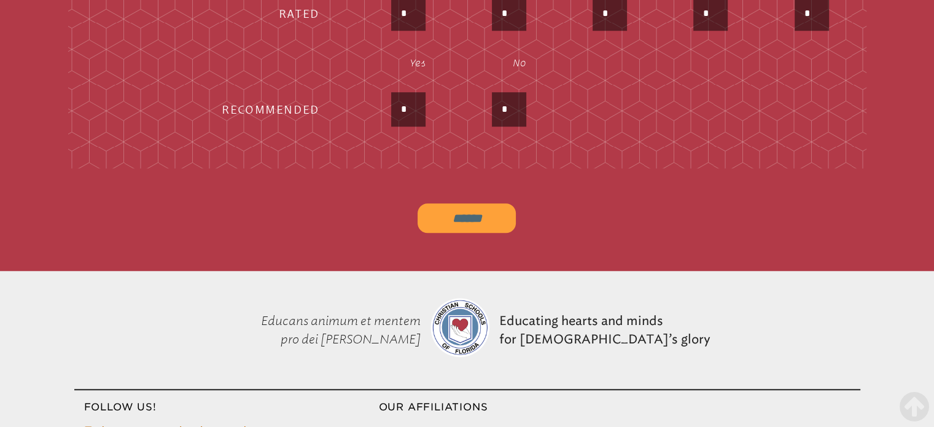
type input "*"
click at [467, 203] on input "******" at bounding box center [467, 217] width 98 height 29
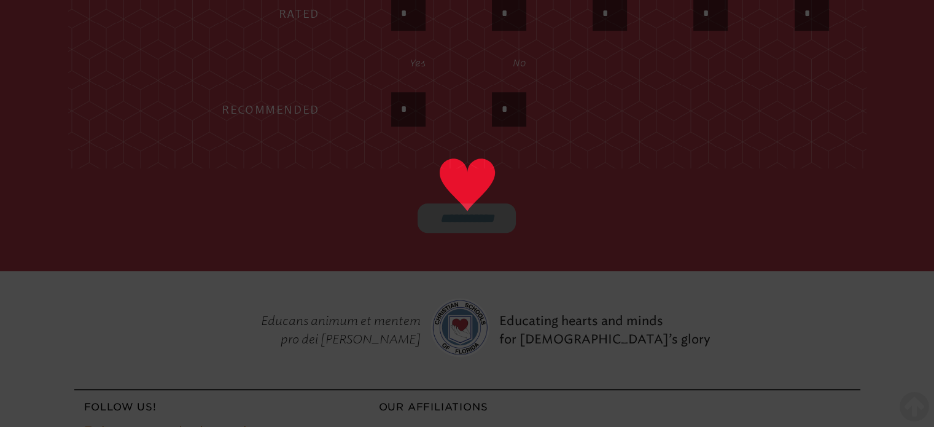
type input "******"
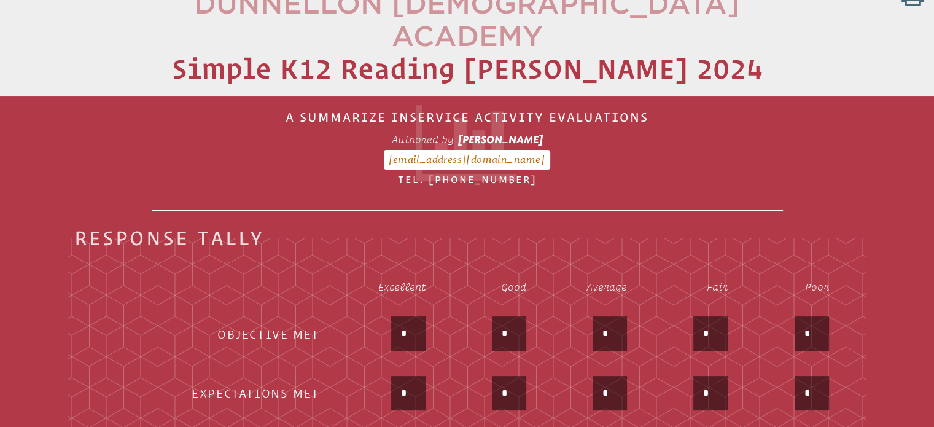
scroll to position [123, 0]
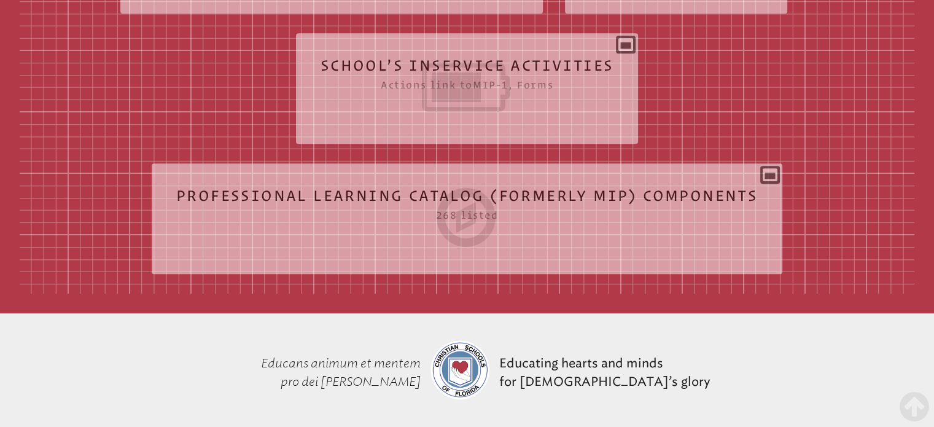
scroll to position [607, 0]
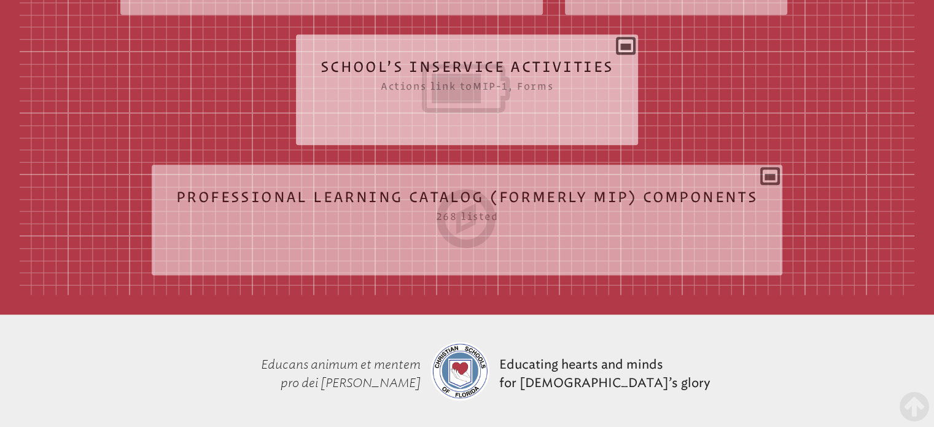
click at [590, 68] on icon at bounding box center [468, 88] width 294 height 69
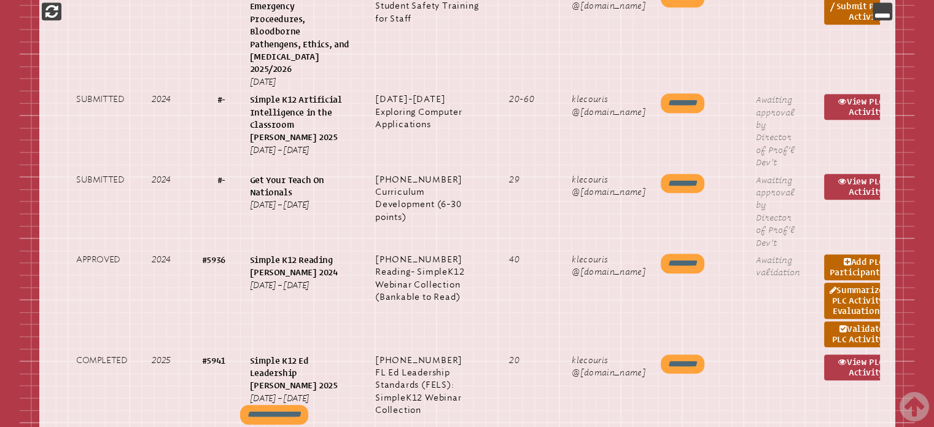
scroll to position [1037, 0]
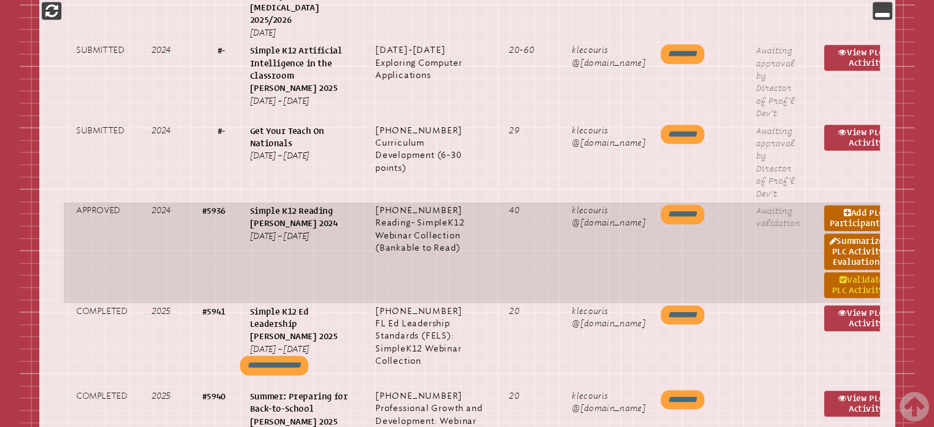
click at [862, 272] on link "Validate PLC Activity" at bounding box center [856, 285] width 64 height 26
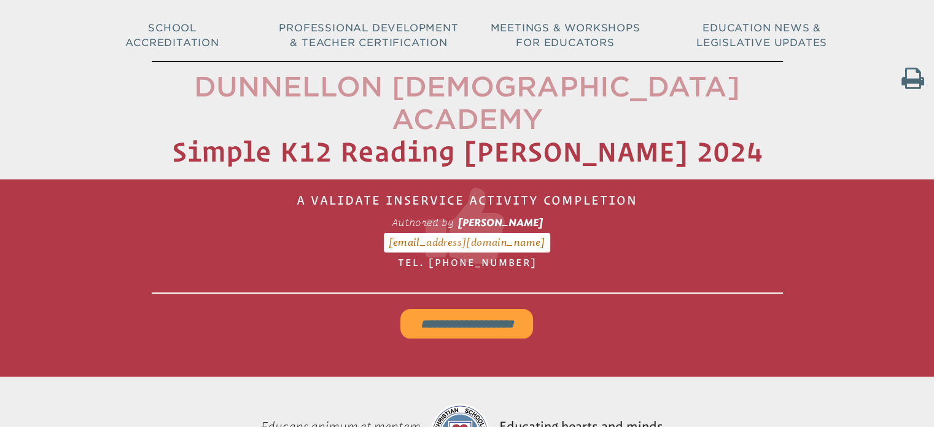
scroll to position [184, 0]
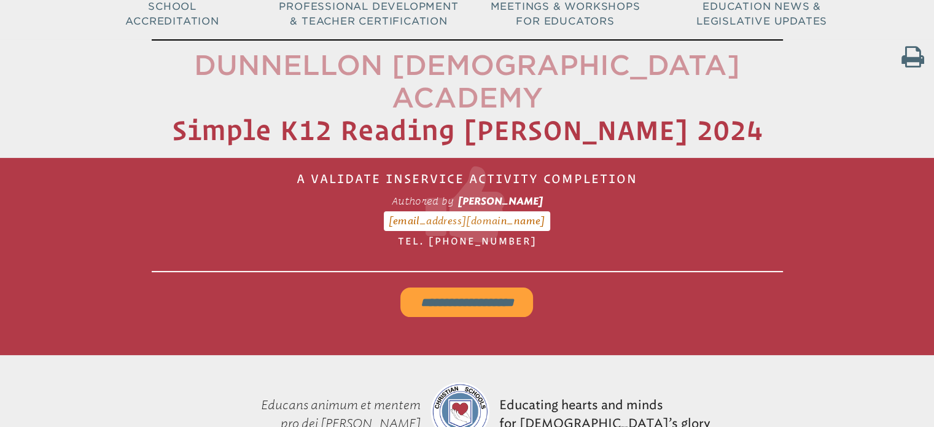
click at [464, 287] on input "**********" at bounding box center [466, 301] width 133 height 29
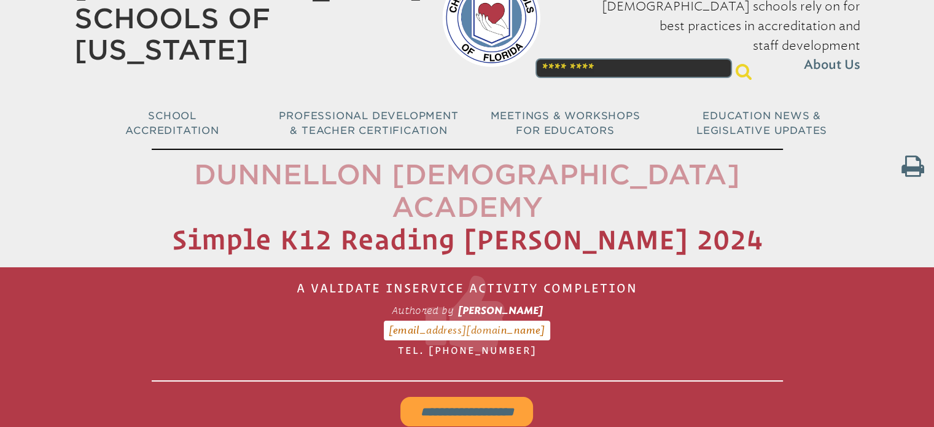
scroll to position [61, 0]
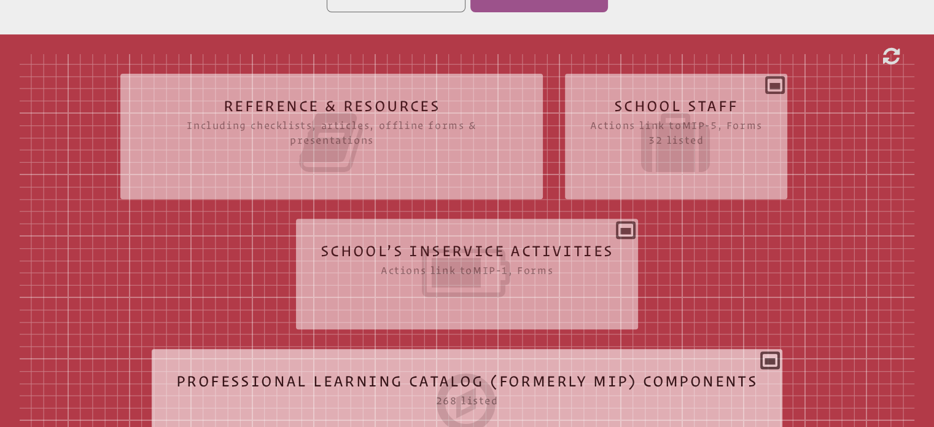
click at [468, 251] on icon at bounding box center [468, 272] width 294 height 69
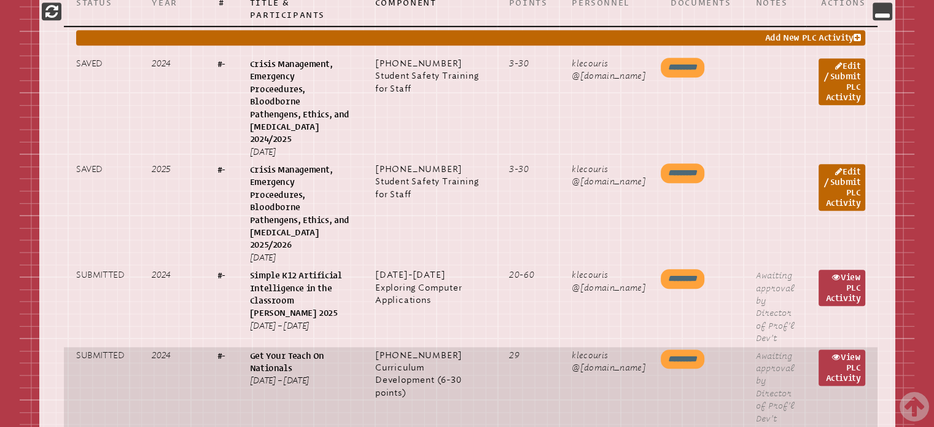
scroll to position [730, 0]
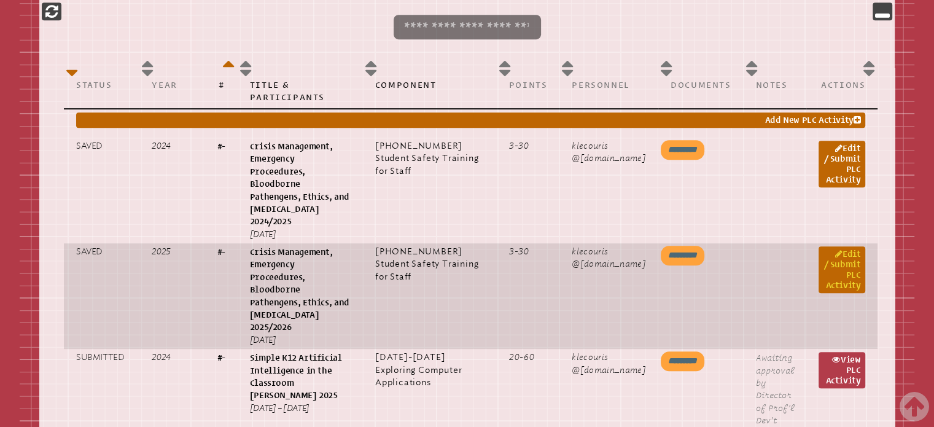
click at [833, 246] on link "Edit / Submit PLC Activity" at bounding box center [842, 269] width 47 height 47
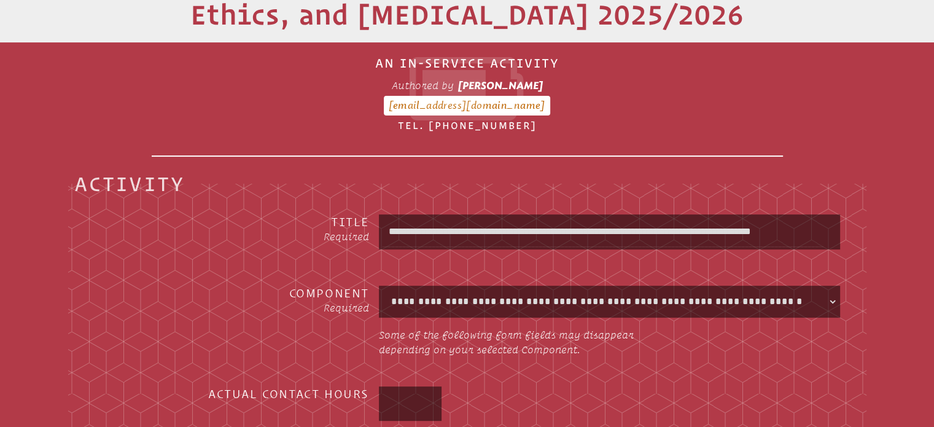
scroll to position [368, 0]
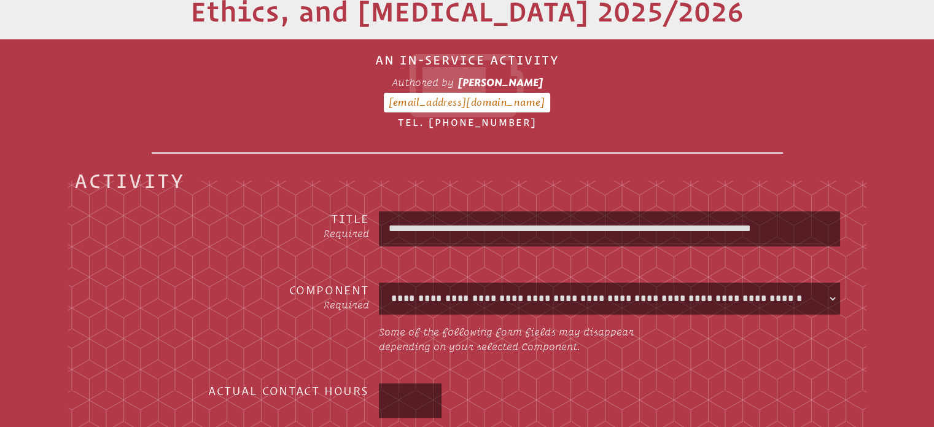
click at [541, 214] on input "**********" at bounding box center [609, 228] width 456 height 29
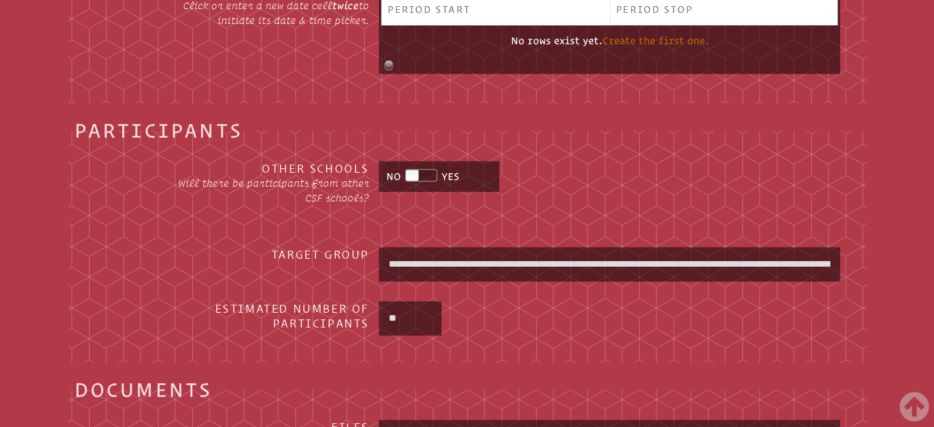
scroll to position [1781, 0]
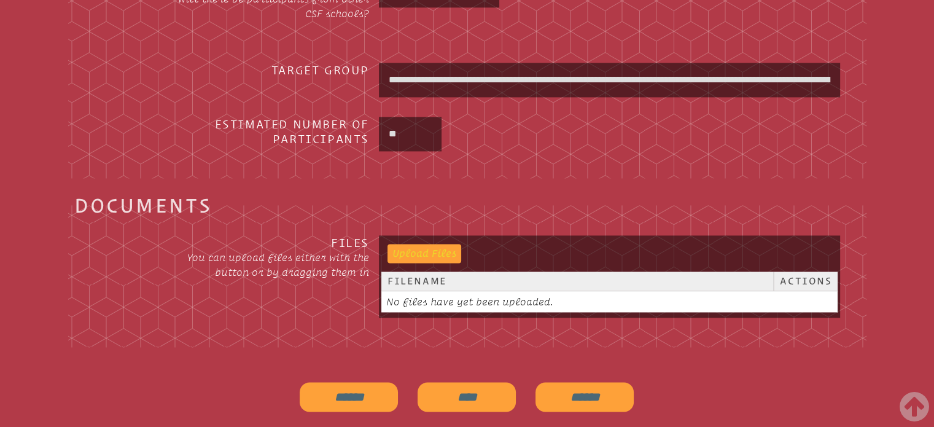
click at [444, 244] on div "Upload Files" at bounding box center [425, 253] width 74 height 18
click at [435, 244] on input "file" at bounding box center [418, 252] width 61 height 17
type input "**********"
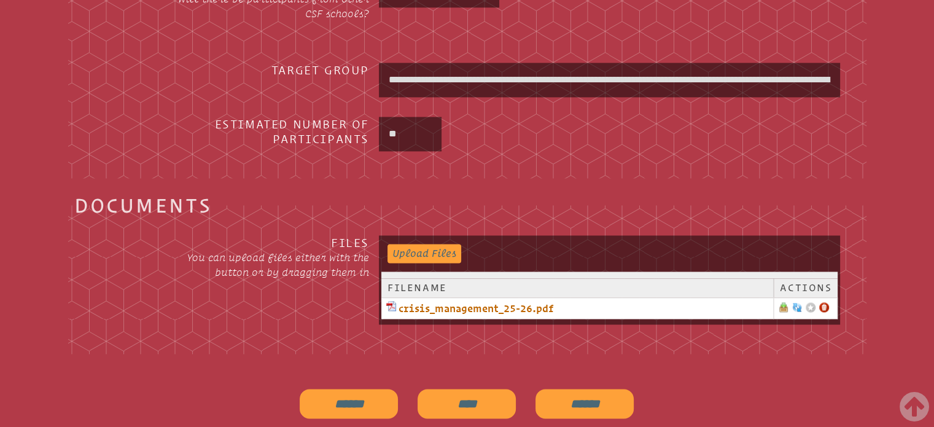
click at [367, 389] on input "******" at bounding box center [349, 403] width 98 height 29
type input "**********"
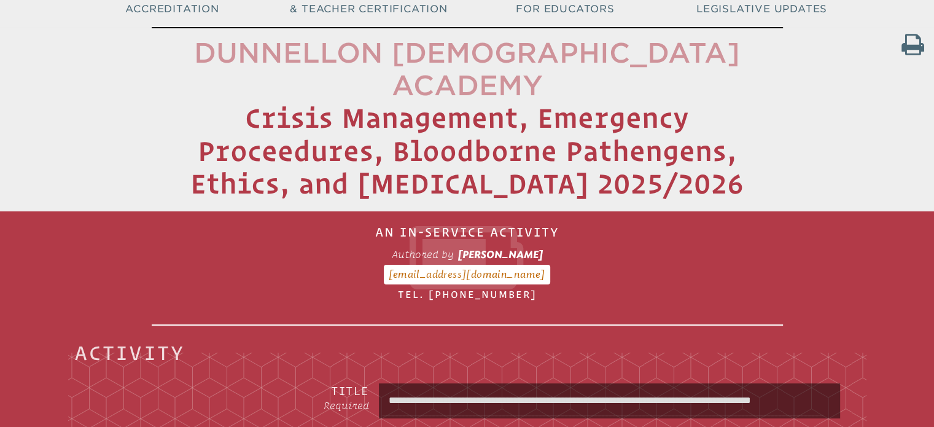
scroll to position [123, 0]
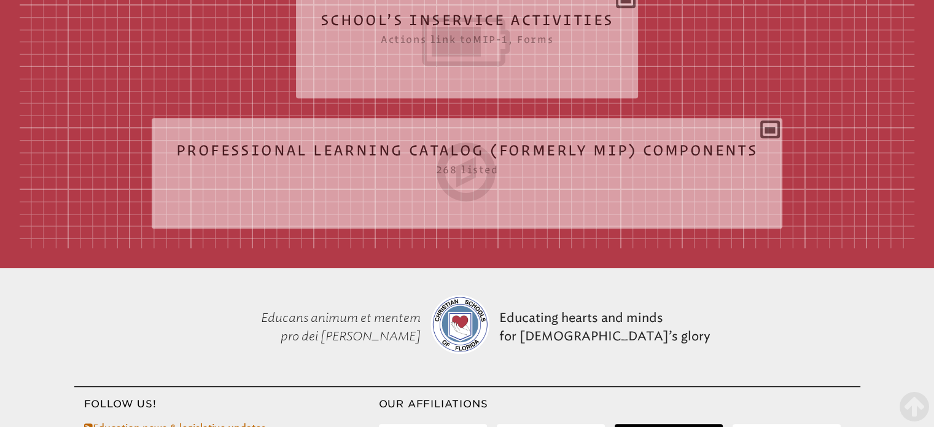
scroll to position [469, 0]
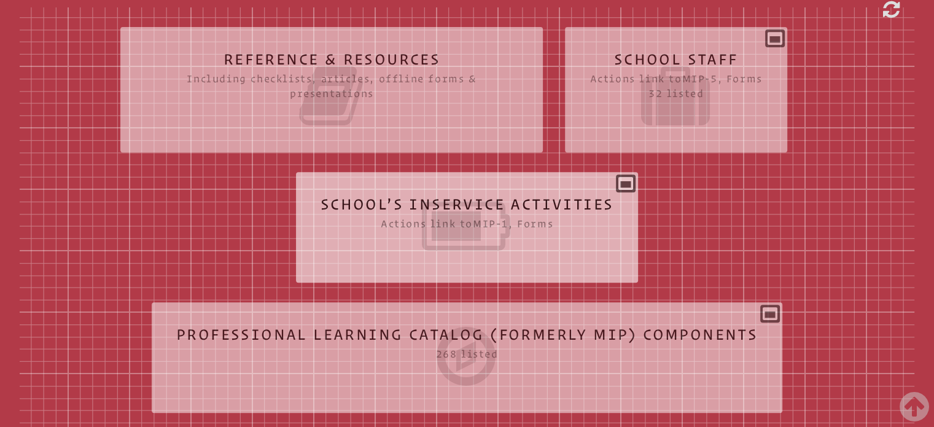
click at [561, 218] on icon at bounding box center [468, 226] width 294 height 69
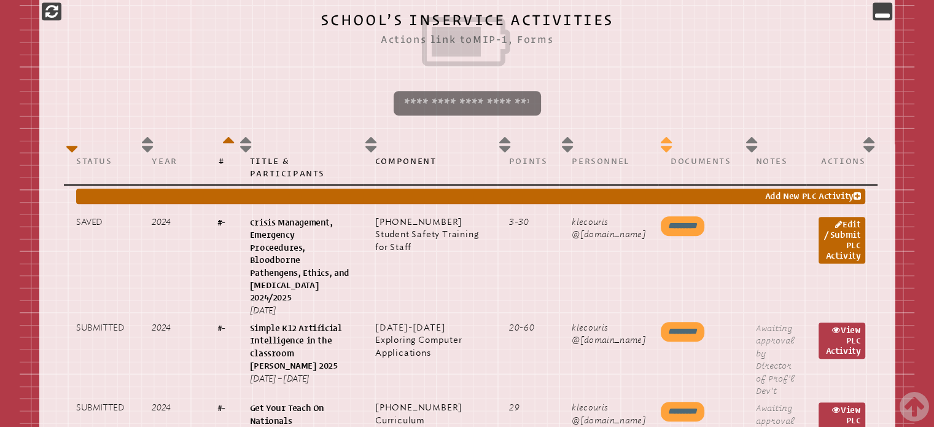
scroll to position [776, 0]
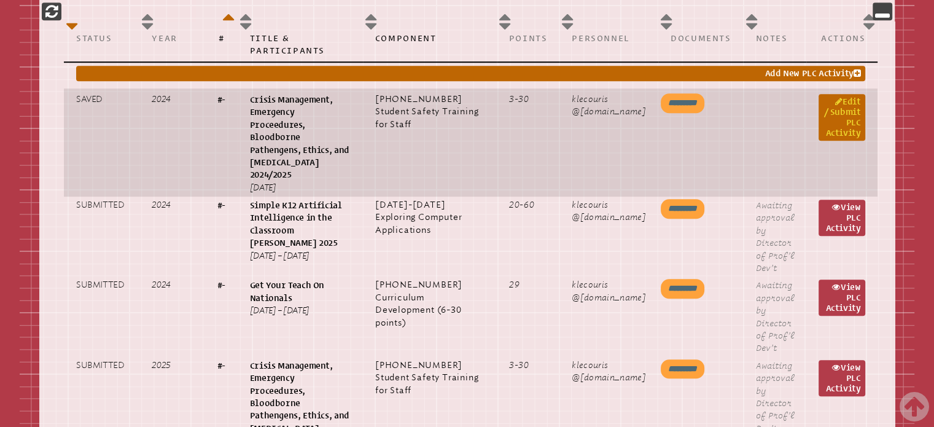
click at [840, 94] on link "Edit / Submit PLC Activity" at bounding box center [842, 117] width 47 height 47
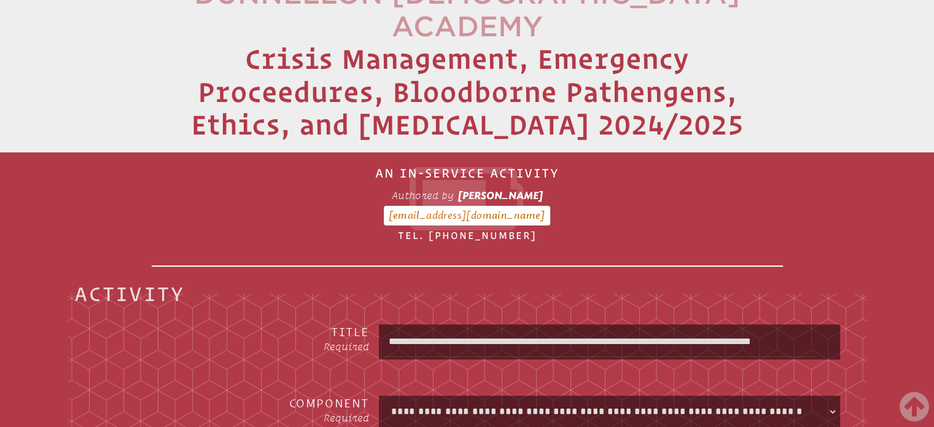
scroll to position [184, 0]
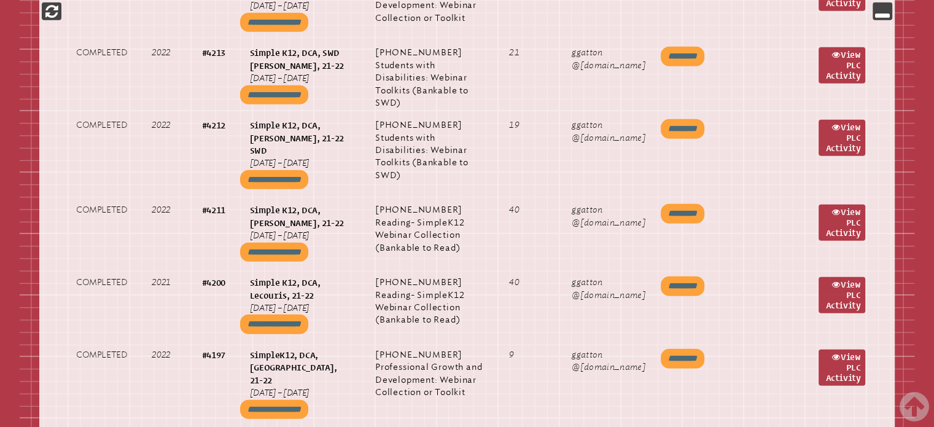
scroll to position [3432, 0]
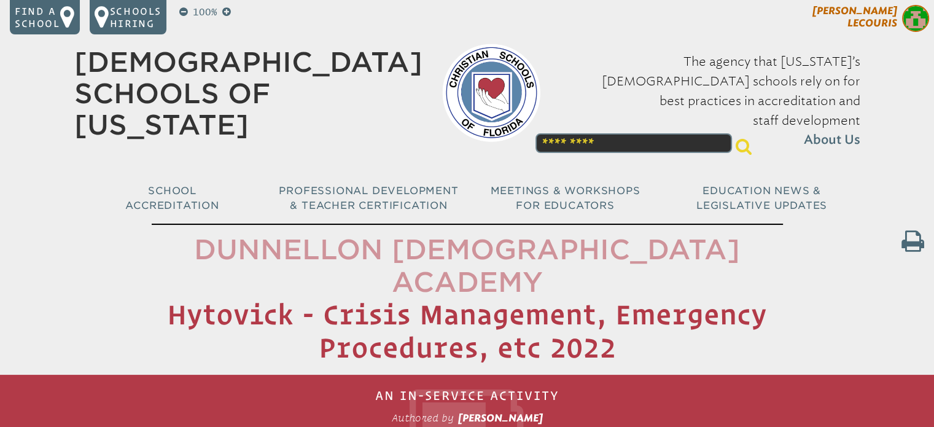
click at [880, 19] on span "[PERSON_NAME]" at bounding box center [855, 17] width 85 height 24
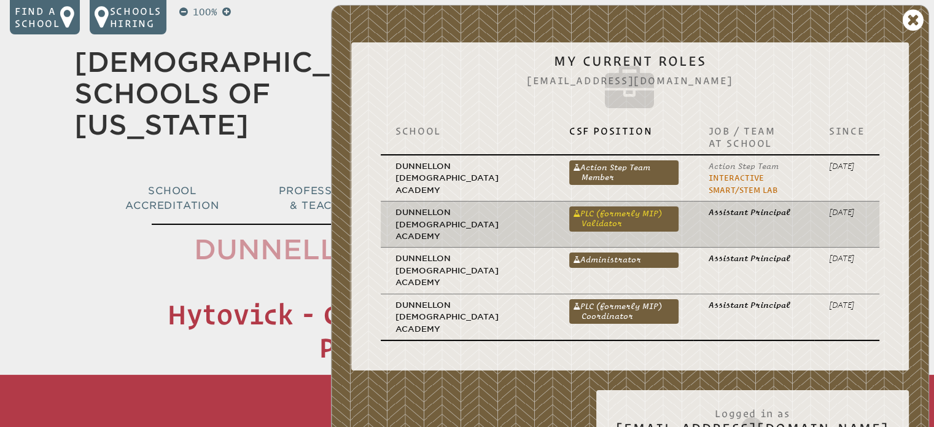
click at [605, 223] on link "PLC (formerly MIP) Validator" at bounding box center [624, 218] width 110 height 25
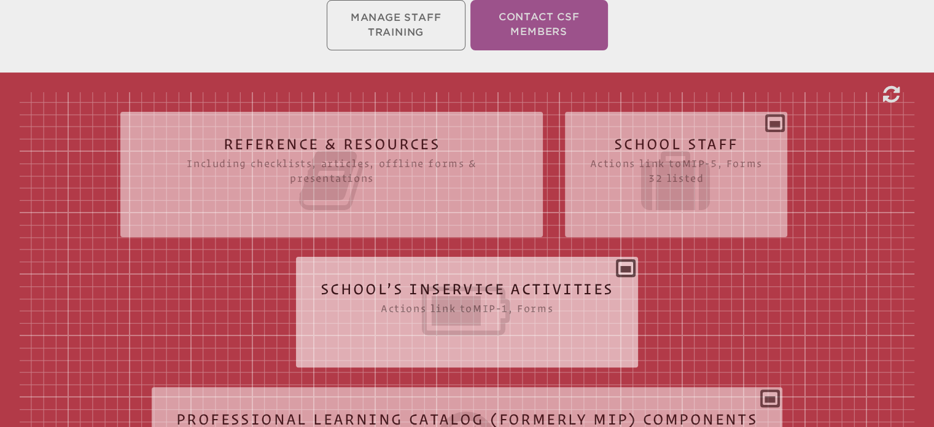
click at [582, 315] on icon at bounding box center [468, 310] width 294 height 69
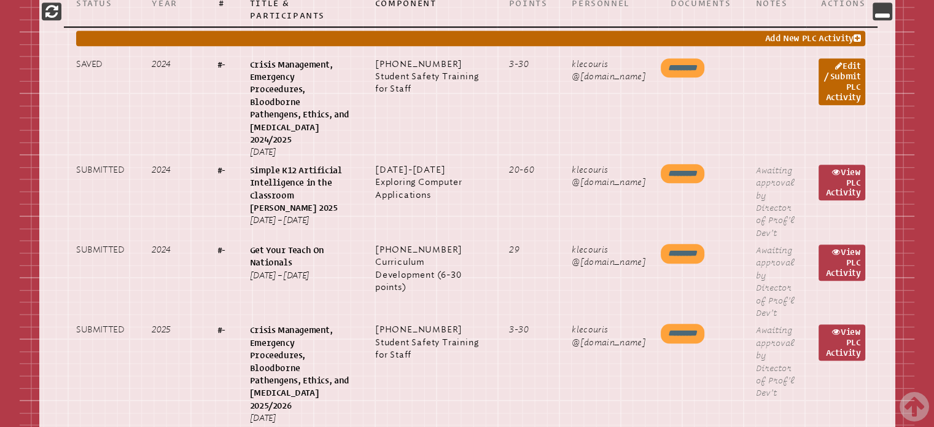
scroll to position [737, 0]
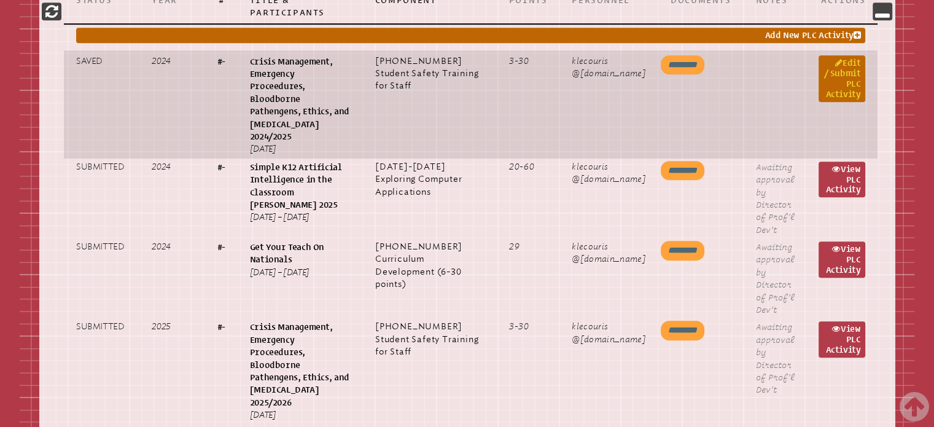
click at [844, 83] on link "Edit / Submit PLC Activity" at bounding box center [842, 78] width 47 height 47
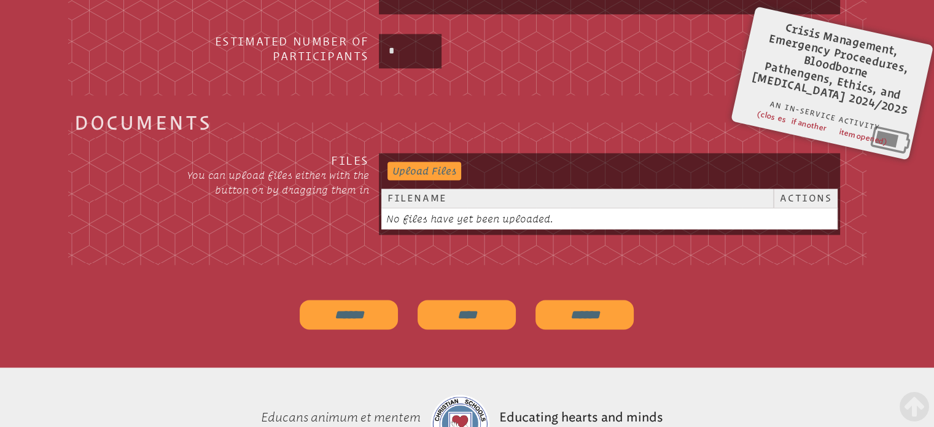
scroll to position [1801, 0]
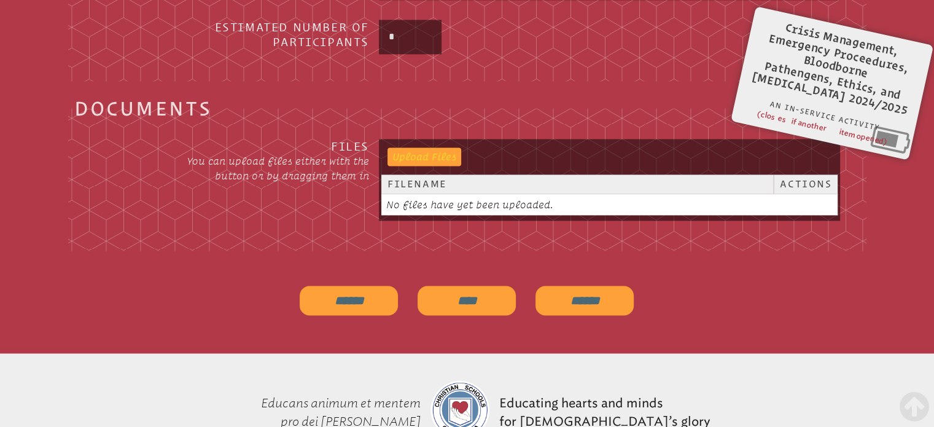
click at [438, 147] on input "file" at bounding box center [418, 155] width 61 height 17
type input "**********"
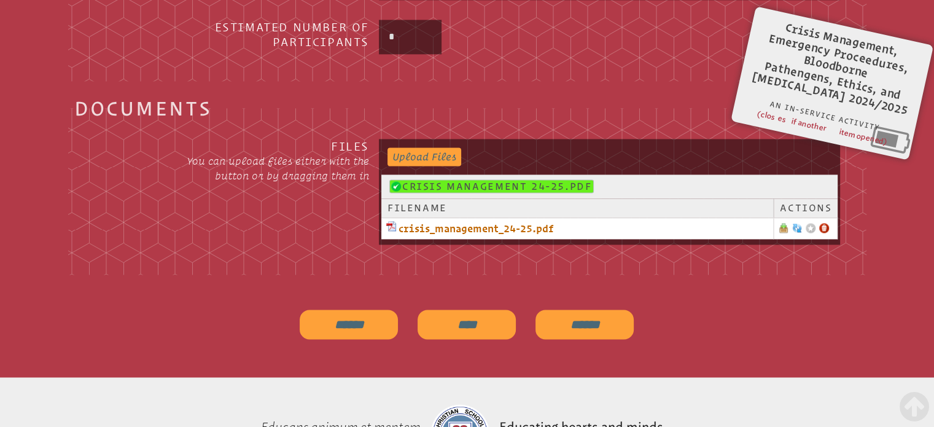
click at [371, 310] on input "******" at bounding box center [349, 324] width 98 height 29
type input "**********"
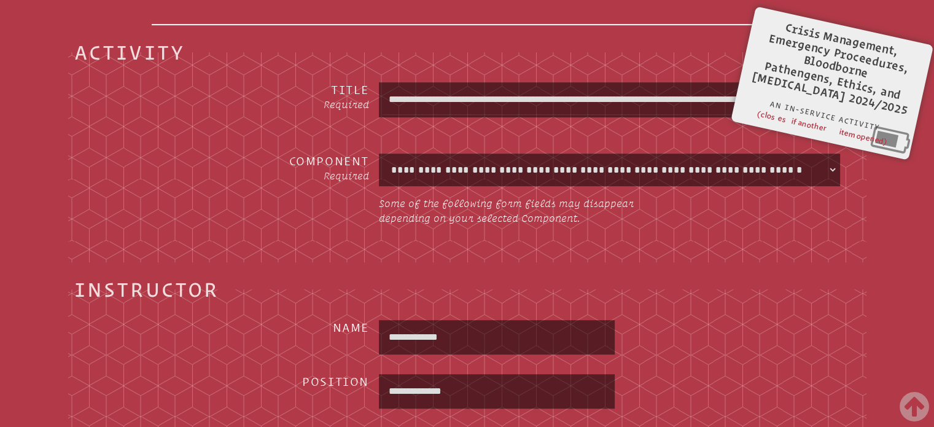
scroll to position [0, 0]
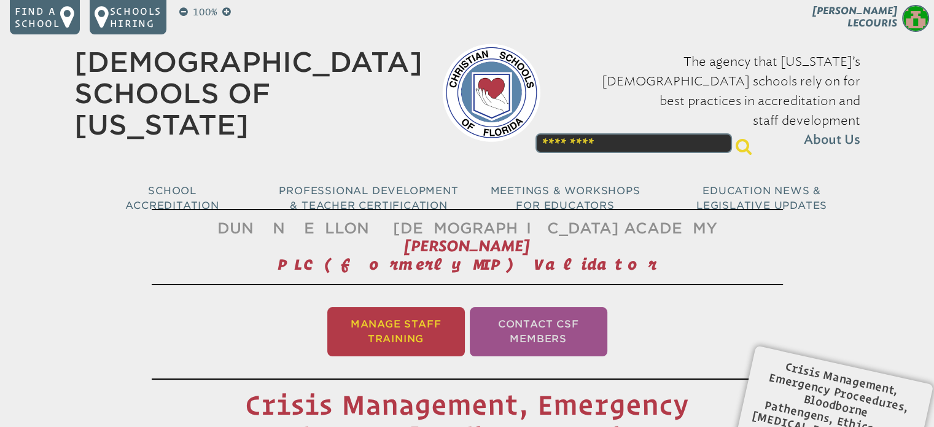
click at [392, 321] on li "Manage Staff Training" at bounding box center [396, 331] width 138 height 49
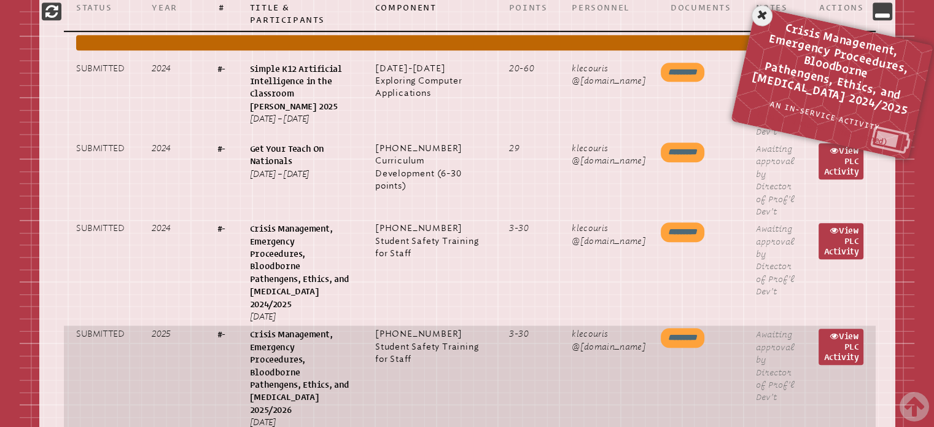
scroll to position [572, 0]
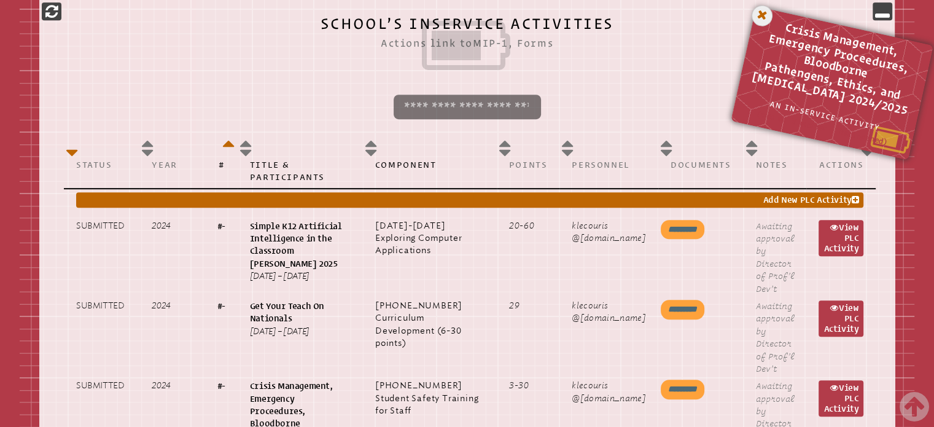
click at [754, 15] on icon at bounding box center [762, 15] width 25 height 25
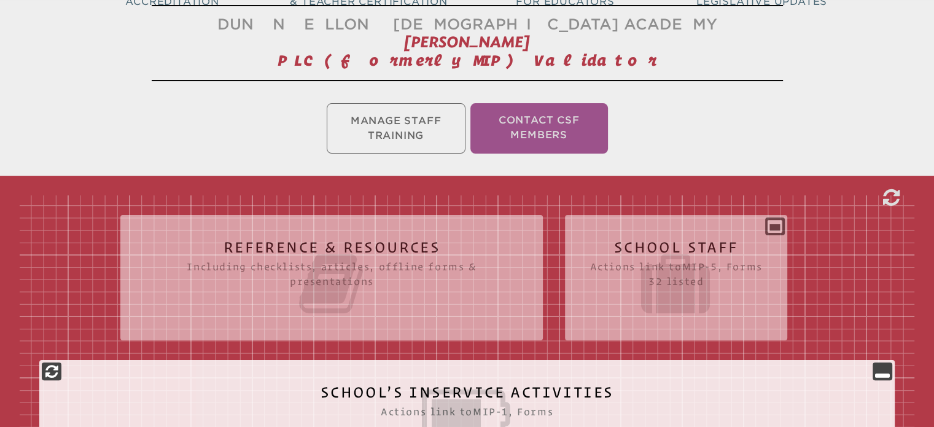
scroll to position [0, 0]
